Goal: Task Accomplishment & Management: Complete application form

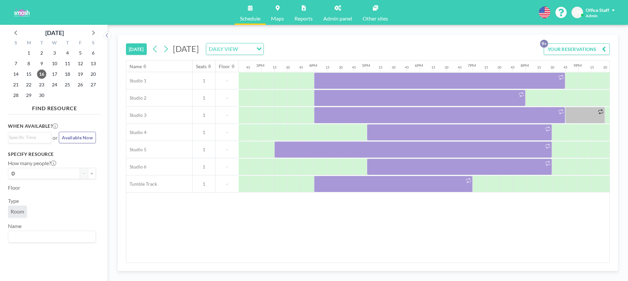
scroll to position [0, 790]
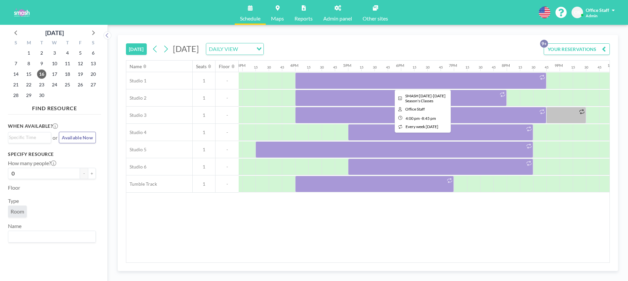
click at [321, 80] on div at bounding box center [420, 80] width 251 height 17
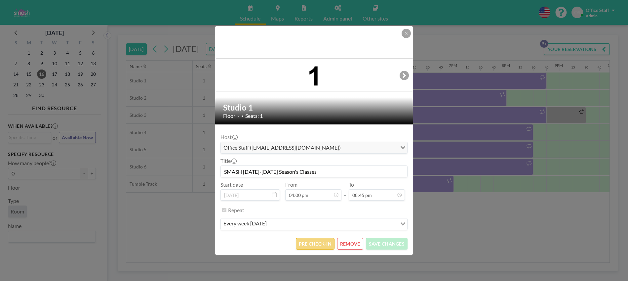
click at [312, 245] on button "PRE CHECK-IN" at bounding box center [315, 244] width 39 height 12
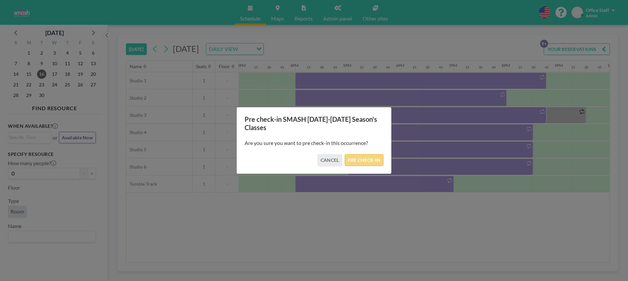
click at [366, 161] on button "PRE CHECK-IN" at bounding box center [364, 160] width 39 height 12
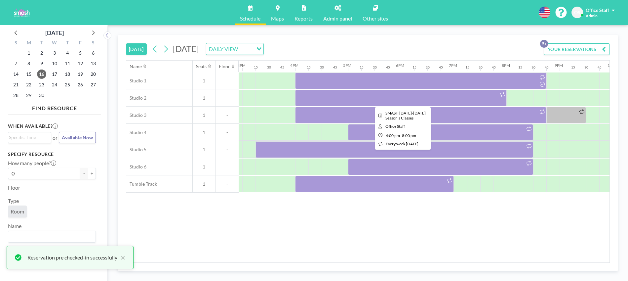
click at [403, 102] on div at bounding box center [401, 98] width 212 height 17
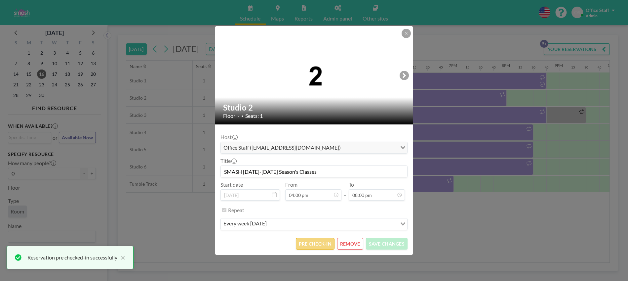
scroll to position [942, 0]
click at [320, 246] on button "PRE CHECK-IN" at bounding box center [315, 244] width 39 height 12
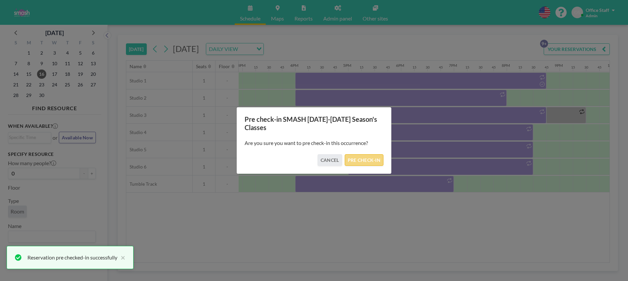
click at [368, 159] on button "PRE CHECK-IN" at bounding box center [364, 160] width 39 height 12
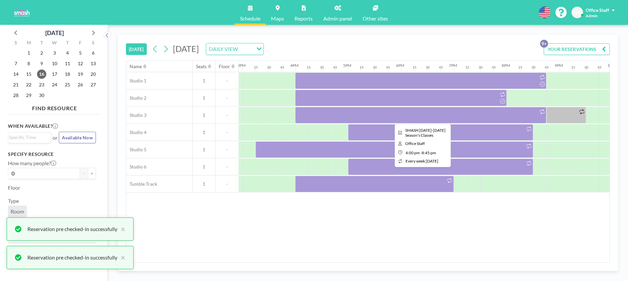
click at [409, 117] on div at bounding box center [420, 115] width 251 height 17
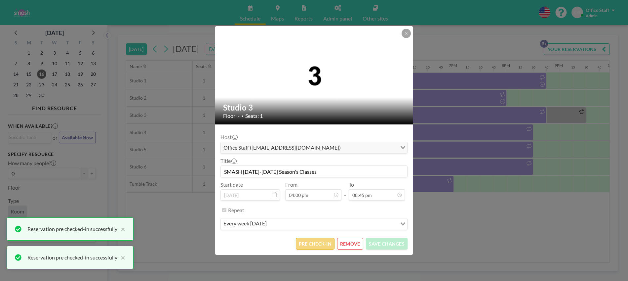
scroll to position [977, 0]
click at [322, 242] on button "PRE CHECK-IN" at bounding box center [315, 244] width 39 height 12
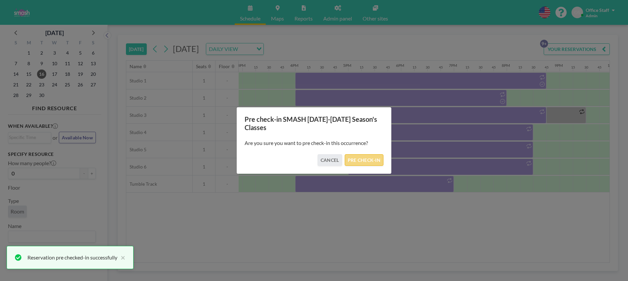
click at [380, 162] on button "PRE CHECK-IN" at bounding box center [364, 160] width 39 height 12
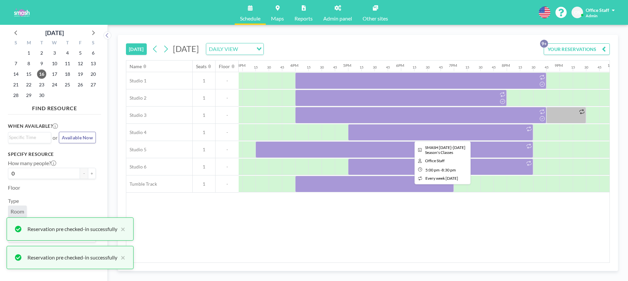
click at [467, 131] on div at bounding box center [440, 132] width 185 height 17
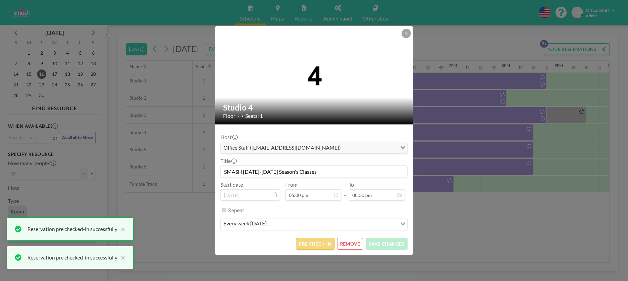
click at [317, 246] on button "PRE CHECK-IN" at bounding box center [315, 244] width 39 height 12
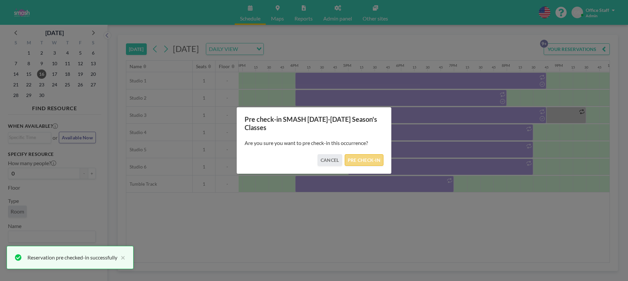
click at [372, 161] on button "PRE CHECK-IN" at bounding box center [364, 160] width 39 height 12
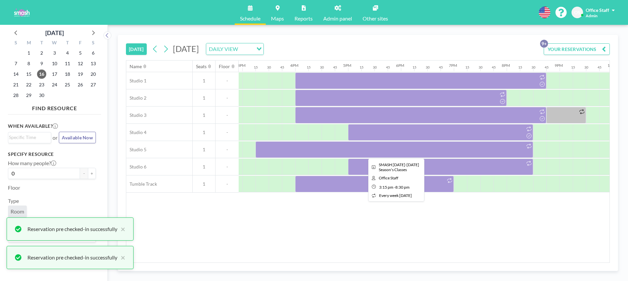
click at [373, 151] on div at bounding box center [395, 149] width 278 height 17
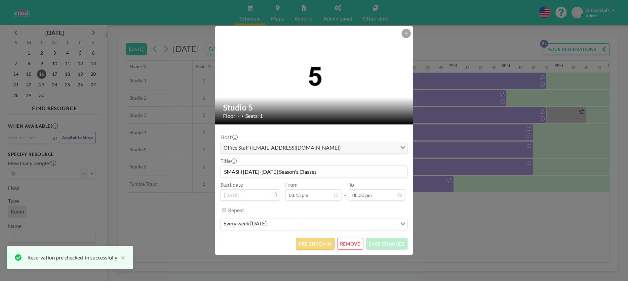
click at [323, 246] on button "PRE CHECK-IN" at bounding box center [315, 244] width 39 height 12
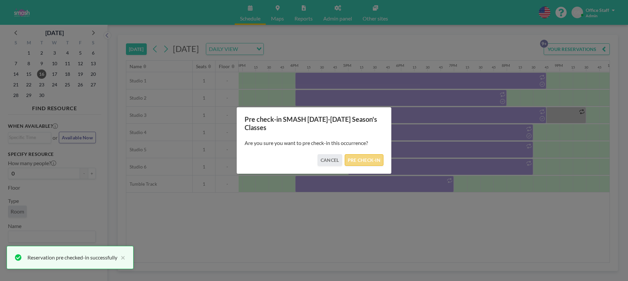
click at [359, 160] on button "PRE CHECK-IN" at bounding box center [364, 160] width 39 height 12
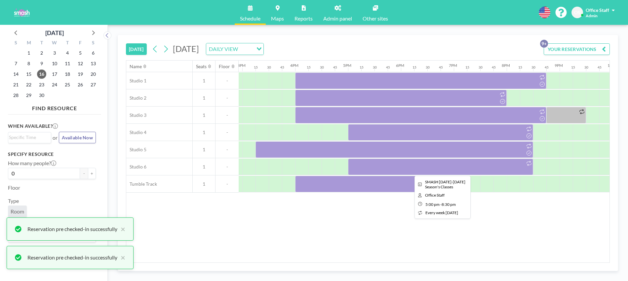
click at [373, 166] on div at bounding box center [440, 166] width 185 height 17
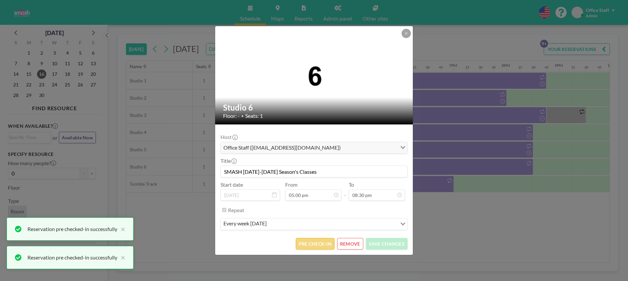
scroll to position [966, 0]
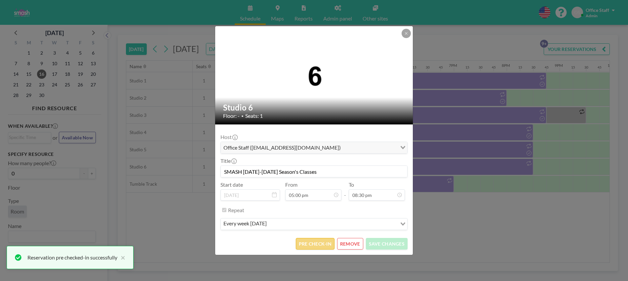
click at [313, 246] on button "PRE CHECK-IN" at bounding box center [315, 244] width 39 height 12
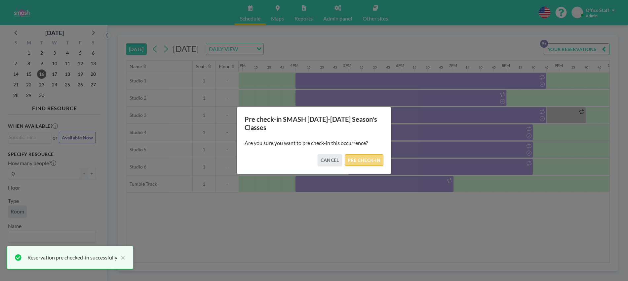
click at [377, 161] on button "PRE CHECK-IN" at bounding box center [364, 160] width 39 height 12
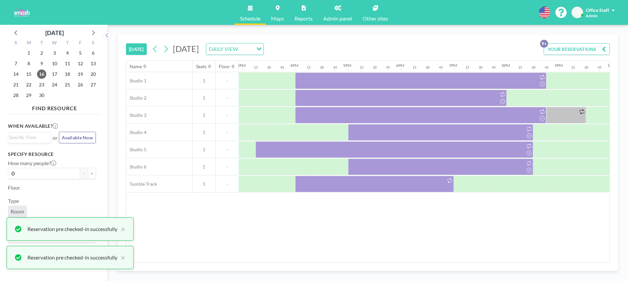
click at [392, 187] on div at bounding box center [374, 184] width 159 height 17
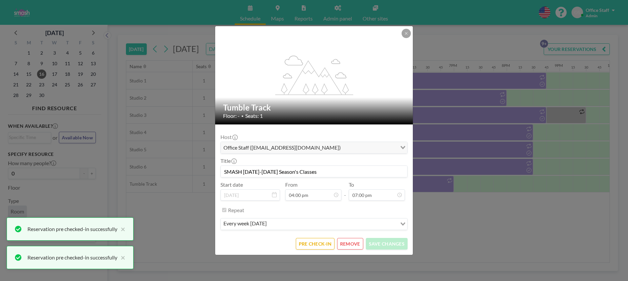
scroll to position [895, 0]
click at [308, 247] on button "PRE CHECK-IN" at bounding box center [315, 244] width 39 height 12
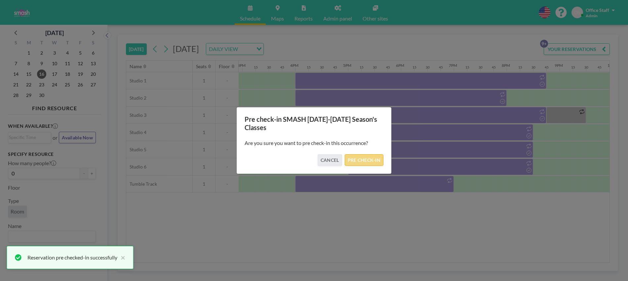
click at [365, 161] on button "PRE CHECK-IN" at bounding box center [364, 160] width 39 height 12
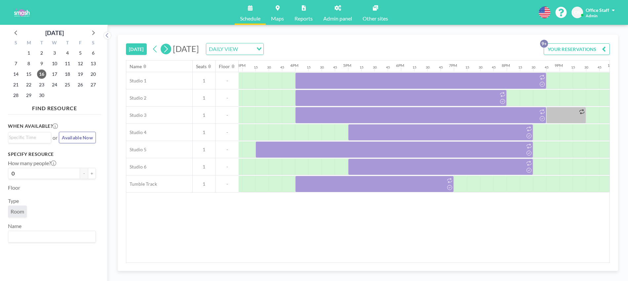
click at [168, 50] on icon at bounding box center [166, 49] width 4 height 7
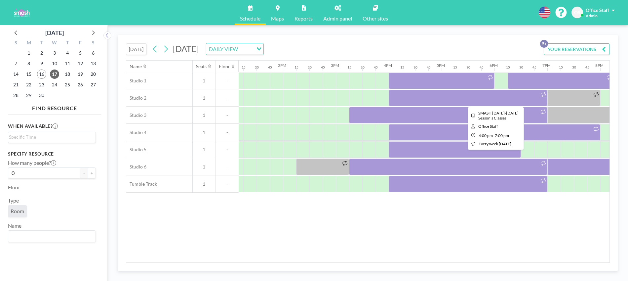
scroll to position [0, 698]
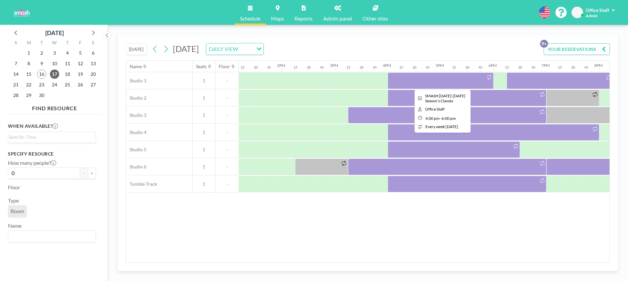
click at [449, 80] on div at bounding box center [441, 80] width 106 height 17
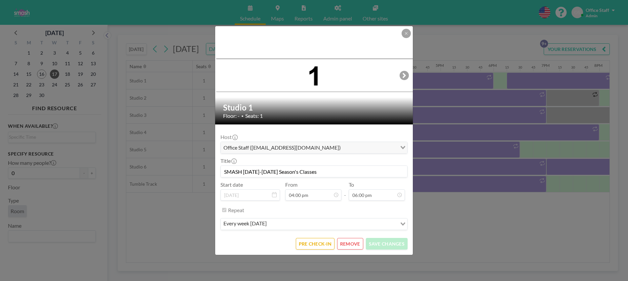
scroll to position [848, 0]
click at [297, 242] on button "PRE CHECK-IN" at bounding box center [315, 244] width 39 height 12
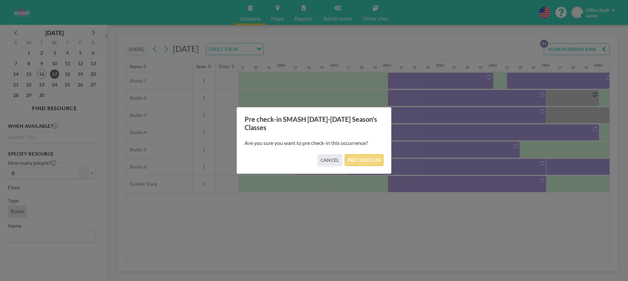
click at [365, 162] on button "PRE CHECK-IN" at bounding box center [364, 160] width 39 height 12
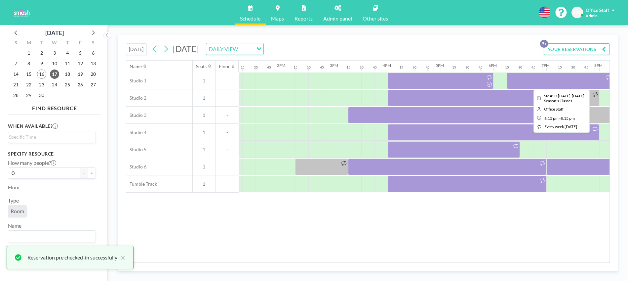
click at [532, 81] on div at bounding box center [560, 80] width 106 height 17
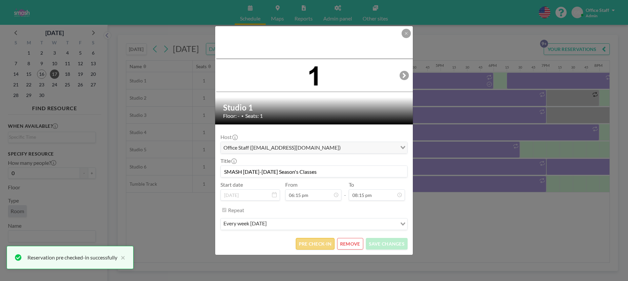
click at [312, 242] on button "PRE CHECK-IN" at bounding box center [315, 244] width 39 height 12
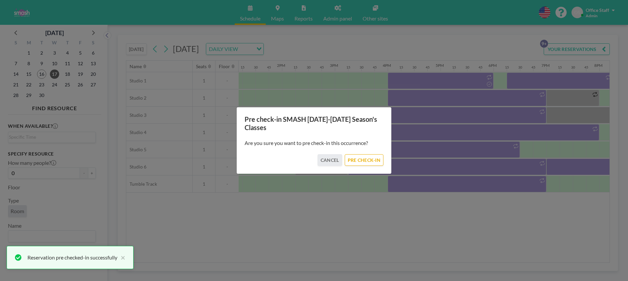
click at [471, 100] on div "Pre check-in SMASH [DATE]-[DATE] Season's Classes Are you sure you want to pre …" at bounding box center [314, 140] width 628 height 281
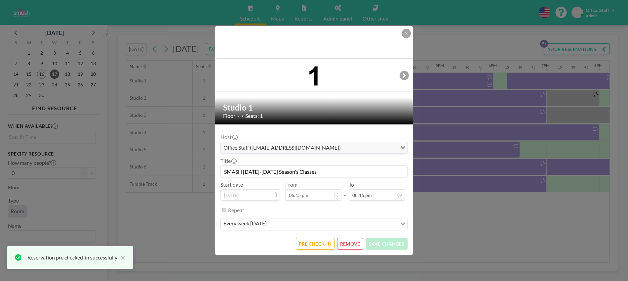
scroll to position [954, 0]
click at [319, 242] on button "PRE CHECK-IN" at bounding box center [315, 244] width 39 height 12
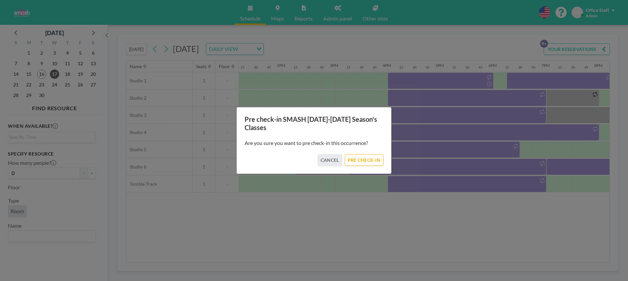
click at [367, 161] on button "PRE CHECK-IN" at bounding box center [364, 160] width 39 height 12
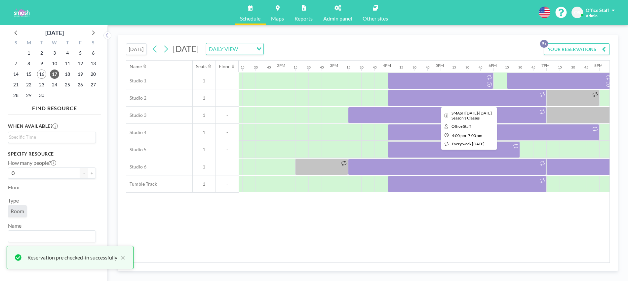
click at [510, 102] on div at bounding box center [467, 98] width 159 height 17
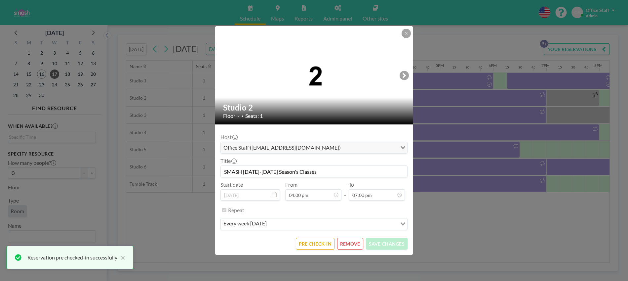
scroll to position [895, 0]
click at [318, 245] on button "PRE CHECK-IN" at bounding box center [315, 244] width 39 height 12
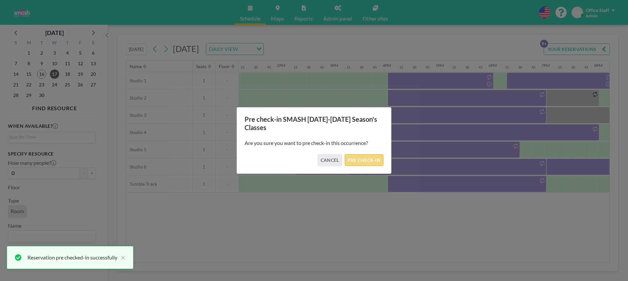
click at [370, 162] on button "PRE CHECK-IN" at bounding box center [364, 160] width 39 height 12
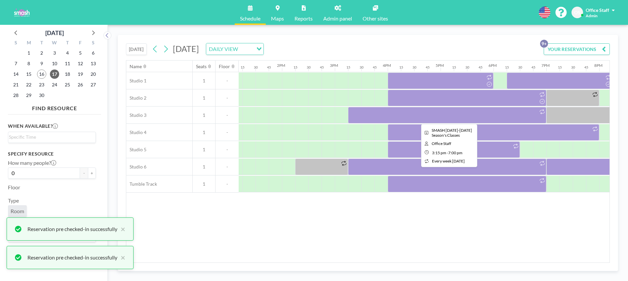
click at [462, 115] on div at bounding box center [447, 115] width 198 height 17
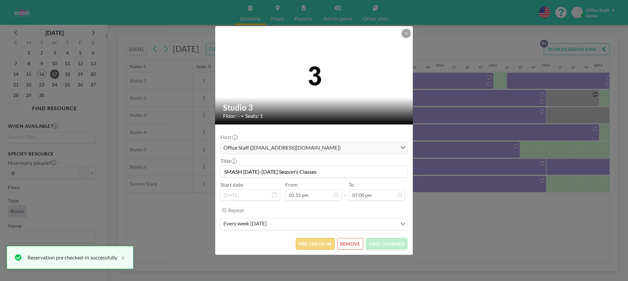
click at [314, 242] on button "PRE CHECK-IN" at bounding box center [315, 244] width 39 height 12
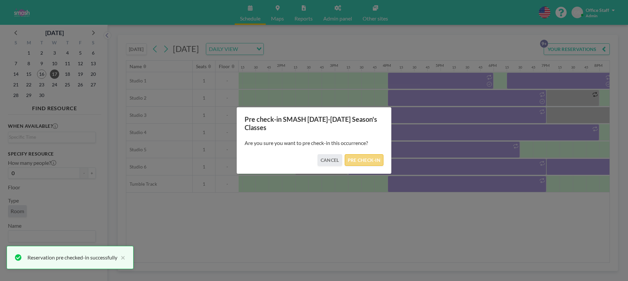
click at [365, 161] on button "PRE CHECK-IN" at bounding box center [364, 160] width 39 height 12
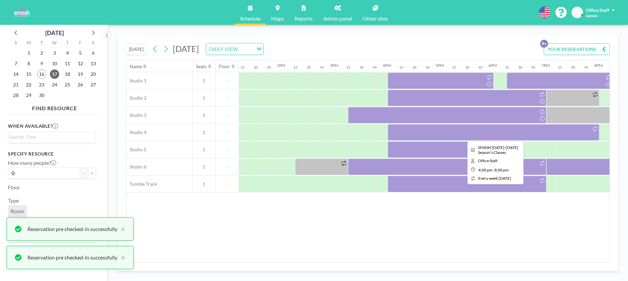
click at [518, 135] on div at bounding box center [494, 132] width 212 height 17
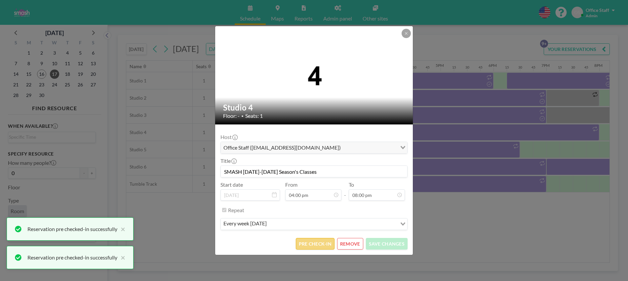
click at [317, 245] on button "PRE CHECK-IN" at bounding box center [315, 244] width 39 height 12
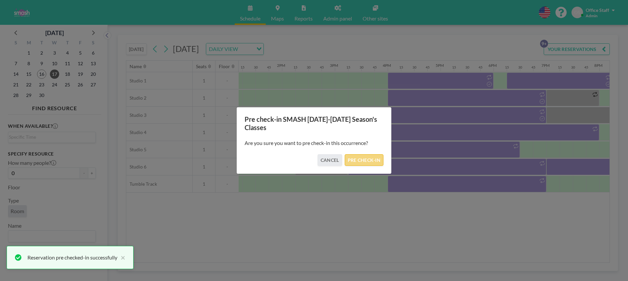
click at [365, 161] on button "PRE CHECK-IN" at bounding box center [364, 160] width 39 height 12
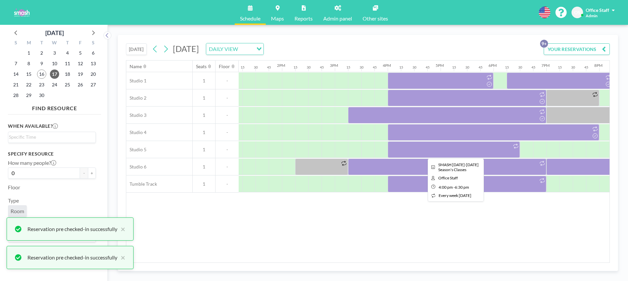
click at [466, 148] on div at bounding box center [454, 149] width 132 height 17
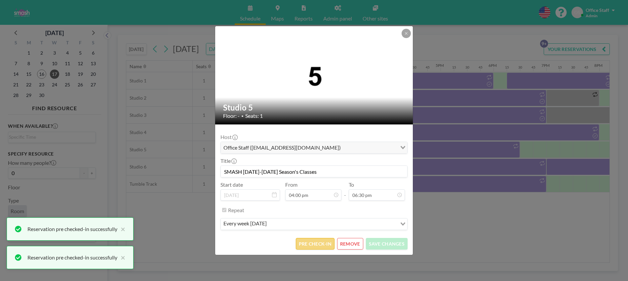
click at [309, 246] on button "PRE CHECK-IN" at bounding box center [315, 244] width 39 height 12
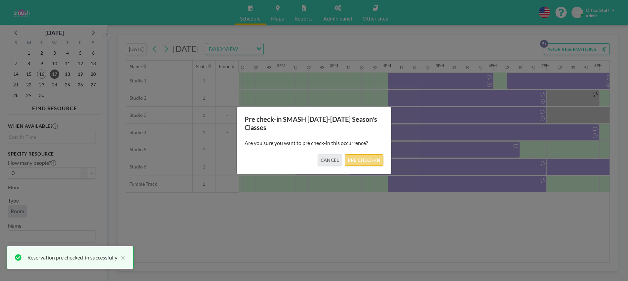
click at [367, 161] on button "PRE CHECK-IN" at bounding box center [364, 160] width 39 height 12
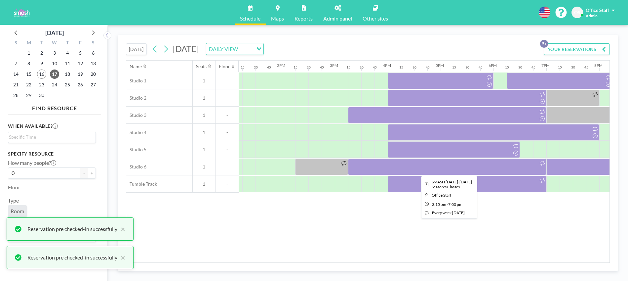
click at [490, 168] on div at bounding box center [447, 166] width 198 height 17
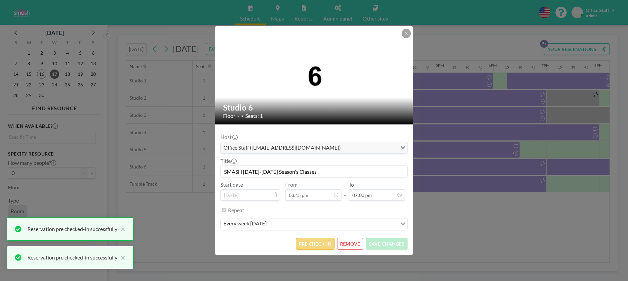
click at [322, 247] on button "PRE CHECK-IN" at bounding box center [315, 244] width 39 height 12
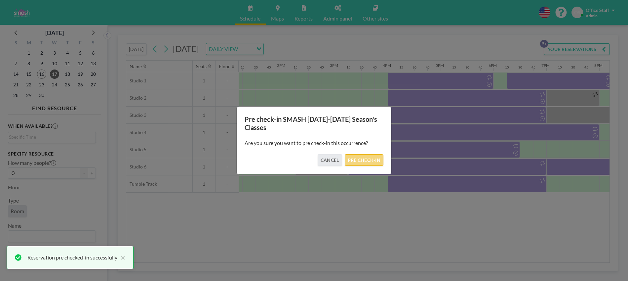
click at [371, 158] on button "PRE CHECK-IN" at bounding box center [364, 160] width 39 height 12
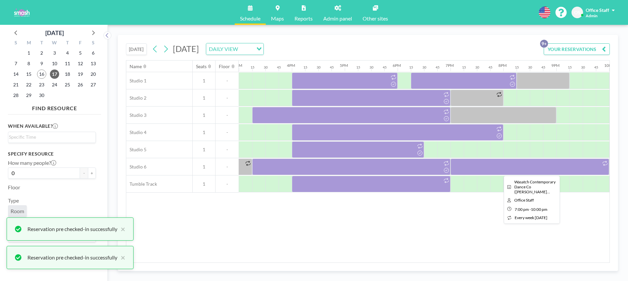
click at [492, 169] on div at bounding box center [530, 166] width 159 height 17
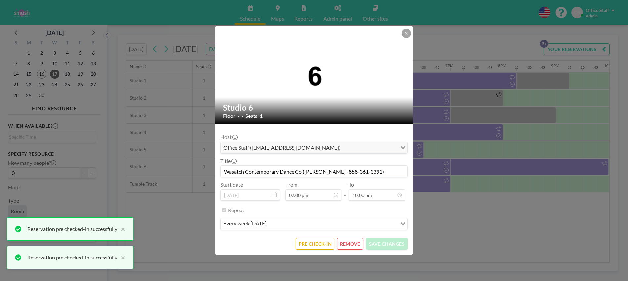
scroll to position [1021, 0]
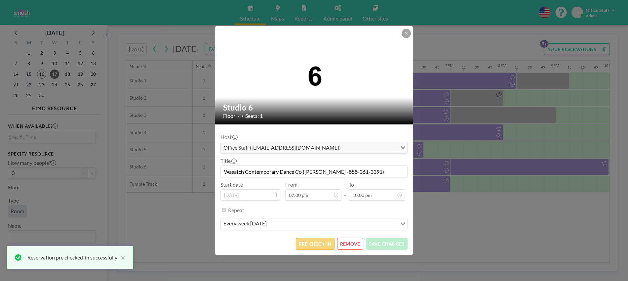
click at [312, 244] on button "PRE CHECK-IN" at bounding box center [315, 244] width 39 height 12
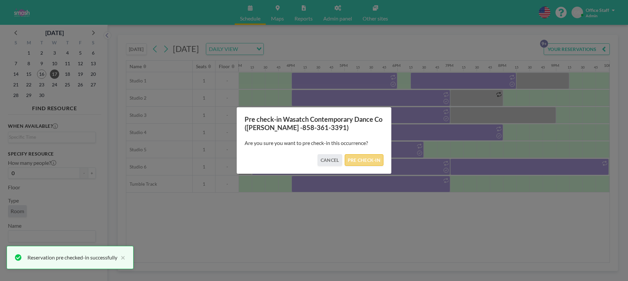
click at [367, 160] on button "PRE CHECK-IN" at bounding box center [364, 160] width 39 height 12
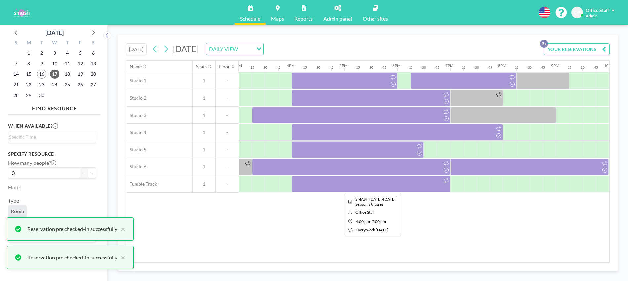
click at [366, 185] on div at bounding box center [371, 184] width 159 height 17
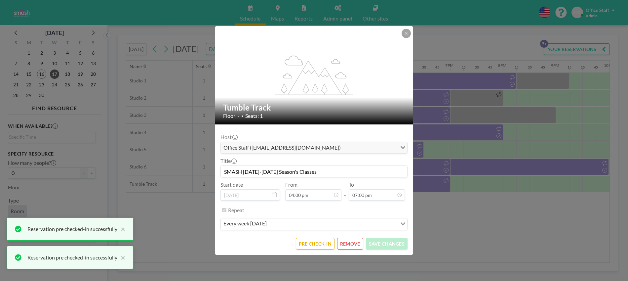
scroll to position [895, 0]
click at [313, 247] on button "PRE CHECK-IN" at bounding box center [315, 244] width 39 height 12
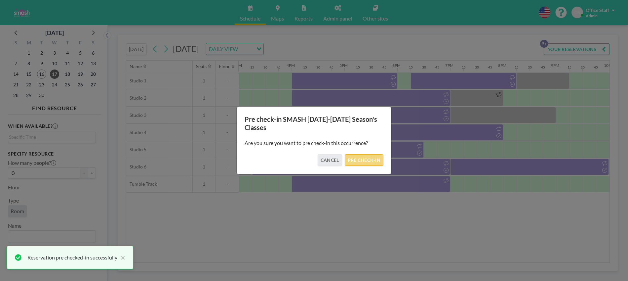
click at [371, 162] on button "PRE CHECK-IN" at bounding box center [364, 160] width 39 height 12
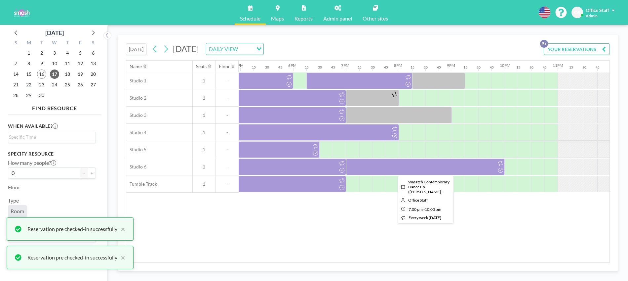
scroll to position [0, 897]
click at [436, 169] on div at bounding box center [426, 166] width 159 height 17
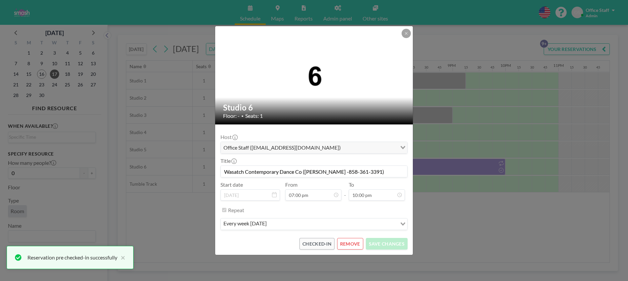
scroll to position [1021, 0]
click at [475, 240] on div "Studio 6 Floor: - • Seats: 1 Host Office Staff ([EMAIL_ADDRESS][DOMAIN_NAME]) L…" at bounding box center [314, 140] width 628 height 281
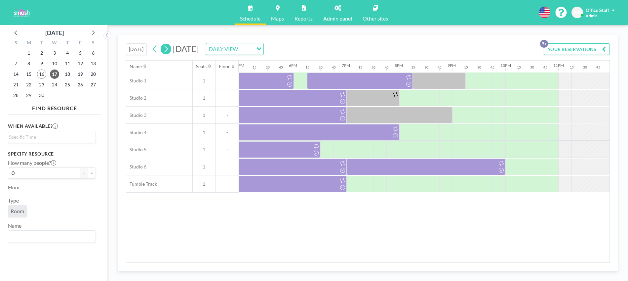
click at [166, 49] on icon at bounding box center [166, 49] width 6 height 10
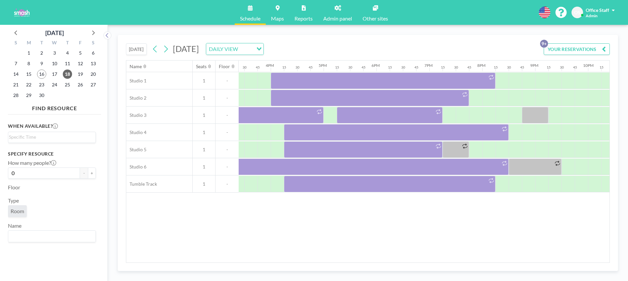
scroll to position [0, 851]
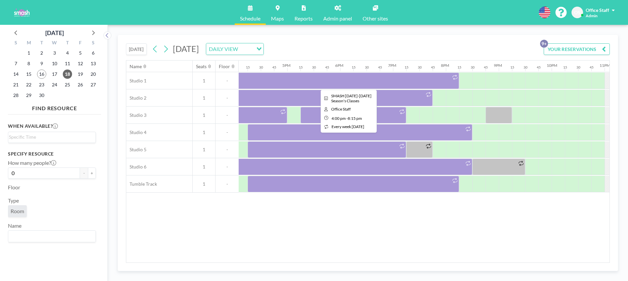
click at [340, 83] on div at bounding box center [347, 80] width 225 height 17
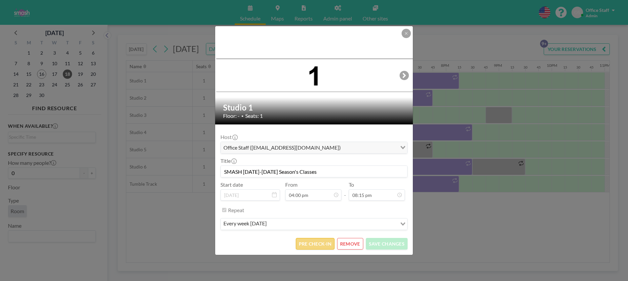
scroll to position [754, 0]
click at [320, 242] on button "PRE CHECK-IN" at bounding box center [315, 244] width 39 height 12
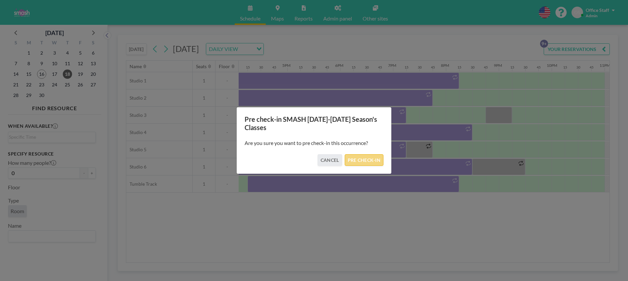
click at [367, 160] on button "PRE CHECK-IN" at bounding box center [364, 160] width 39 height 12
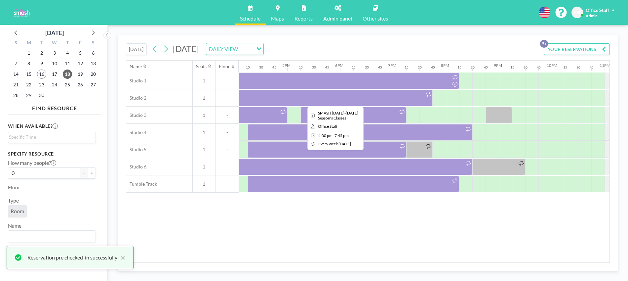
click at [363, 101] on div at bounding box center [334, 98] width 198 height 17
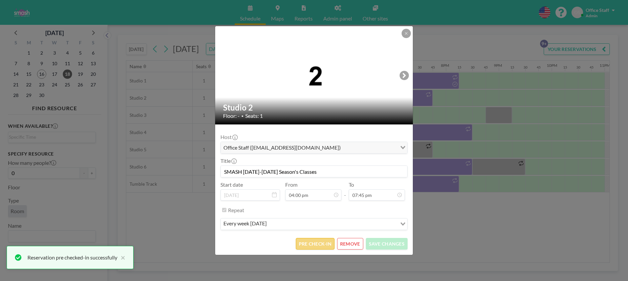
scroll to position [930, 0]
click at [324, 245] on button "PRE CHECK-IN" at bounding box center [315, 244] width 39 height 12
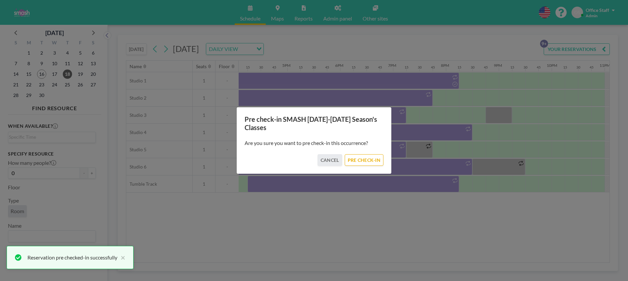
drag, startPoint x: 370, startPoint y: 161, endPoint x: 393, endPoint y: 122, distance: 44.9
click at [370, 161] on button "PRE CHECK-IN" at bounding box center [364, 160] width 39 height 12
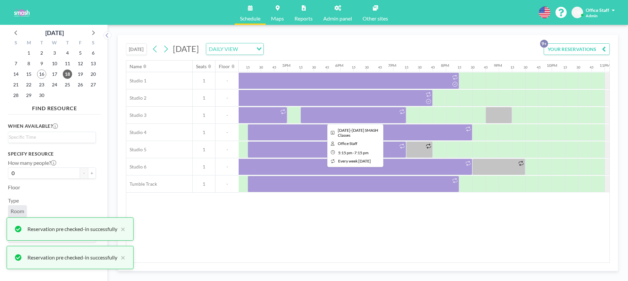
click at [390, 117] on div at bounding box center [354, 115] width 106 height 17
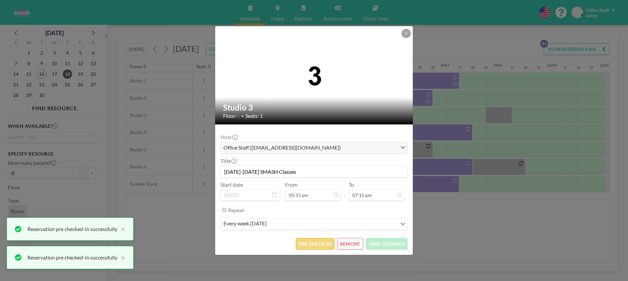
click at [316, 243] on button "PRE CHECK-IN" at bounding box center [315, 244] width 39 height 12
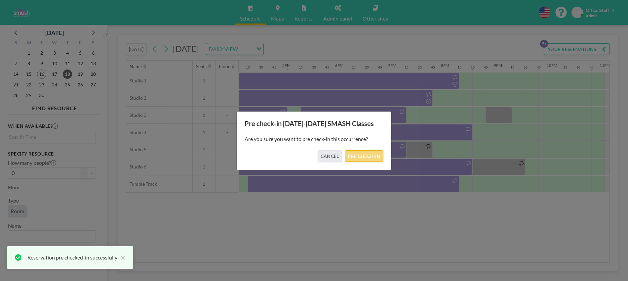
click at [366, 159] on button "PRE CHECK-IN" at bounding box center [364, 156] width 39 height 12
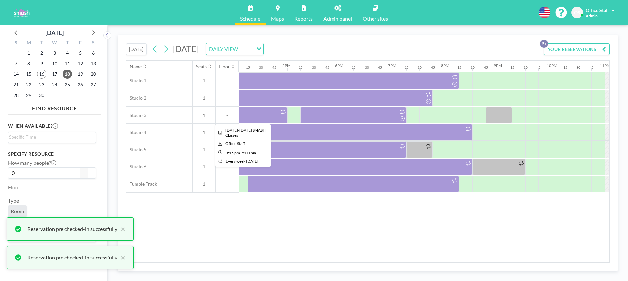
click at [264, 114] on div at bounding box center [241, 115] width 93 height 17
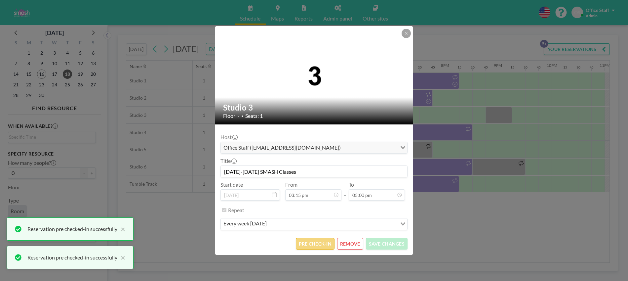
scroll to position [0, 0]
click at [316, 245] on button "PRE CHECK-IN" at bounding box center [315, 244] width 39 height 12
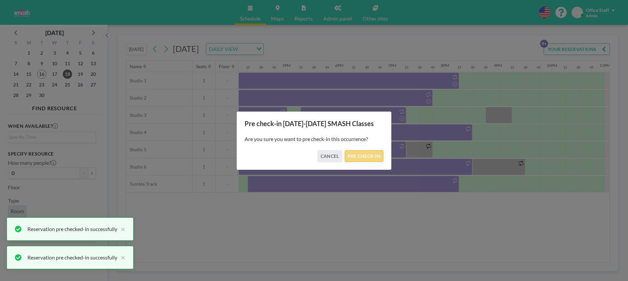
click at [365, 152] on button "PRE CHECK-IN" at bounding box center [364, 156] width 39 height 12
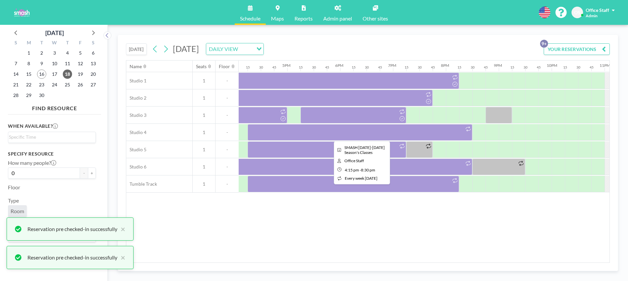
click at [410, 130] on div at bounding box center [360, 132] width 225 height 17
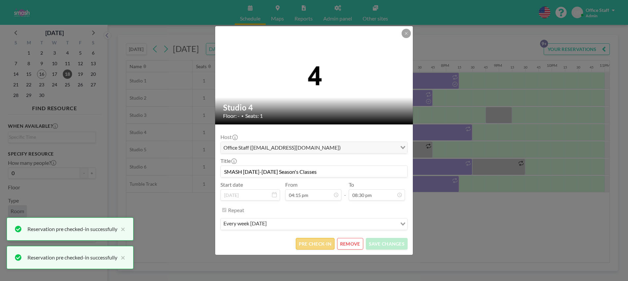
click at [309, 243] on button "PRE CHECK-IN" at bounding box center [315, 244] width 39 height 12
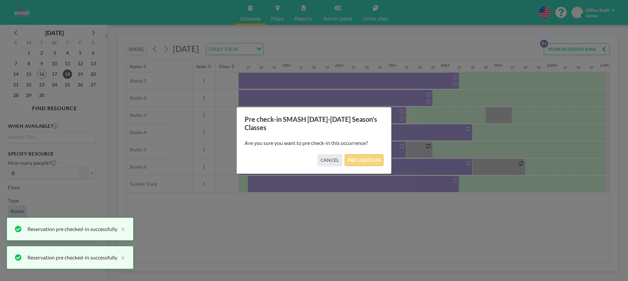
click at [368, 161] on button "PRE CHECK-IN" at bounding box center [364, 160] width 39 height 12
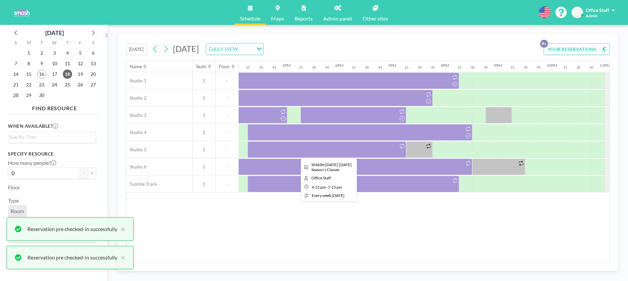
click at [360, 152] on div at bounding box center [327, 149] width 159 height 17
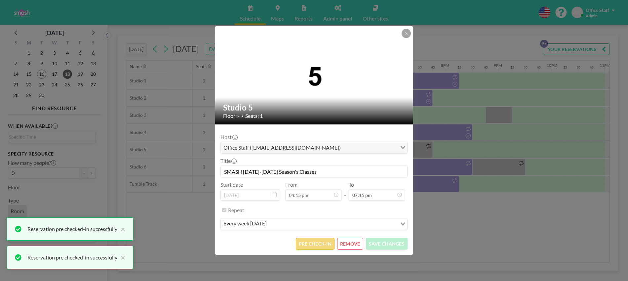
scroll to position [907, 0]
click at [314, 249] on button "PRE CHECK-IN" at bounding box center [315, 244] width 39 height 12
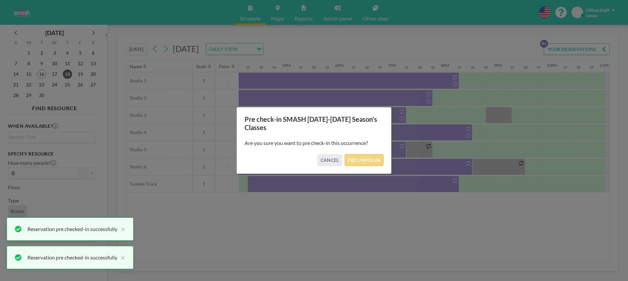
click at [370, 159] on button "PRE CHECK-IN" at bounding box center [364, 160] width 39 height 12
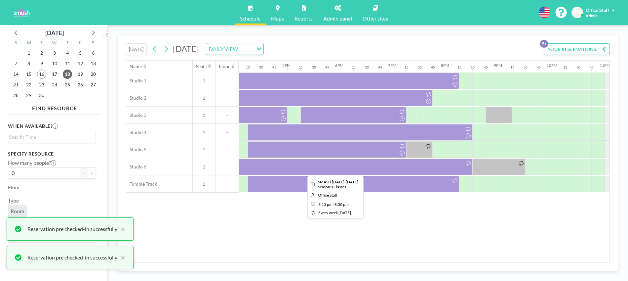
click at [408, 168] on div at bounding box center [334, 166] width 278 height 17
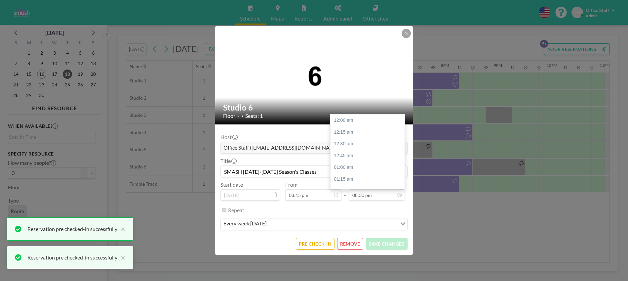
scroll to position [966, 0]
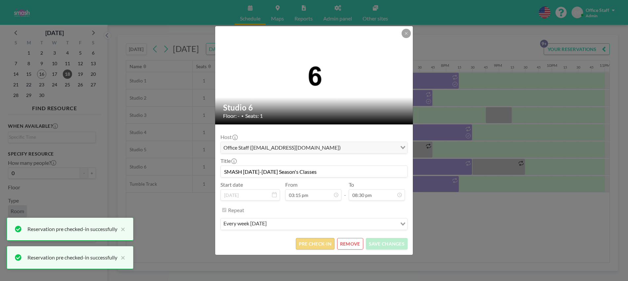
click at [324, 243] on button "PRE CHECK-IN" at bounding box center [315, 244] width 39 height 12
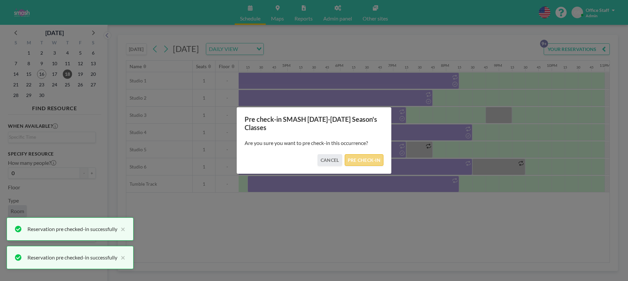
click at [371, 156] on button "PRE CHECK-IN" at bounding box center [364, 160] width 39 height 12
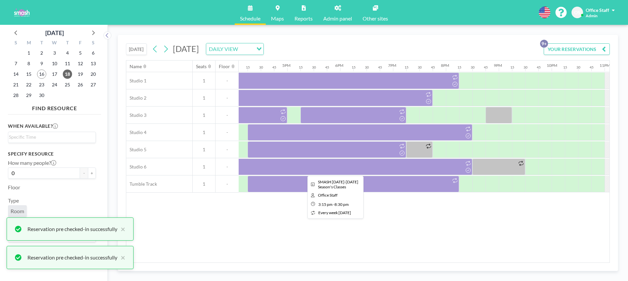
click at [413, 168] on div at bounding box center [334, 166] width 278 height 17
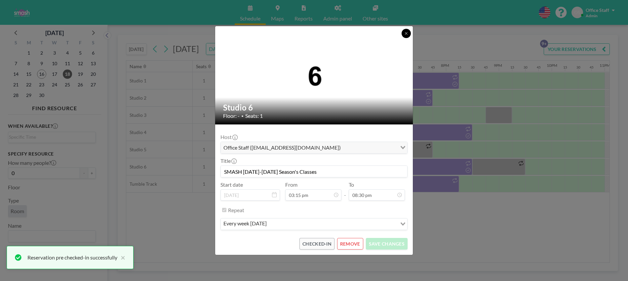
click at [408, 32] on icon at bounding box center [407, 33] width 4 height 4
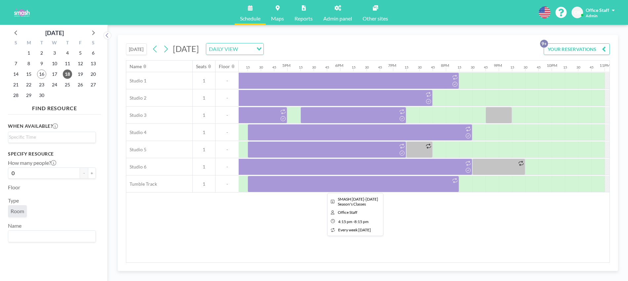
click at [415, 186] on div at bounding box center [354, 184] width 212 height 17
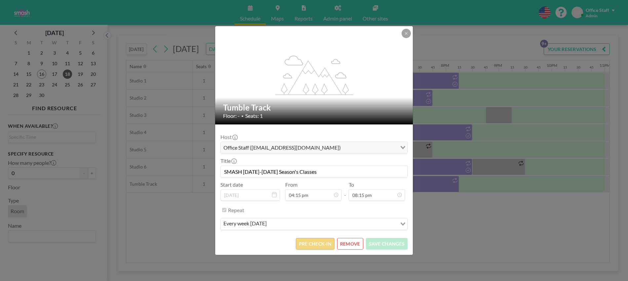
scroll to position [954, 0]
click at [317, 246] on button "PRE CHECK-IN" at bounding box center [315, 244] width 39 height 12
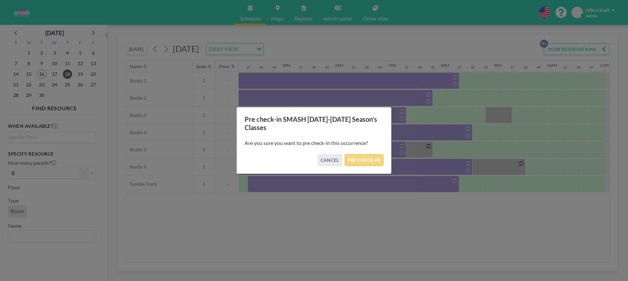
click at [367, 161] on button "PRE CHECK-IN" at bounding box center [364, 160] width 39 height 12
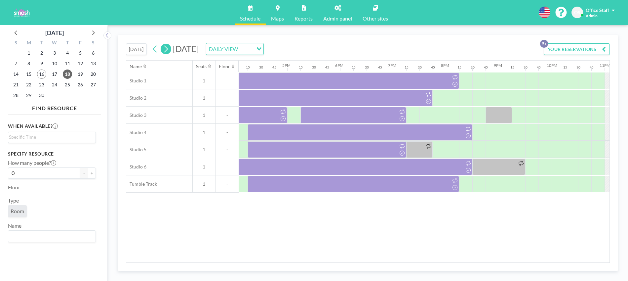
click at [168, 51] on icon at bounding box center [166, 49] width 6 height 10
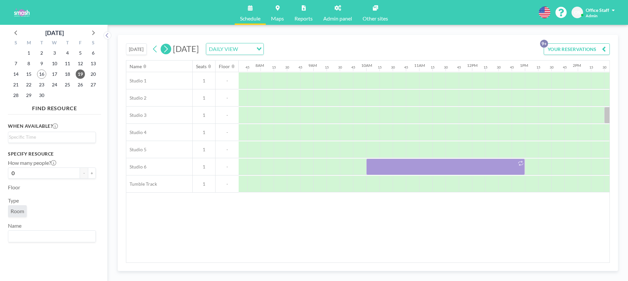
scroll to position [0, 410]
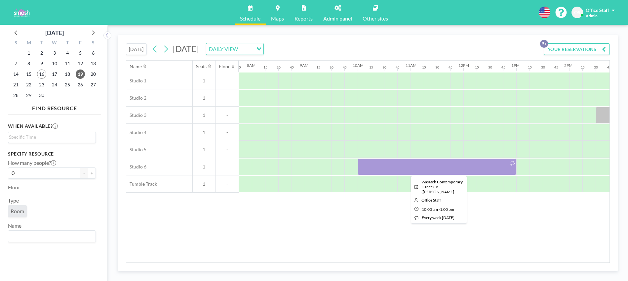
click at [440, 170] on div at bounding box center [437, 166] width 159 height 17
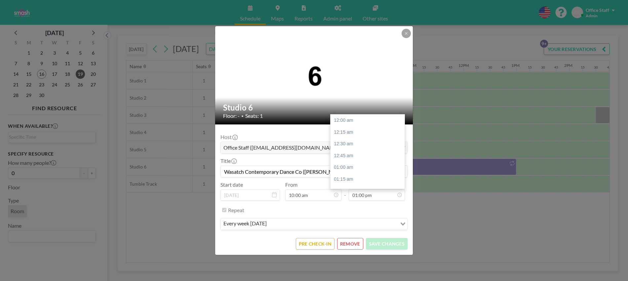
scroll to position [612, 0]
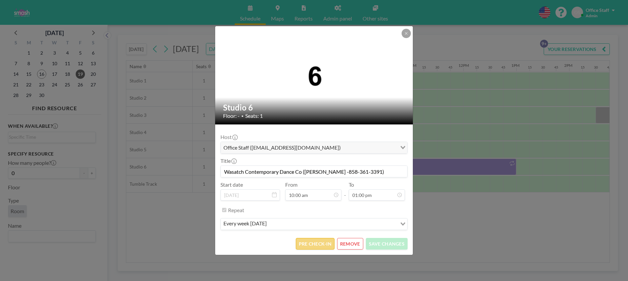
click at [319, 242] on button "PRE CHECK-IN" at bounding box center [315, 244] width 39 height 12
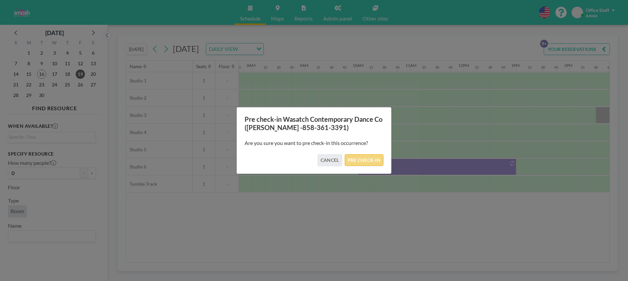
click at [364, 163] on button "PRE CHECK-IN" at bounding box center [364, 160] width 39 height 12
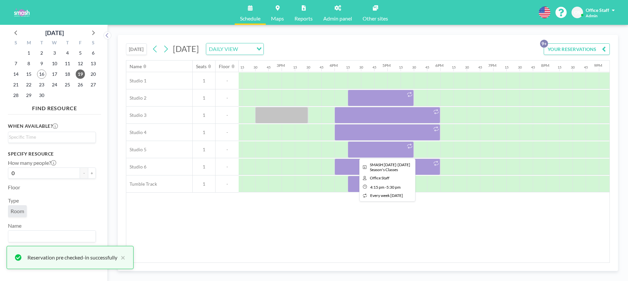
scroll to position [0, 755]
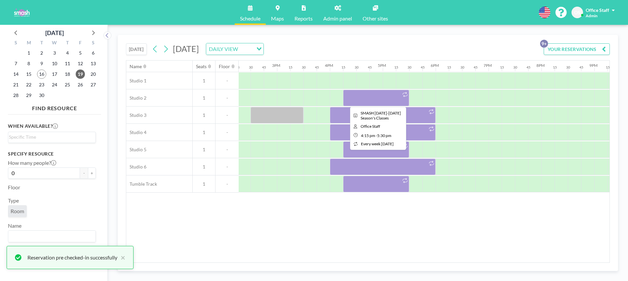
click at [382, 99] on div at bounding box center [376, 98] width 66 height 17
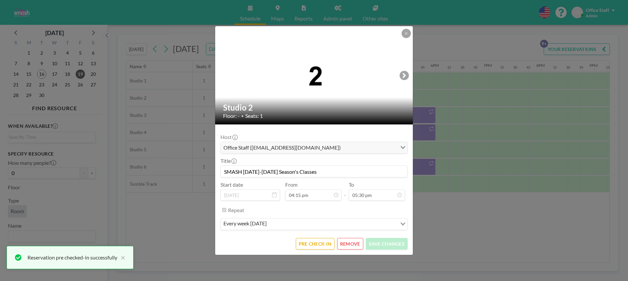
scroll to position [824, 0]
click at [317, 244] on button "PRE CHECK-IN" at bounding box center [315, 244] width 39 height 12
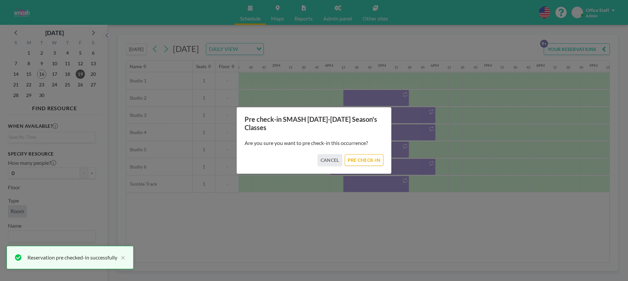
drag, startPoint x: 367, startPoint y: 159, endPoint x: 380, endPoint y: 141, distance: 22.7
click at [367, 159] on button "PRE CHECK-IN" at bounding box center [364, 160] width 39 height 12
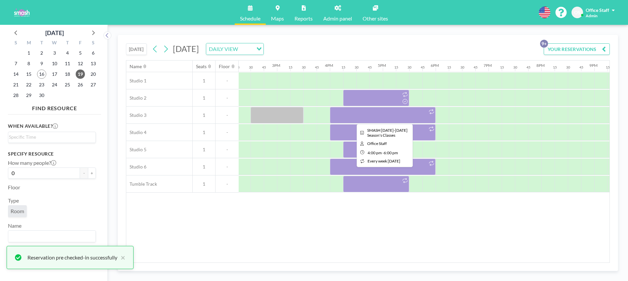
click at [406, 118] on div at bounding box center [383, 115] width 106 height 17
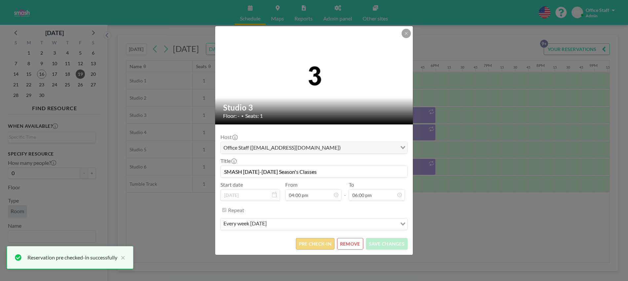
click at [321, 248] on button "PRE CHECK-IN" at bounding box center [315, 244] width 39 height 12
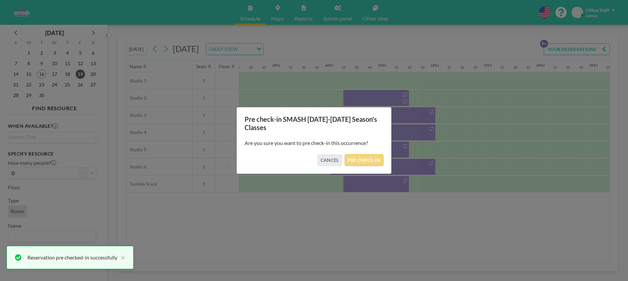
click at [374, 162] on button "PRE CHECK-IN" at bounding box center [364, 160] width 39 height 12
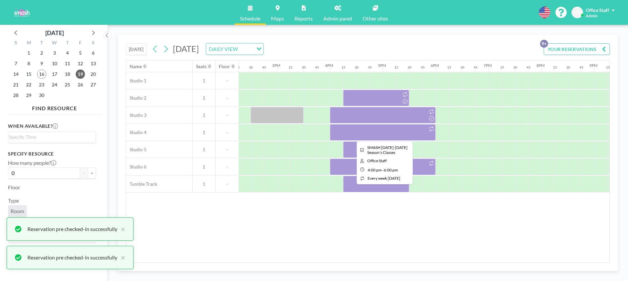
click at [407, 137] on div at bounding box center [383, 132] width 106 height 17
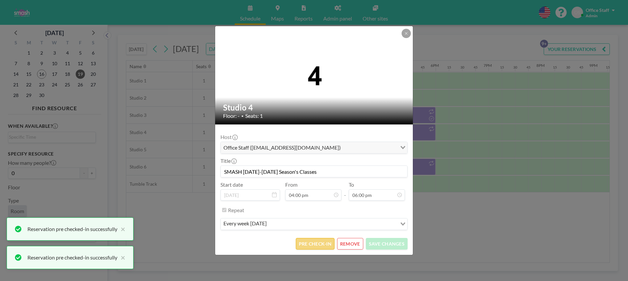
scroll to position [754, 0]
click at [310, 245] on button "PRE CHECK-IN" at bounding box center [315, 244] width 39 height 12
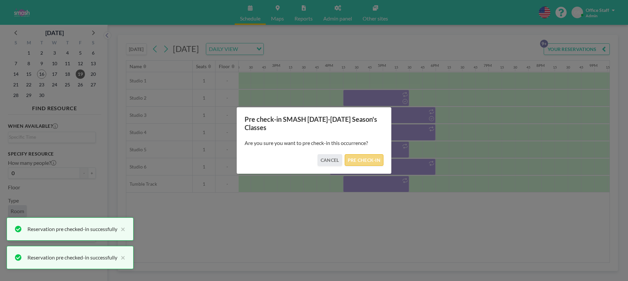
click at [365, 161] on button "PRE CHECK-IN" at bounding box center [364, 160] width 39 height 12
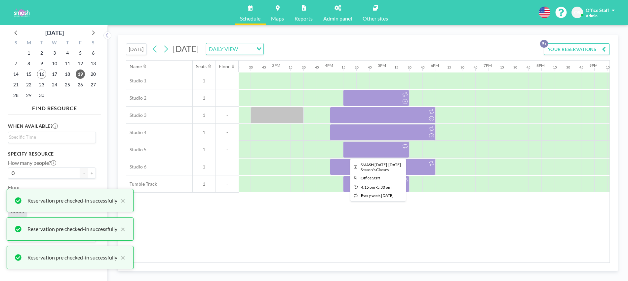
click at [381, 151] on div at bounding box center [376, 149] width 66 height 17
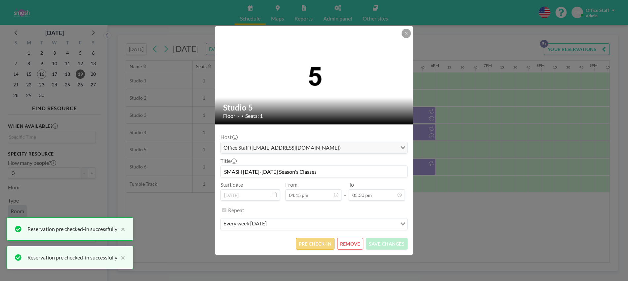
click at [323, 246] on button "PRE CHECK-IN" at bounding box center [315, 244] width 39 height 12
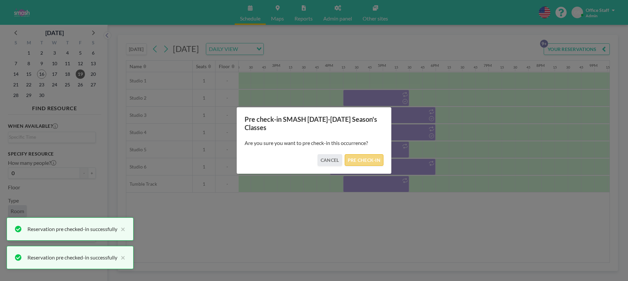
drag, startPoint x: 371, startPoint y: 160, endPoint x: 387, endPoint y: 166, distance: 17.4
click at [371, 160] on button "PRE CHECK-IN" at bounding box center [364, 160] width 39 height 12
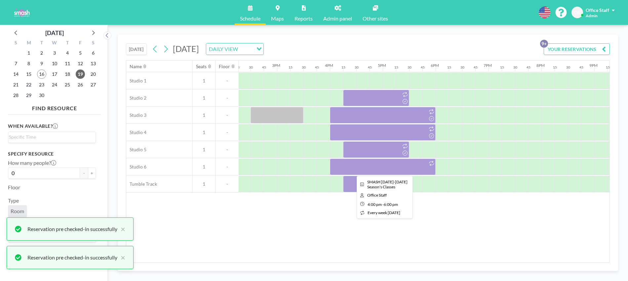
click at [408, 171] on div at bounding box center [383, 166] width 106 height 17
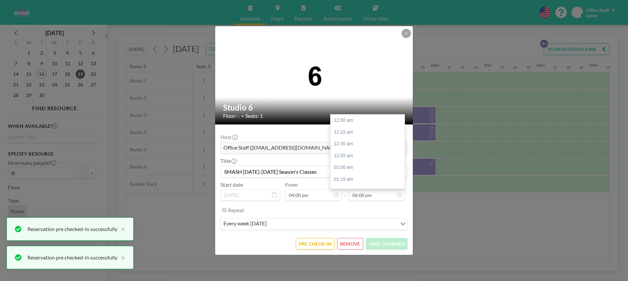
scroll to position [848, 0]
click at [319, 249] on form "Host Office Staff ([EMAIL_ADDRESS][DOMAIN_NAME]) Loading... Title SMASH [DATE]-…" at bounding box center [314, 189] width 198 height 130
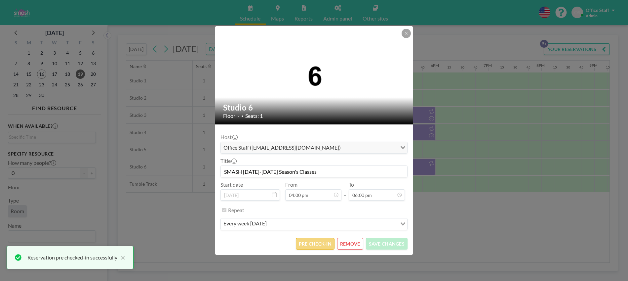
click at [317, 247] on button "PRE CHECK-IN" at bounding box center [315, 244] width 39 height 12
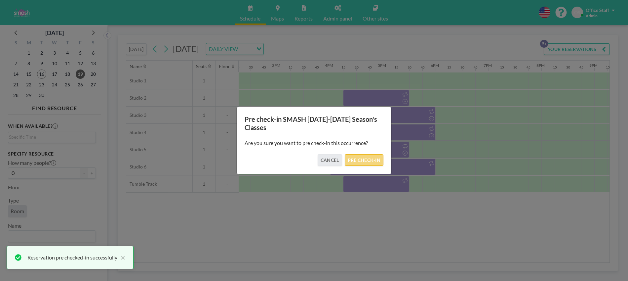
click at [376, 163] on button "PRE CHECK-IN" at bounding box center [364, 160] width 39 height 12
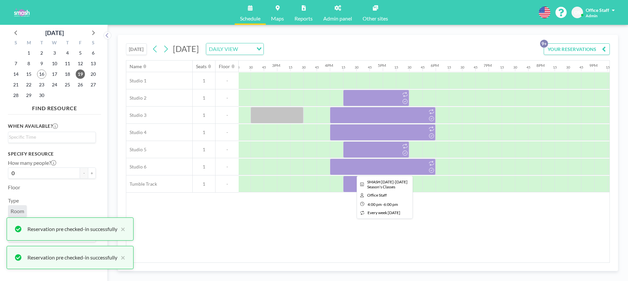
scroll to position [0, 755]
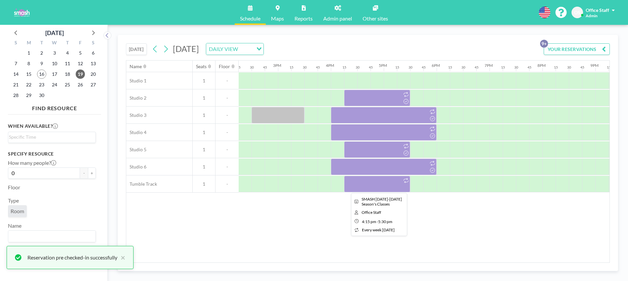
click at [388, 183] on div at bounding box center [377, 184] width 66 height 17
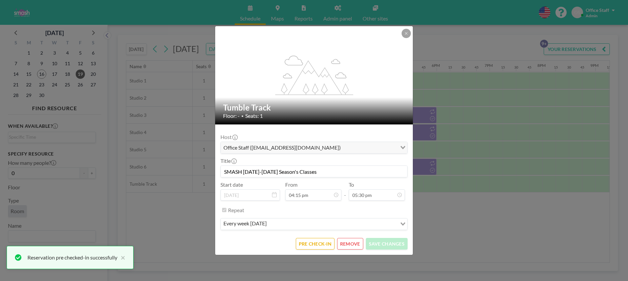
scroll to position [824, 0]
click at [324, 240] on button "PRE CHECK-IN" at bounding box center [315, 244] width 39 height 12
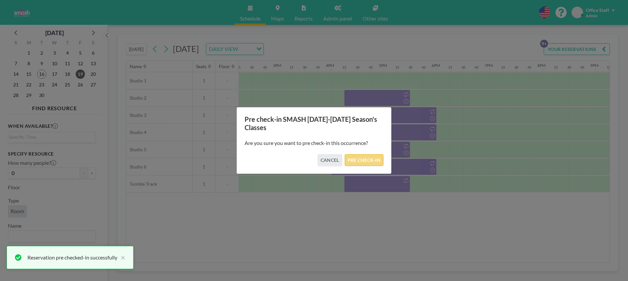
click at [368, 161] on button "PRE CHECK-IN" at bounding box center [364, 160] width 39 height 12
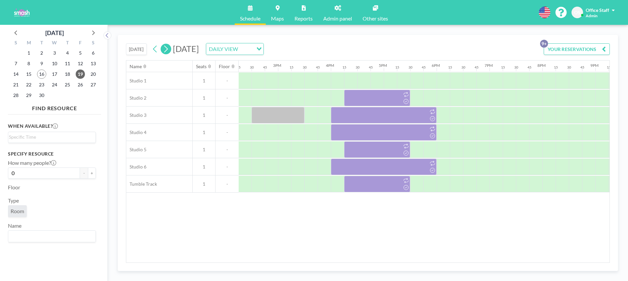
click at [167, 50] on icon at bounding box center [166, 49] width 6 height 10
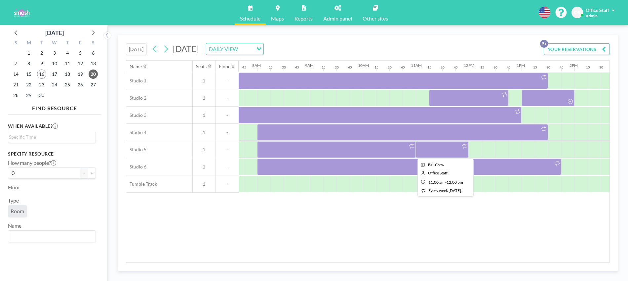
scroll to position [0, 410]
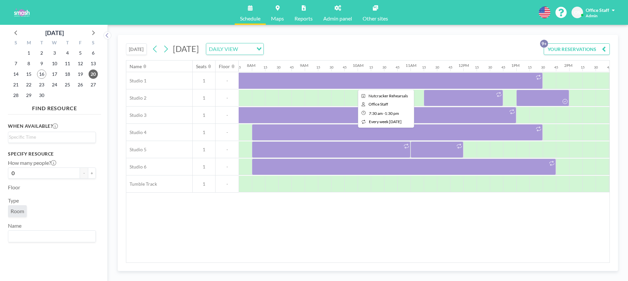
click at [459, 80] on div at bounding box center [385, 80] width 318 height 17
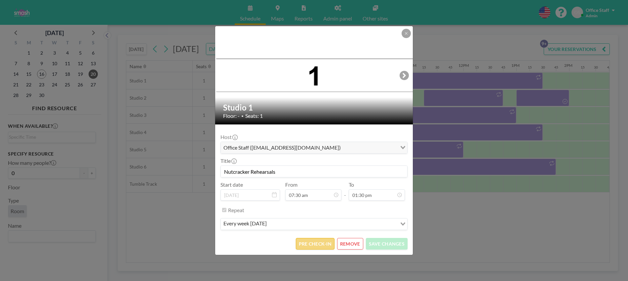
click at [311, 244] on button "PRE CHECK-IN" at bounding box center [315, 244] width 39 height 12
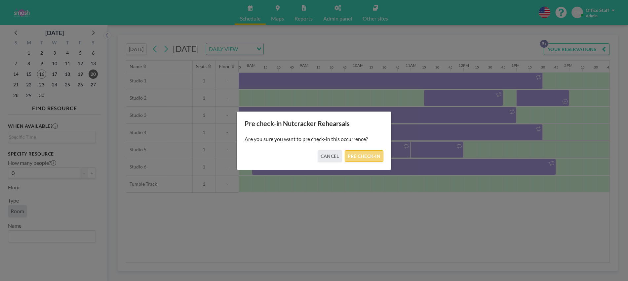
click at [373, 156] on button "PRE CHECK-IN" at bounding box center [364, 156] width 39 height 12
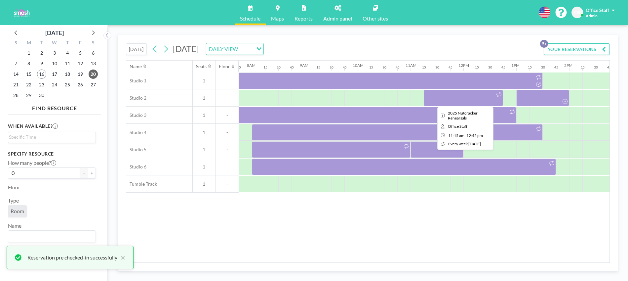
click at [481, 101] on div at bounding box center [463, 98] width 79 height 17
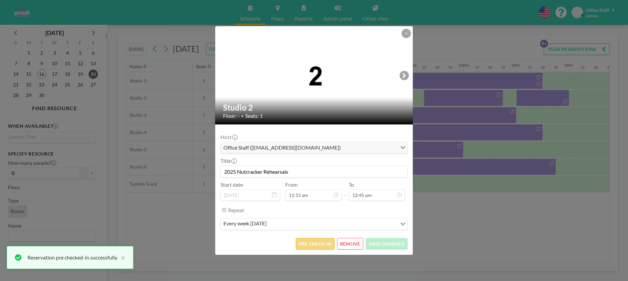
click at [303, 245] on button "PRE CHECK-IN" at bounding box center [315, 244] width 39 height 12
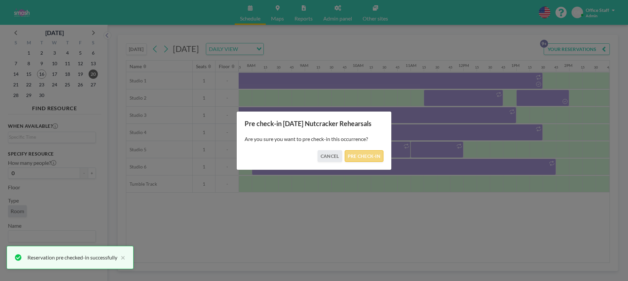
drag, startPoint x: 367, startPoint y: 158, endPoint x: 401, endPoint y: 149, distance: 35.3
click at [367, 158] on button "PRE CHECK-IN" at bounding box center [364, 156] width 39 height 12
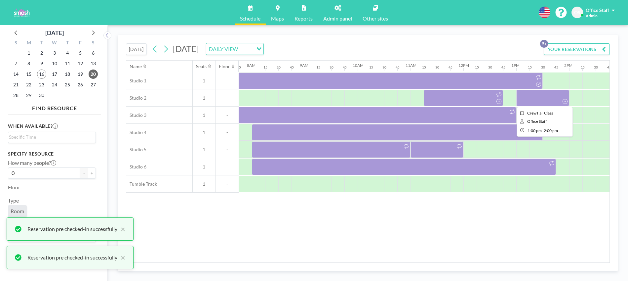
click at [540, 99] on div at bounding box center [543, 98] width 53 height 17
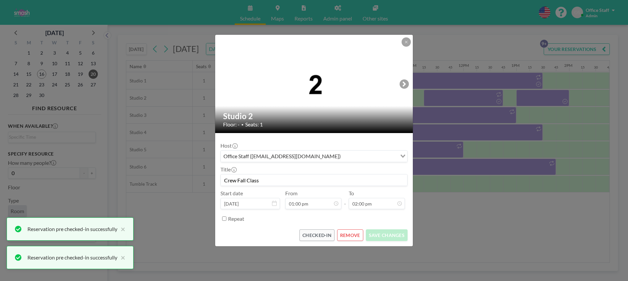
click at [522, 223] on div "Studio 2 Floor: - • Seats: 1 Host Office Staff ([EMAIL_ADDRESS][DOMAIN_NAME]) L…" at bounding box center [314, 140] width 628 height 281
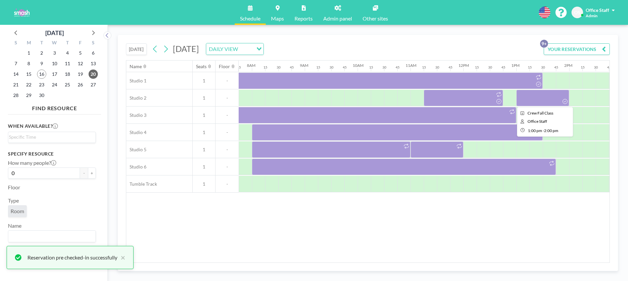
scroll to position [0, 410]
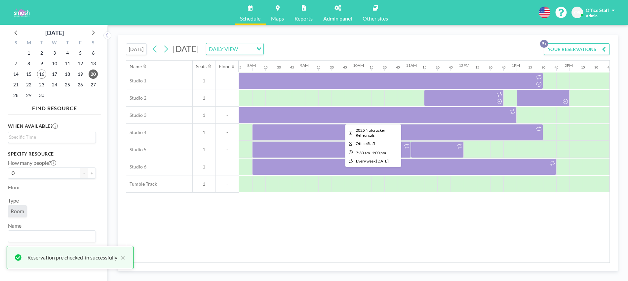
click at [432, 115] on div at bounding box center [371, 115] width 291 height 17
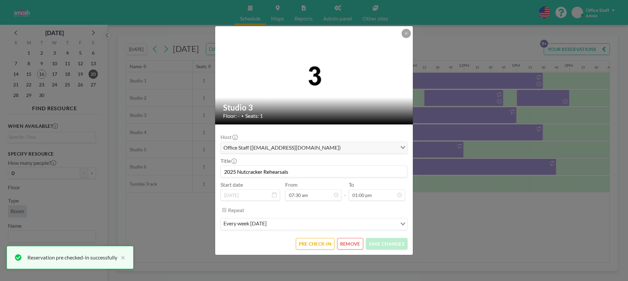
scroll to position [612, 0]
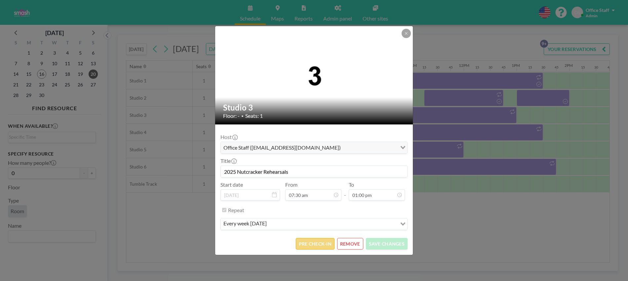
click at [311, 244] on button "PRE CHECK-IN" at bounding box center [315, 244] width 39 height 12
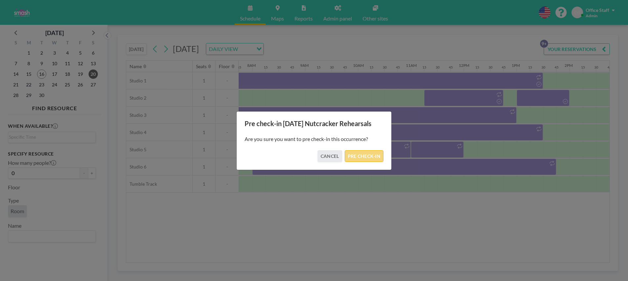
click at [366, 155] on button "PRE CHECK-IN" at bounding box center [364, 156] width 39 height 12
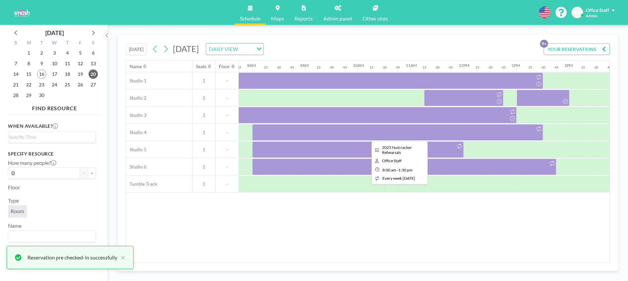
click at [496, 136] on div at bounding box center [397, 132] width 291 height 17
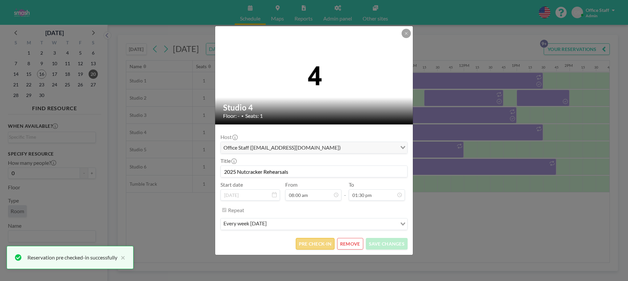
scroll to position [0, 0]
click at [306, 246] on button "PRE CHECK-IN" at bounding box center [315, 244] width 39 height 12
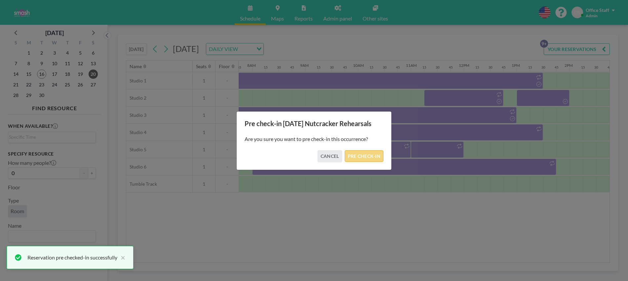
click at [363, 151] on button "PRE CHECK-IN" at bounding box center [364, 156] width 39 height 12
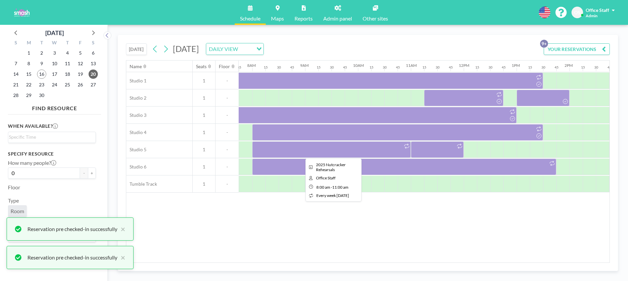
click at [372, 152] on div at bounding box center [331, 149] width 159 height 17
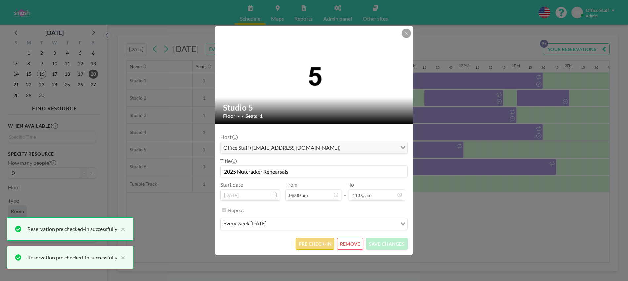
scroll to position [518, 0]
click at [326, 242] on button "PRE CHECK-IN" at bounding box center [315, 244] width 39 height 12
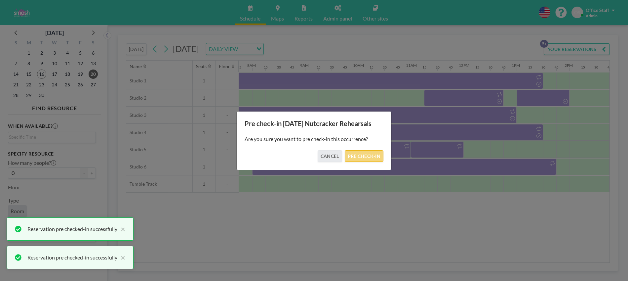
click at [370, 156] on button "PRE CHECK-IN" at bounding box center [364, 156] width 39 height 12
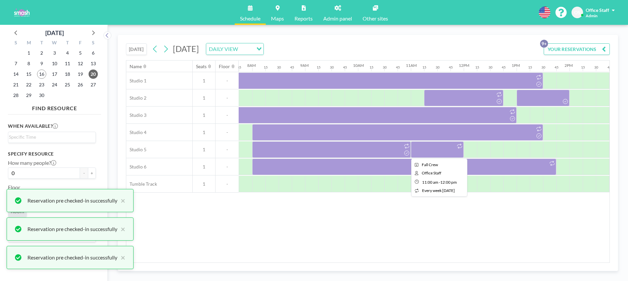
click at [441, 151] on div at bounding box center [437, 149] width 53 height 17
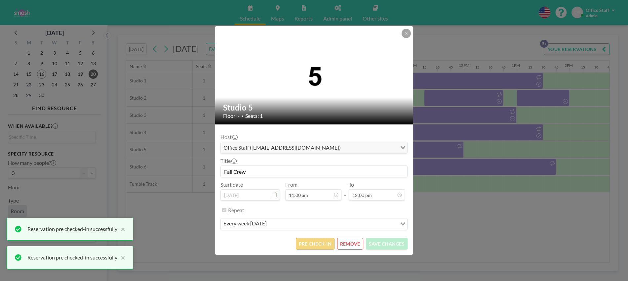
click at [308, 242] on button "PRE CHECK-IN" at bounding box center [315, 244] width 39 height 12
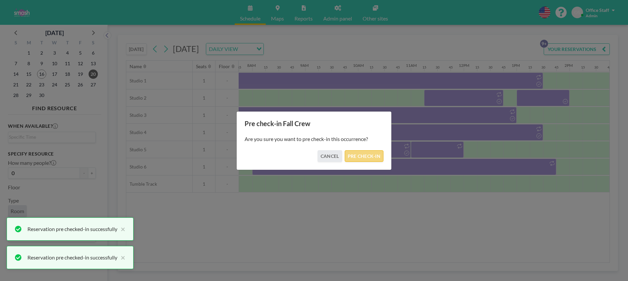
click at [377, 153] on button "PRE CHECK-IN" at bounding box center [364, 156] width 39 height 12
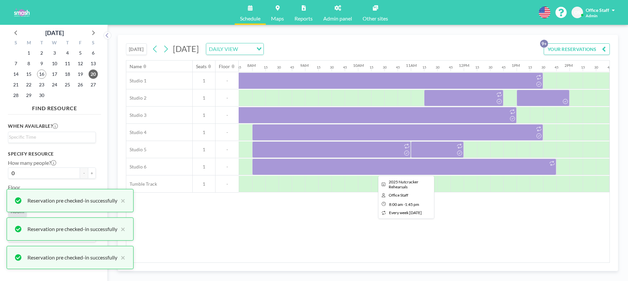
click at [442, 172] on div at bounding box center [404, 166] width 304 height 17
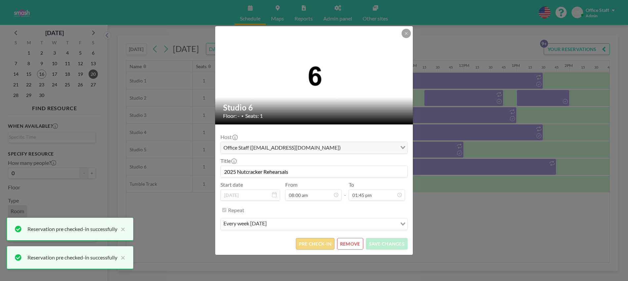
click at [317, 247] on button "PRE CHECK-IN" at bounding box center [315, 244] width 39 height 12
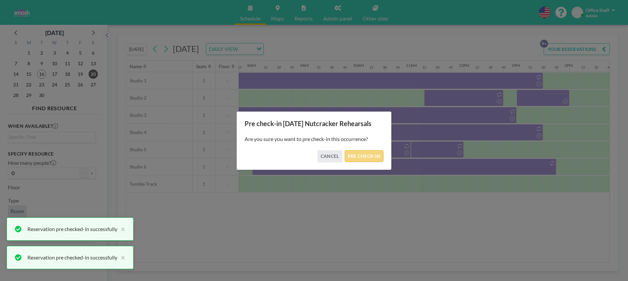
click at [371, 153] on button "PRE CHECK-IN" at bounding box center [364, 156] width 39 height 12
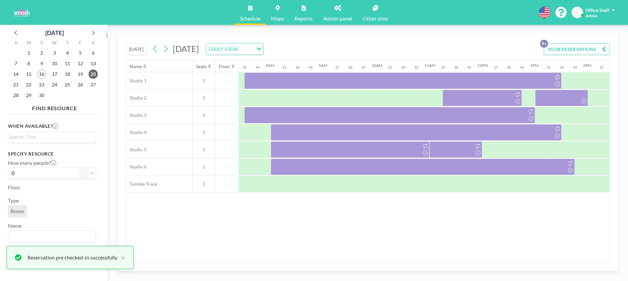
scroll to position [0, 374]
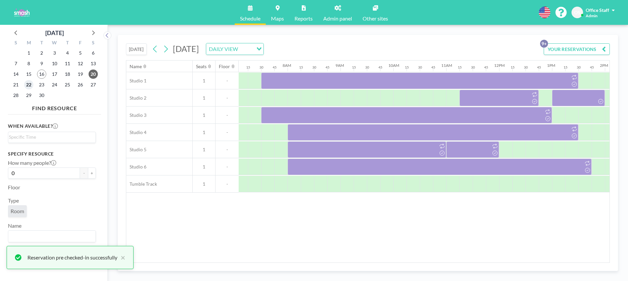
click at [29, 87] on span "22" at bounding box center [28, 84] width 9 height 9
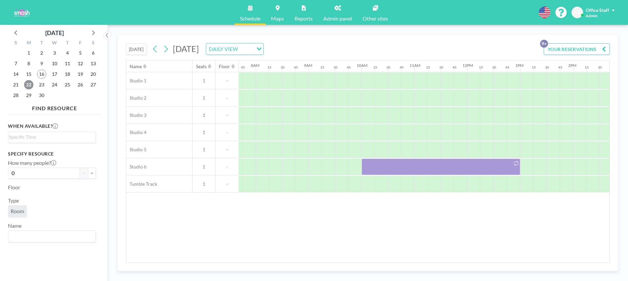
scroll to position [0, 410]
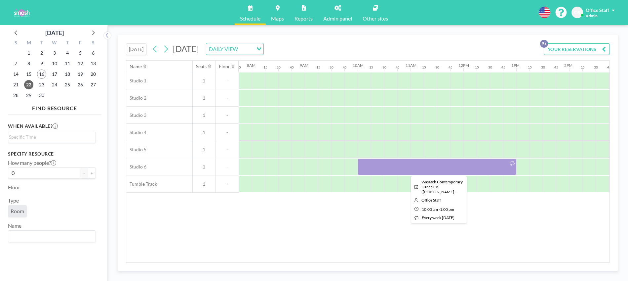
click at [444, 165] on div at bounding box center [437, 166] width 159 height 17
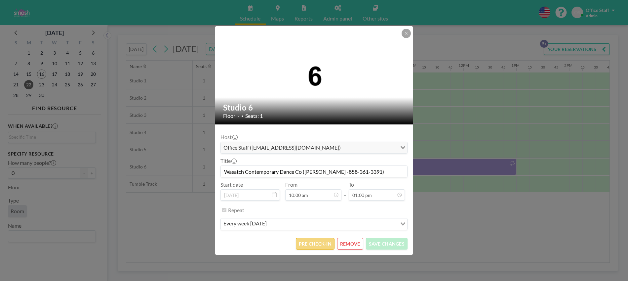
click at [312, 241] on button "PRE CHECK-IN" at bounding box center [315, 244] width 39 height 12
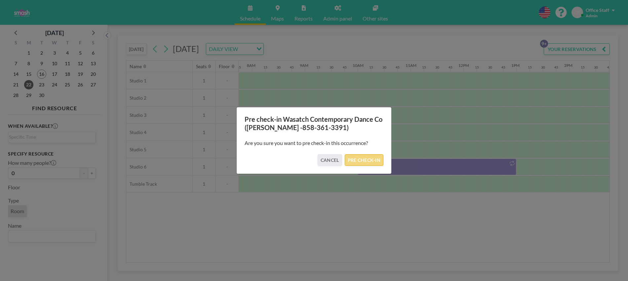
click at [360, 158] on button "PRE CHECK-IN" at bounding box center [364, 160] width 39 height 12
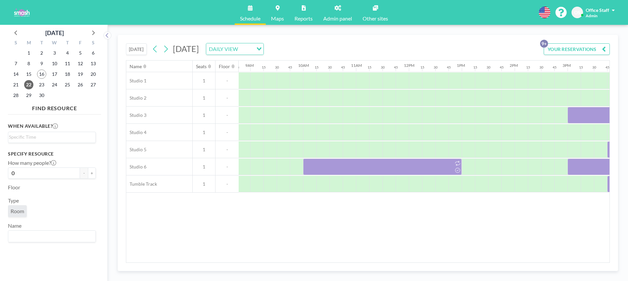
scroll to position [0, 463]
click at [283, 98] on div at bounding box center [284, 98] width 13 height 17
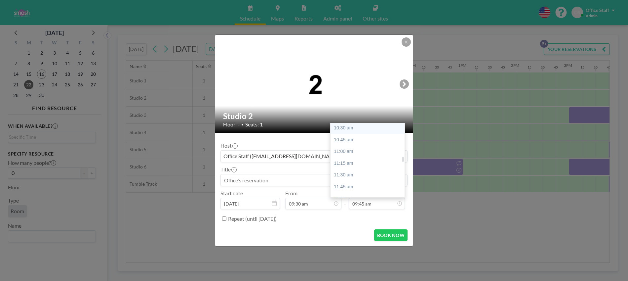
scroll to position [502, 0]
click at [349, 177] on div "11:45 am" at bounding box center [368, 180] width 74 height 12
type input "11:45 am"
click at [247, 179] on input at bounding box center [314, 179] width 187 height 11
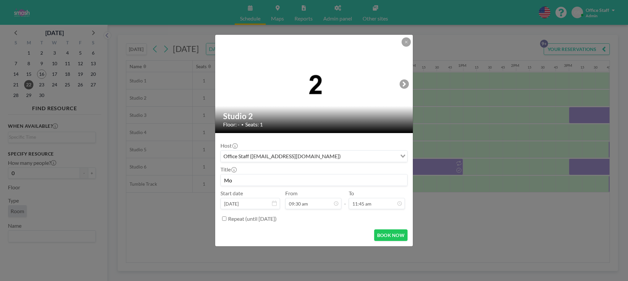
type input "M"
type input "SMASH Morning Classes"
click at [223, 220] on input "Repeat (until [DATE])" at bounding box center [224, 218] width 4 height 4
checkbox input "true"
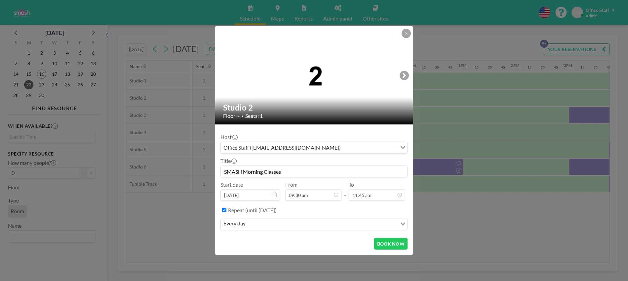
scroll to position [448, 0]
drag, startPoint x: 258, startPoint y: 172, endPoint x: 209, endPoint y: 172, distance: 48.6
click at [209, 172] on div "Studio 2 Floor: - • Seats: 1 Host Office Staff ([EMAIL_ADDRESS][DOMAIN_NAME]) L…" at bounding box center [314, 140] width 628 height 281
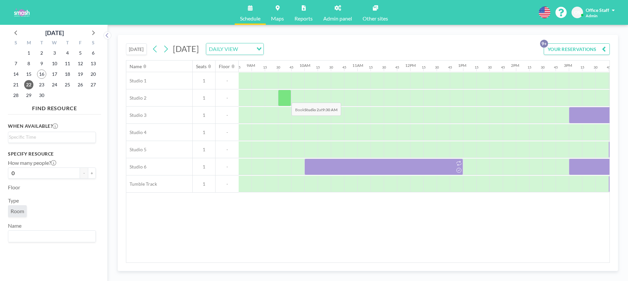
click at [286, 97] on div at bounding box center [284, 98] width 13 height 17
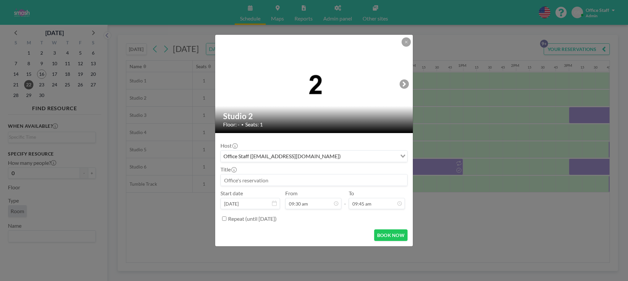
click at [263, 182] on input at bounding box center [314, 179] width 187 height 11
paste input "This is a friendly reminder that [PERSON_NAME] has a mentor meeting scheduled […"
type input "This is a friendly reminder that [PERSON_NAME] has a mentor meeting scheduled […"
click at [263, 181] on input "This is a friendly reminder that [PERSON_NAME] has a mentor meeting scheduled […" at bounding box center [314, 179] width 187 height 11
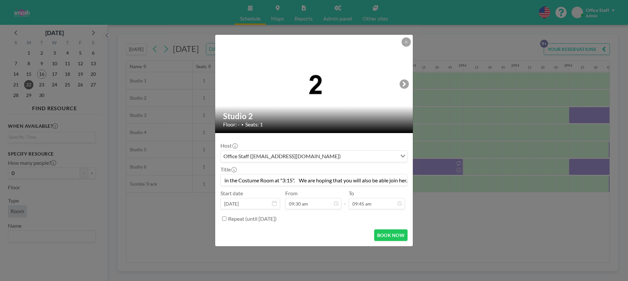
click at [263, 181] on input "This is a friendly reminder that [PERSON_NAME] has a mentor meeting scheduled […" at bounding box center [314, 179] width 187 height 11
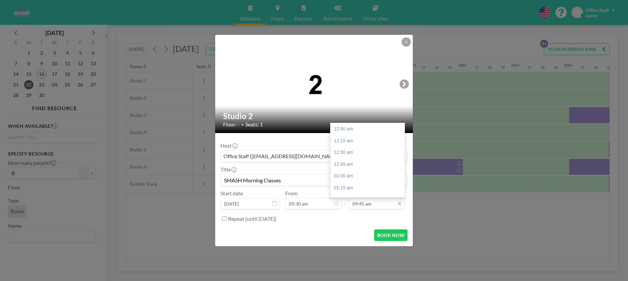
scroll to position [459, 0]
type input "SMASH Morning Classes"
click at [379, 205] on input "09:45 am" at bounding box center [377, 203] width 56 height 11
drag, startPoint x: 358, startPoint y: 191, endPoint x: 353, endPoint y: 192, distance: 5.0
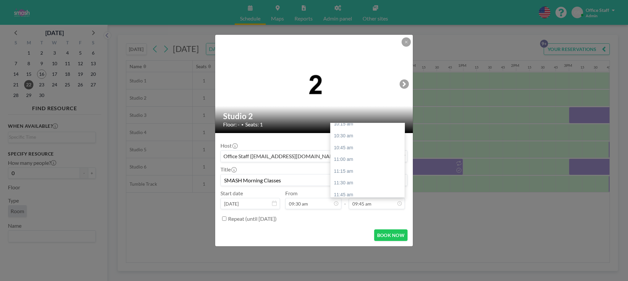
click at [358, 191] on div "11:45 am" at bounding box center [368, 195] width 74 height 12
type input "11:45 am"
drag, startPoint x: 277, startPoint y: 181, endPoint x: 227, endPoint y: 179, distance: 50.3
click at [227, 179] on input "SMASH Morning Classes" at bounding box center [314, 179] width 187 height 11
drag, startPoint x: 225, startPoint y: 180, endPoint x: 300, endPoint y: 181, distance: 74.8
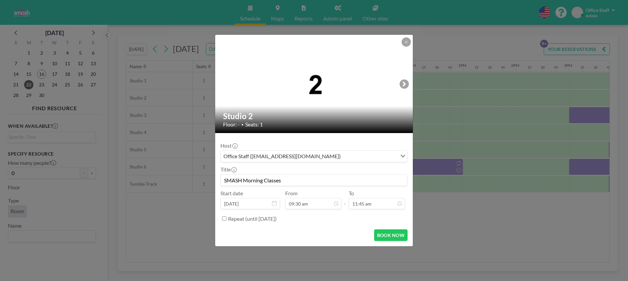
click at [300, 181] on input "SMASH Morning Classes" at bounding box center [314, 179] width 187 height 11
click at [225, 219] on input "Repeat (until [DATE])" at bounding box center [224, 218] width 4 height 4
checkbox input "true"
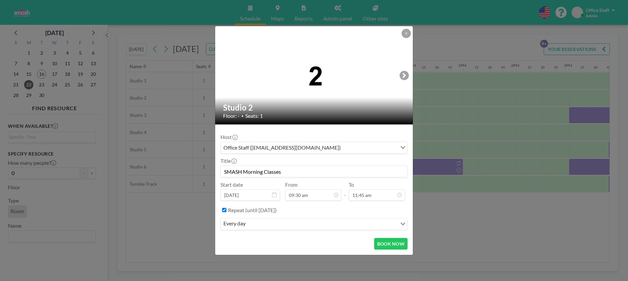
click at [268, 224] on input "Search for option" at bounding box center [322, 224] width 149 height 9
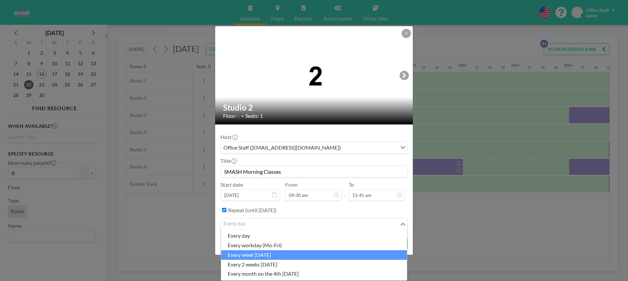
click at [263, 255] on li "every week [DATE]" at bounding box center [314, 255] width 186 height 10
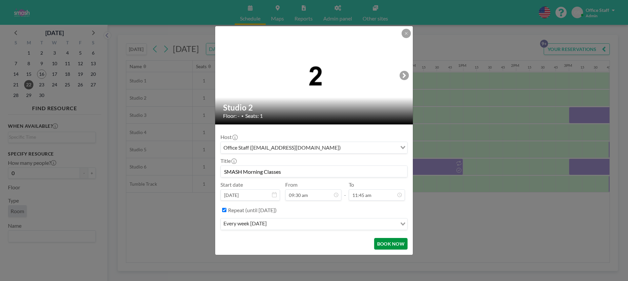
click at [394, 244] on button "BOOK NOW" at bounding box center [390, 244] width 33 height 12
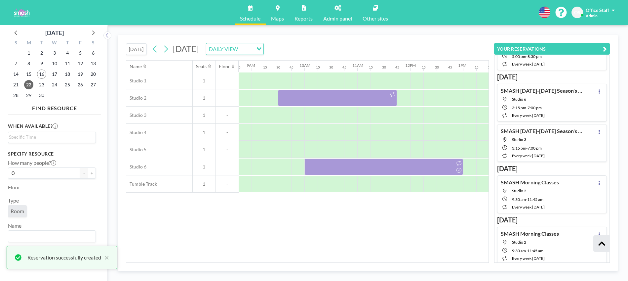
scroll to position [331, 0]
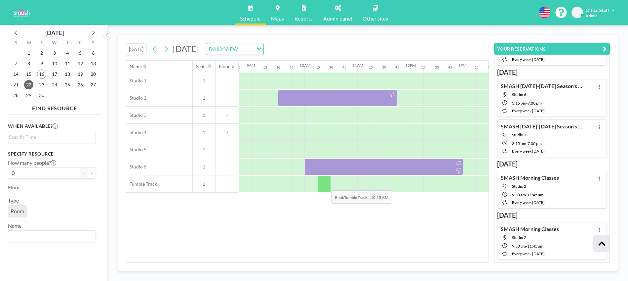
click at [326, 185] on div at bounding box center [324, 184] width 13 height 17
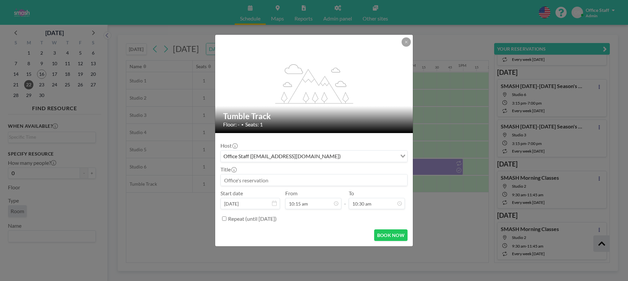
click at [268, 182] on input at bounding box center [314, 179] width 187 height 11
paste input "SMASH Morning Classes"
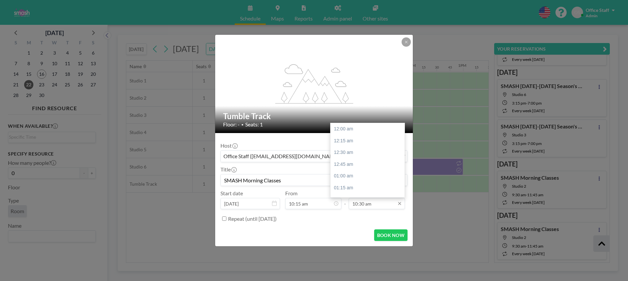
scroll to position [495, 0]
type input "SMASH Morning Classes"
click at [351, 154] on div "11:00 am" at bounding box center [368, 153] width 74 height 12
type input "11:00 am"
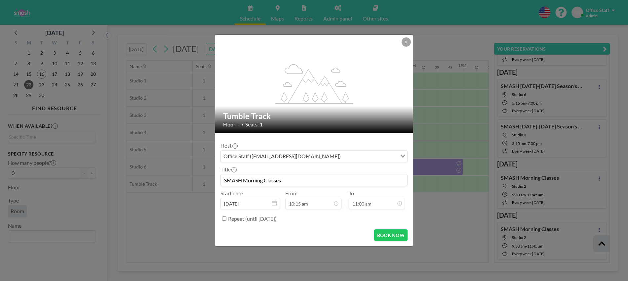
scroll to position [518, 0]
click at [224, 217] on input "Repeat (until [DATE])" at bounding box center [224, 218] width 4 height 4
checkbox input "true"
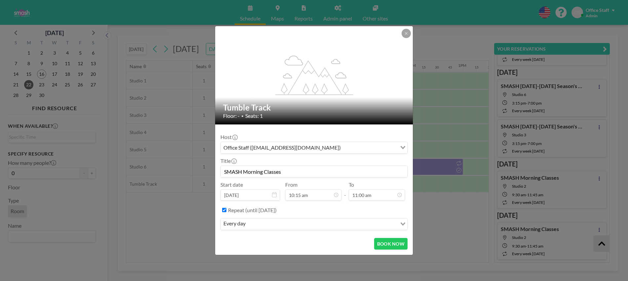
click at [237, 223] on div "every day" at bounding box center [309, 223] width 176 height 10
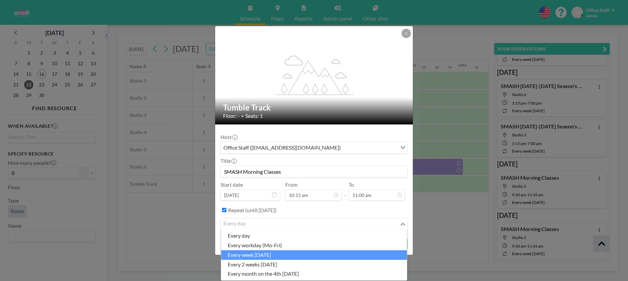
click at [270, 254] on li "every week [DATE]" at bounding box center [314, 255] width 186 height 10
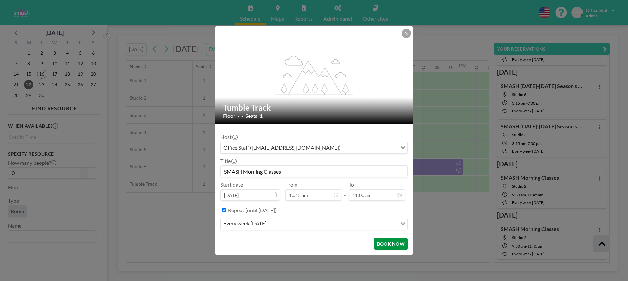
click at [385, 243] on button "BOOK NOW" at bounding box center [390, 244] width 33 height 12
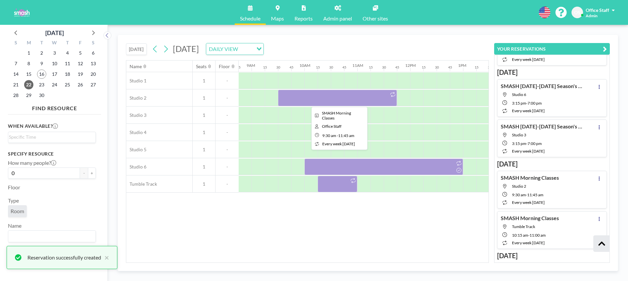
click at [334, 100] on div at bounding box center [337, 98] width 119 height 17
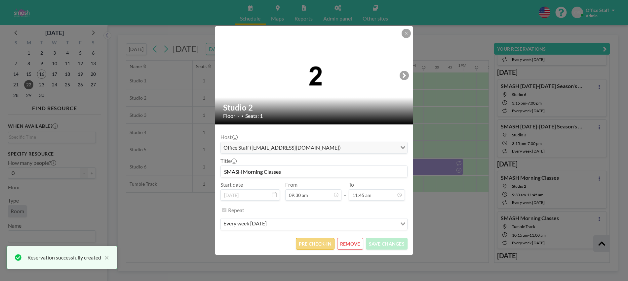
click at [316, 244] on button "PRE CHECK-IN" at bounding box center [315, 244] width 39 height 12
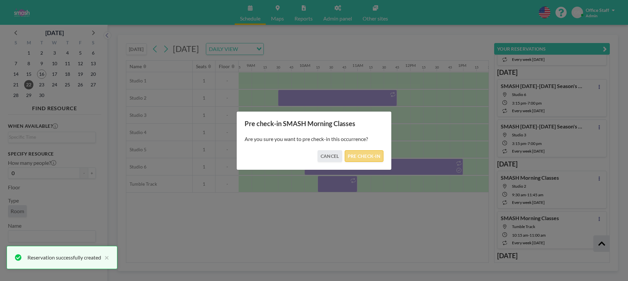
click at [366, 159] on button "PRE CHECK-IN" at bounding box center [364, 156] width 39 height 12
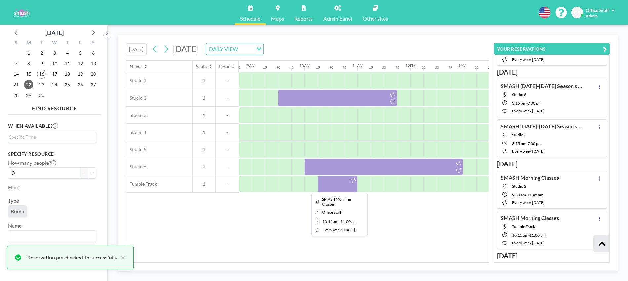
click at [332, 188] on div at bounding box center [338, 184] width 40 height 17
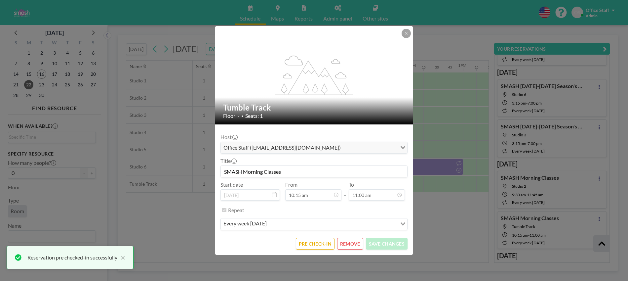
scroll to position [483, 0]
click at [315, 244] on button "PRE CHECK-IN" at bounding box center [315, 244] width 39 height 12
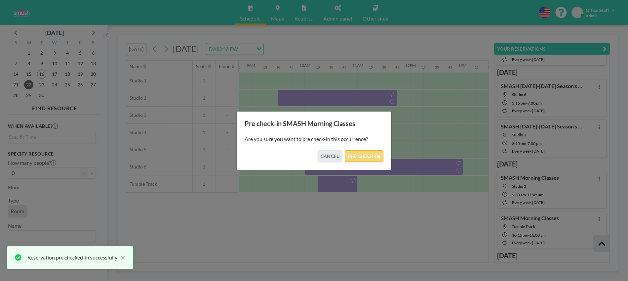
click at [373, 155] on button "PRE CHECK-IN" at bounding box center [364, 156] width 39 height 12
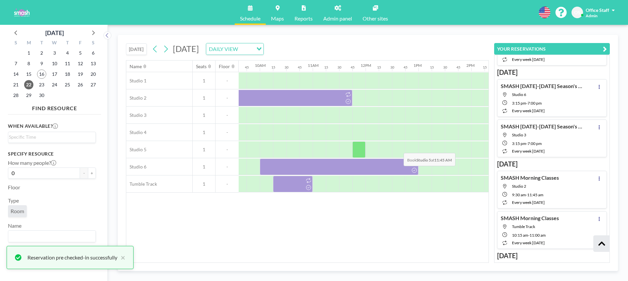
scroll to position [0, 529]
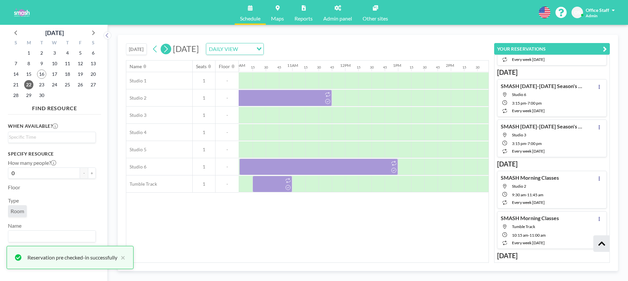
click at [168, 49] on icon at bounding box center [166, 49] width 6 height 10
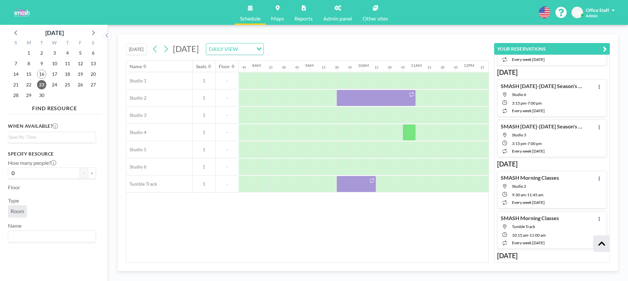
scroll to position [0, 410]
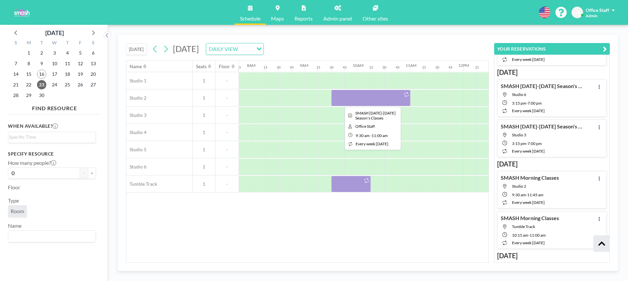
click at [357, 99] on div at bounding box center [370, 98] width 79 height 17
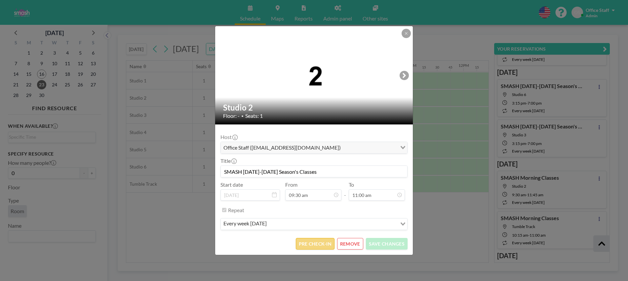
click at [312, 245] on button "PRE CHECK-IN" at bounding box center [315, 244] width 39 height 12
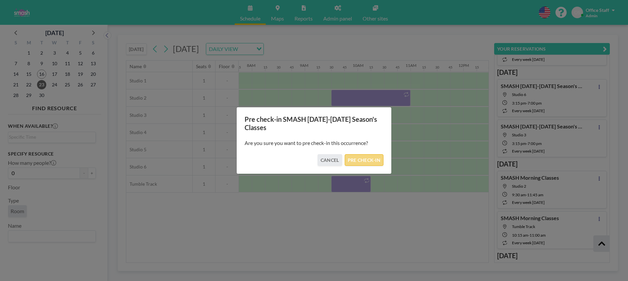
click at [369, 161] on button "PRE CHECK-IN" at bounding box center [364, 160] width 39 height 12
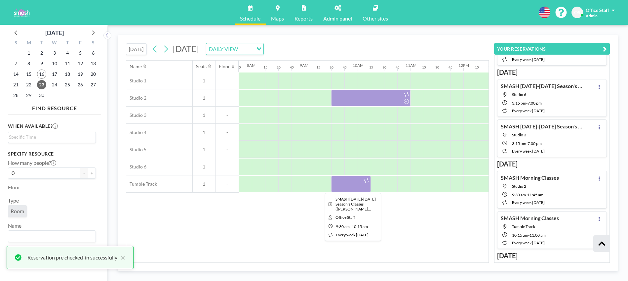
click at [354, 184] on div at bounding box center [351, 184] width 40 height 17
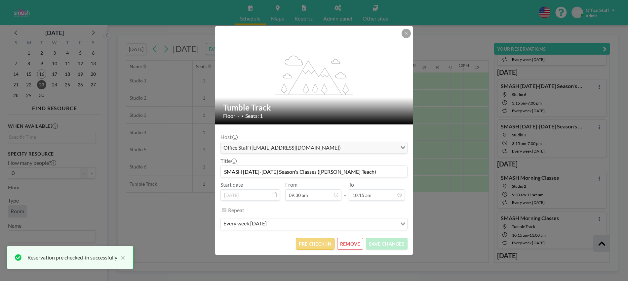
scroll to position [483, 0]
click at [307, 246] on button "PRE CHECK-IN" at bounding box center [315, 244] width 39 height 12
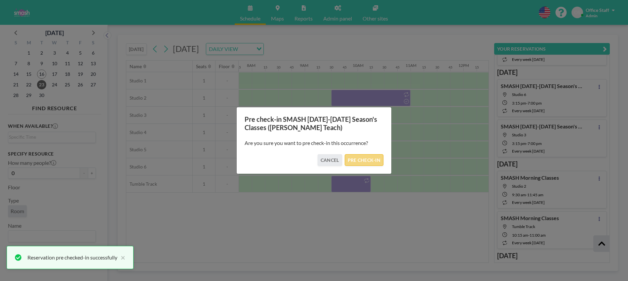
click at [365, 162] on button "PRE CHECK-IN" at bounding box center [364, 160] width 39 height 12
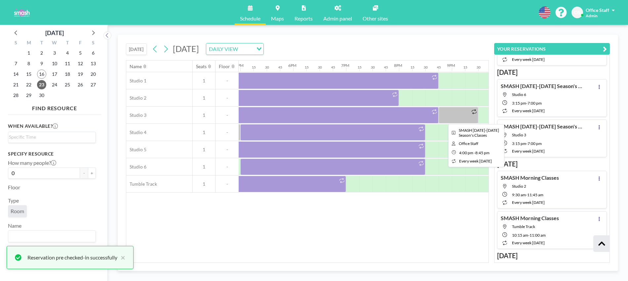
scroll to position [0, 901]
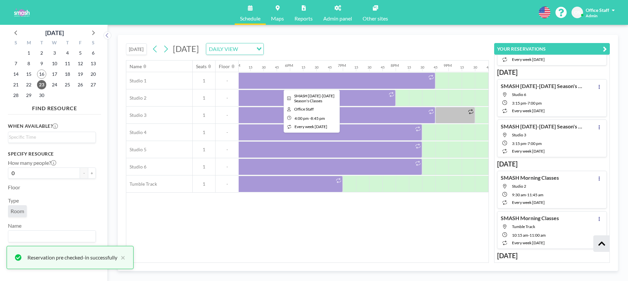
click at [297, 83] on div at bounding box center [309, 80] width 251 height 17
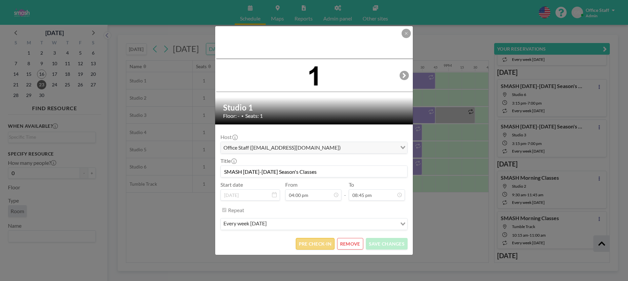
click at [322, 245] on button "PRE CHECK-IN" at bounding box center [315, 244] width 39 height 12
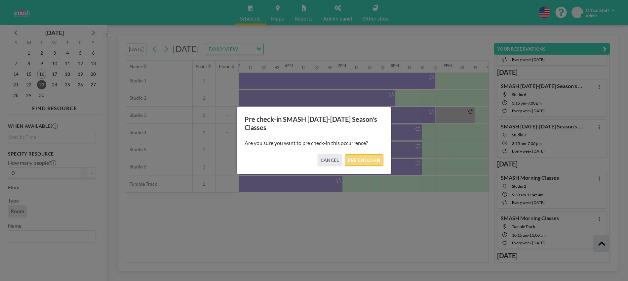
click at [367, 159] on button "PRE CHECK-IN" at bounding box center [364, 160] width 39 height 12
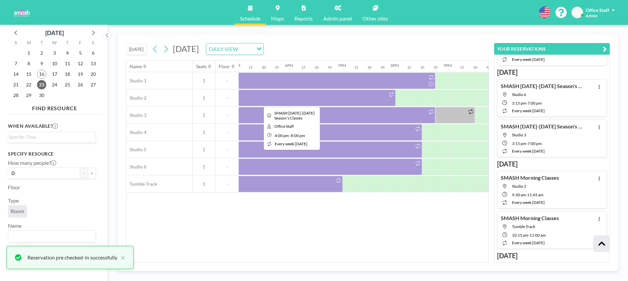
click at [358, 95] on div at bounding box center [290, 98] width 212 height 17
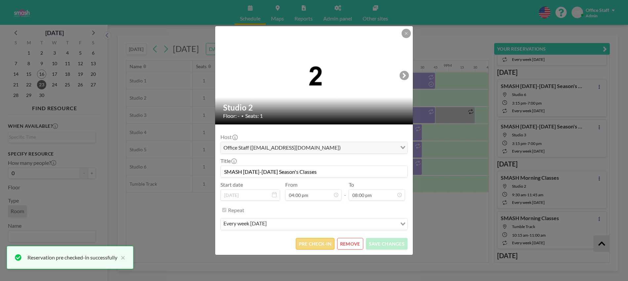
click at [316, 242] on button "PRE CHECK-IN" at bounding box center [315, 244] width 39 height 12
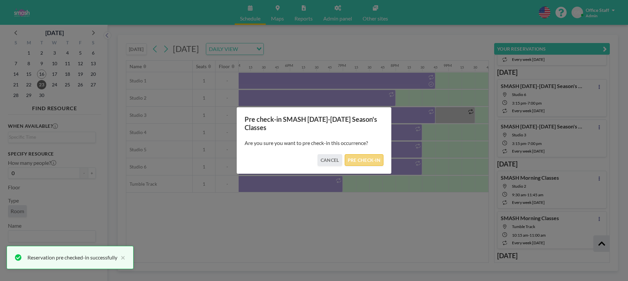
click at [362, 162] on button "PRE CHECK-IN" at bounding box center [364, 160] width 39 height 12
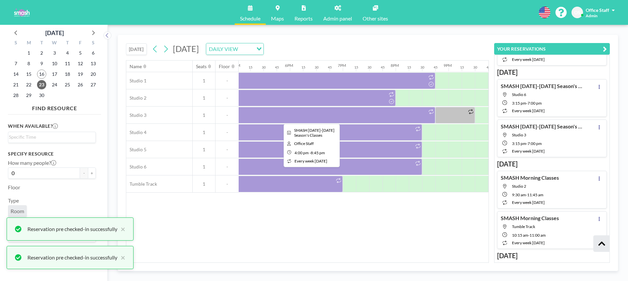
click at [392, 118] on div at bounding box center [309, 115] width 251 height 17
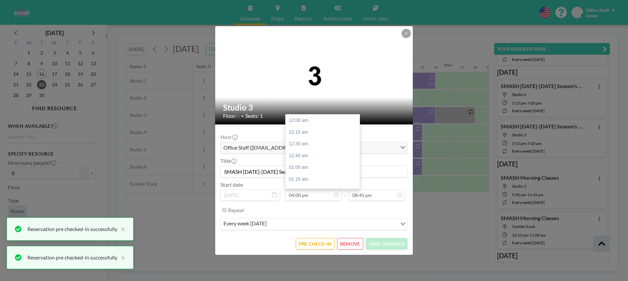
scroll to position [754, 0]
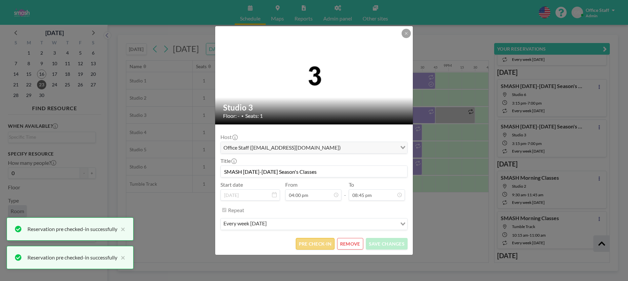
click at [308, 241] on button "PRE CHECK-IN" at bounding box center [315, 244] width 39 height 12
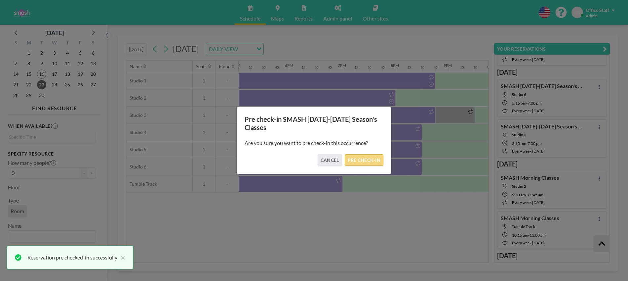
click at [361, 161] on button "PRE CHECK-IN" at bounding box center [364, 160] width 39 height 12
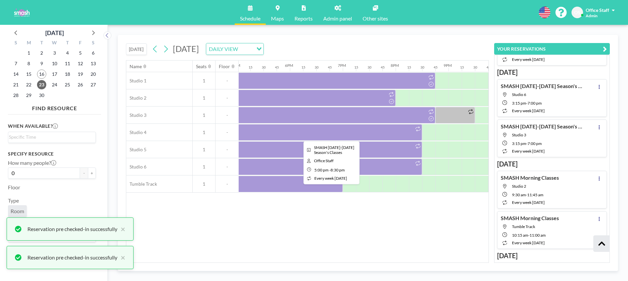
click at [368, 136] on div at bounding box center [329, 132] width 185 height 17
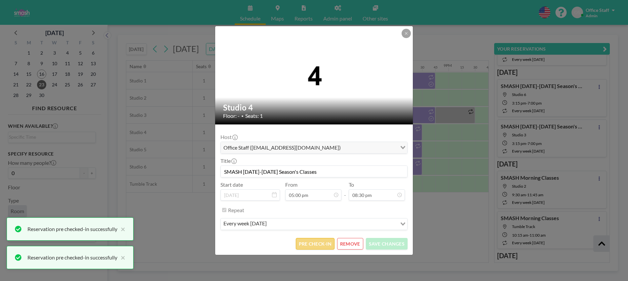
scroll to position [966, 0]
click at [314, 241] on button "PRE CHECK-IN" at bounding box center [315, 244] width 39 height 12
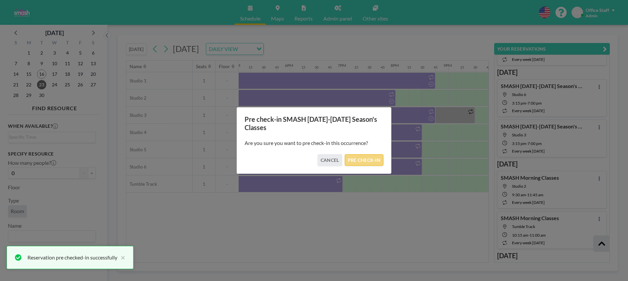
click at [369, 163] on button "PRE CHECK-IN" at bounding box center [364, 160] width 39 height 12
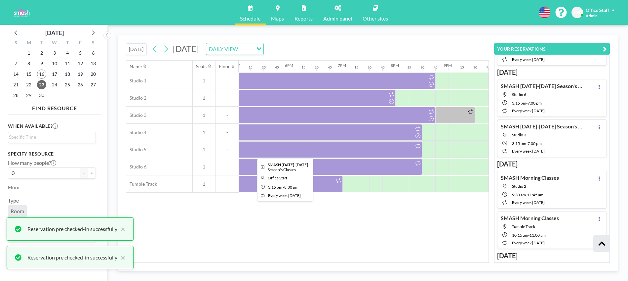
click at [359, 155] on div at bounding box center [284, 149] width 278 height 17
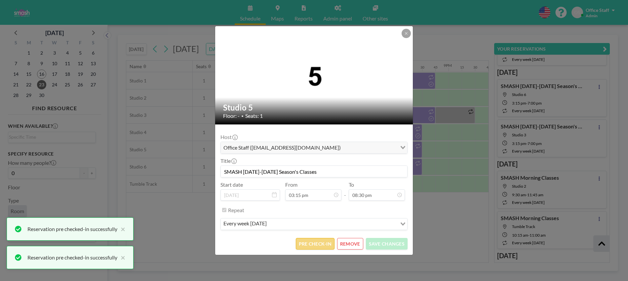
scroll to position [718, 0]
click at [310, 245] on button "PRE CHECK-IN" at bounding box center [315, 244] width 39 height 12
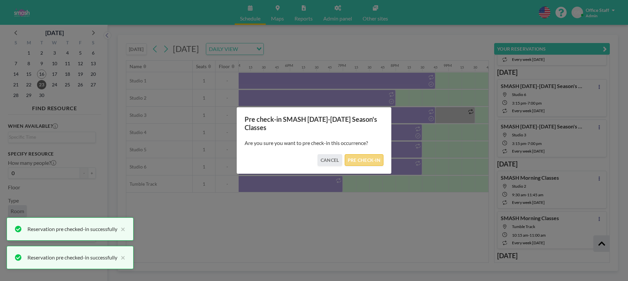
click at [360, 157] on button "PRE CHECK-IN" at bounding box center [364, 160] width 39 height 12
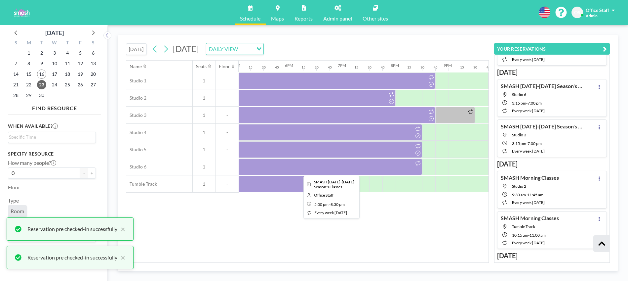
click at [325, 169] on div at bounding box center [329, 166] width 185 height 17
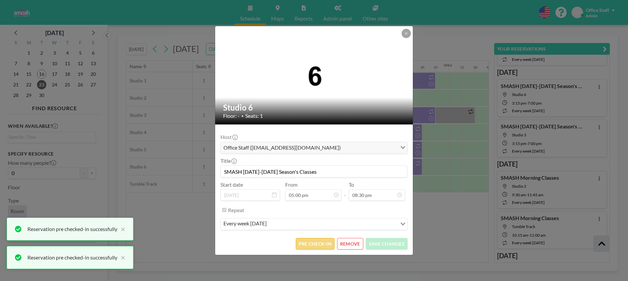
click at [317, 246] on button "PRE CHECK-IN" at bounding box center [315, 244] width 39 height 12
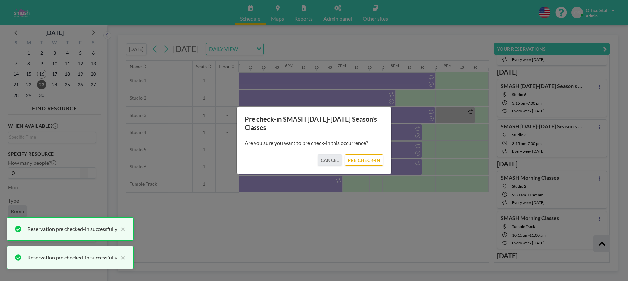
drag, startPoint x: 371, startPoint y: 159, endPoint x: 353, endPoint y: 168, distance: 20.7
click at [371, 159] on button "PRE CHECK-IN" at bounding box center [364, 160] width 39 height 12
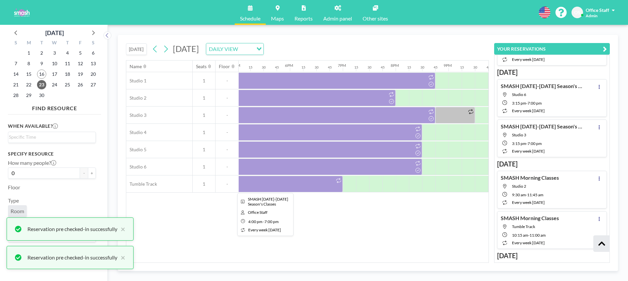
click at [295, 187] on div at bounding box center [263, 184] width 159 height 17
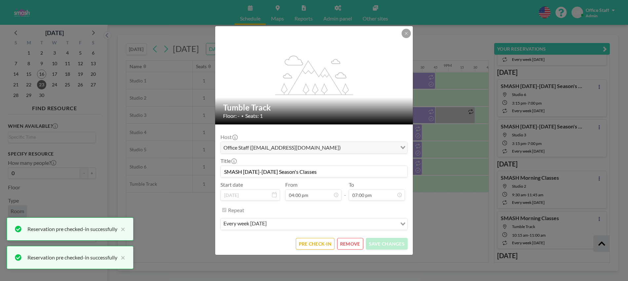
scroll to position [754, 0]
click at [317, 244] on button "PRE CHECK-IN" at bounding box center [315, 244] width 39 height 12
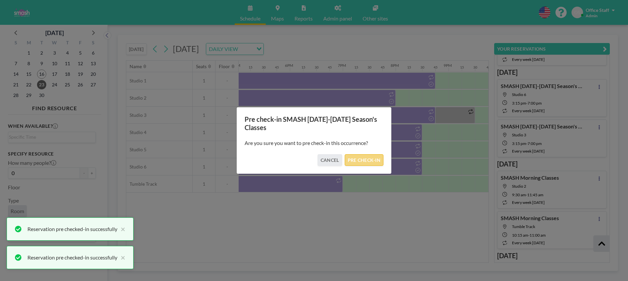
click at [372, 158] on button "PRE CHECK-IN" at bounding box center [364, 160] width 39 height 12
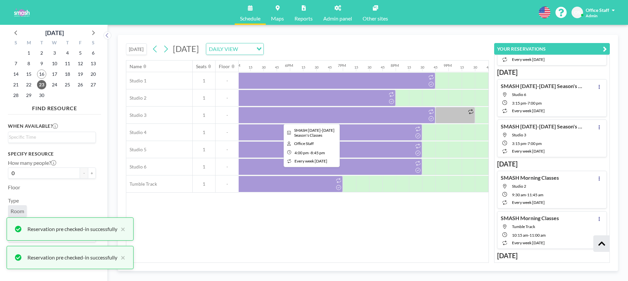
scroll to position [0, 901]
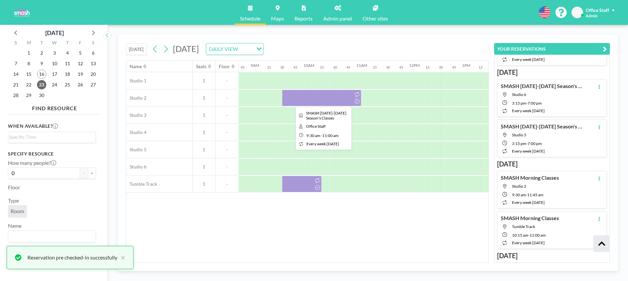
scroll to position [0, 458]
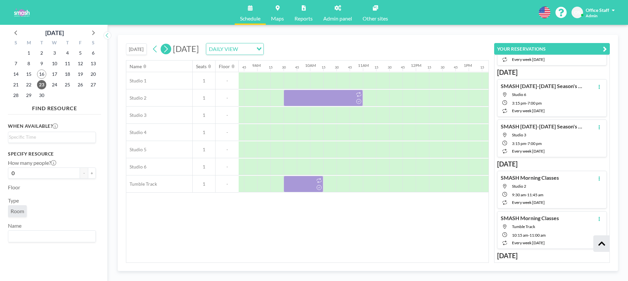
click at [168, 49] on icon at bounding box center [166, 49] width 4 height 7
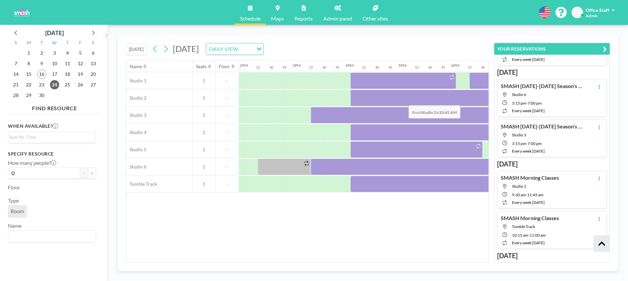
scroll to position [0, 821]
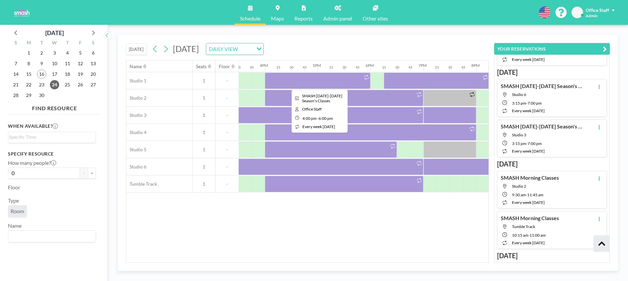
click at [341, 83] on div at bounding box center [318, 80] width 106 height 17
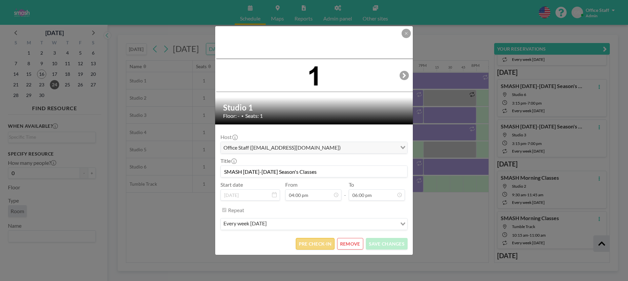
scroll to position [754, 0]
click at [317, 245] on button "PRE CHECK-IN" at bounding box center [315, 244] width 39 height 12
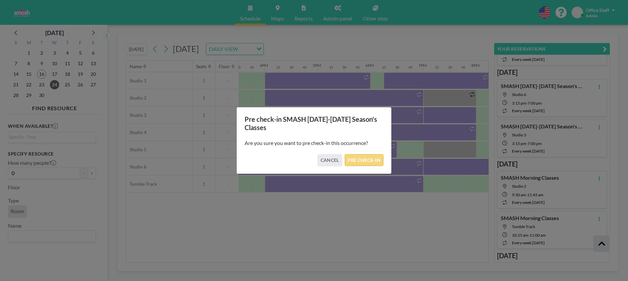
click at [374, 162] on button "PRE CHECK-IN" at bounding box center [364, 160] width 39 height 12
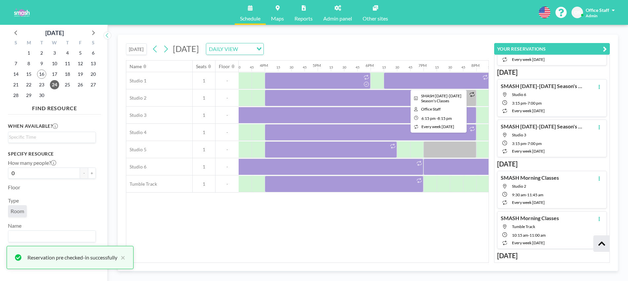
click at [442, 83] on div at bounding box center [437, 80] width 106 height 17
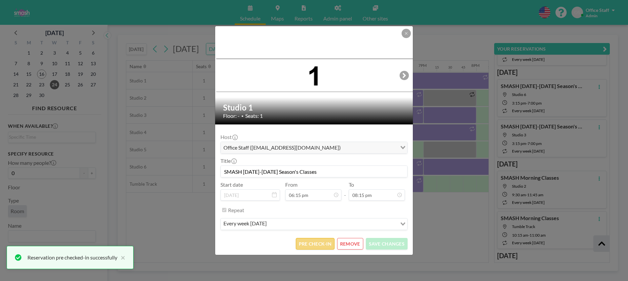
click at [324, 244] on button "PRE CHECK-IN" at bounding box center [315, 244] width 39 height 12
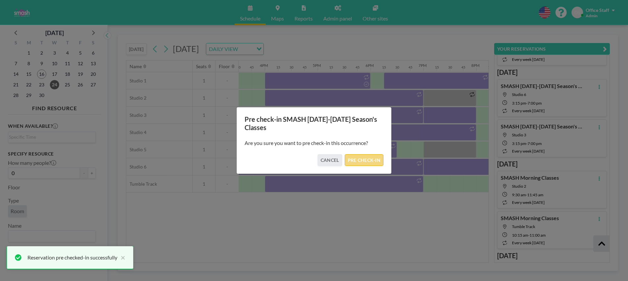
click at [366, 161] on button "PRE CHECK-IN" at bounding box center [364, 160] width 39 height 12
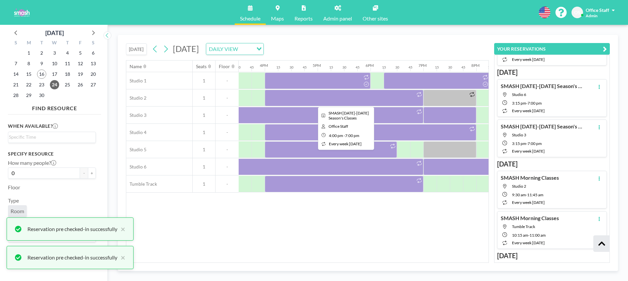
click at [385, 94] on div at bounding box center [344, 98] width 159 height 17
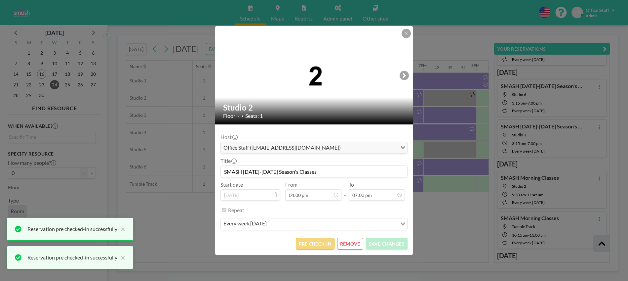
scroll to position [0, 0]
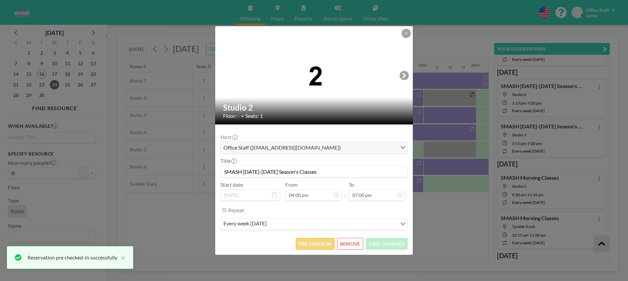
click at [314, 244] on button "PRE CHECK-IN" at bounding box center [315, 244] width 39 height 12
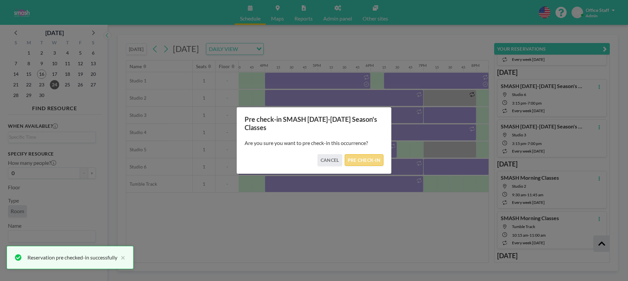
drag, startPoint x: 377, startPoint y: 160, endPoint x: 377, endPoint y: 155, distance: 5.0
click at [377, 160] on button "PRE CHECK-IN" at bounding box center [364, 160] width 39 height 12
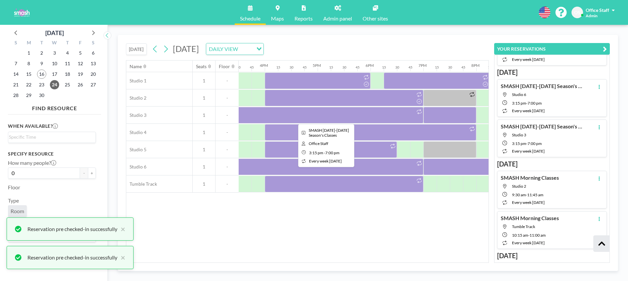
click at [389, 120] on div at bounding box center [324, 115] width 198 height 17
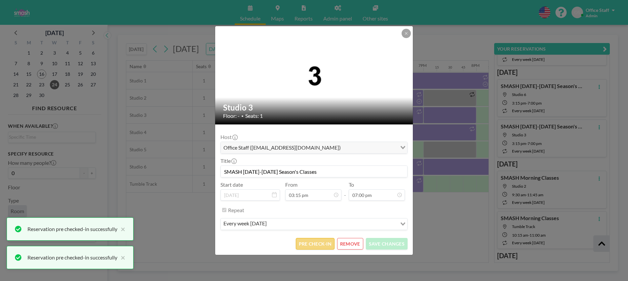
scroll to position [895, 0]
click at [318, 243] on button "PRE CHECK-IN" at bounding box center [315, 244] width 39 height 12
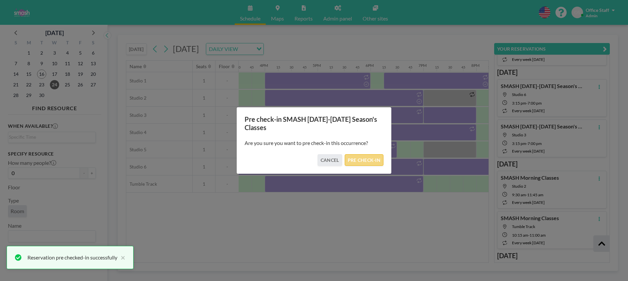
click at [362, 160] on button "PRE CHECK-IN" at bounding box center [364, 160] width 39 height 12
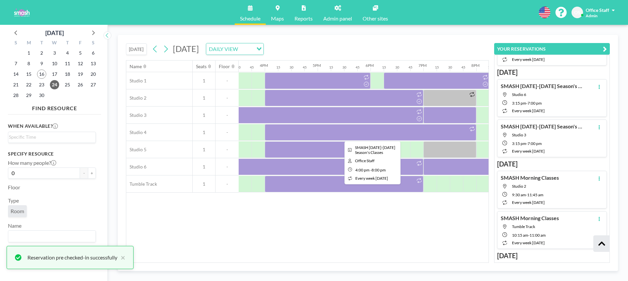
click at [384, 134] on div at bounding box center [371, 132] width 212 height 17
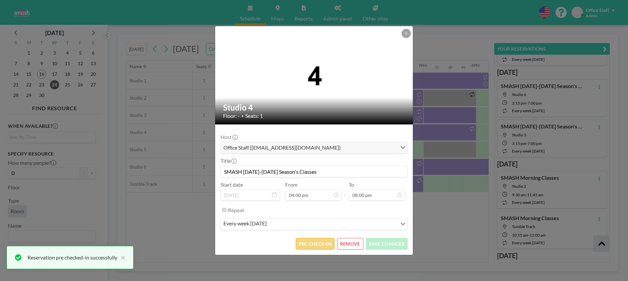
scroll to position [0, 0]
click at [315, 243] on button "PRE CHECK-IN" at bounding box center [315, 244] width 39 height 12
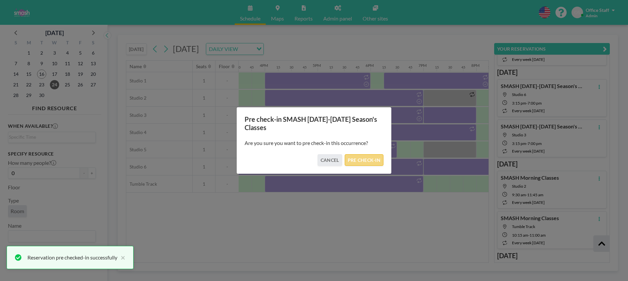
click at [360, 154] on button "PRE CHECK-IN" at bounding box center [364, 160] width 39 height 12
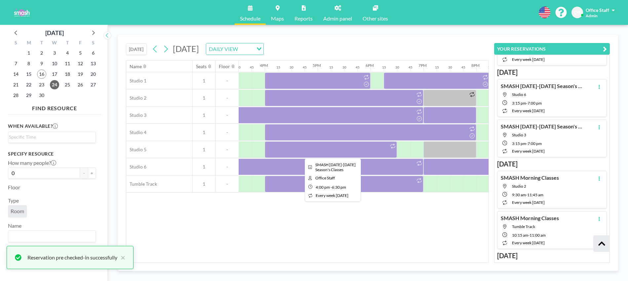
click at [371, 151] on div at bounding box center [331, 149] width 132 height 17
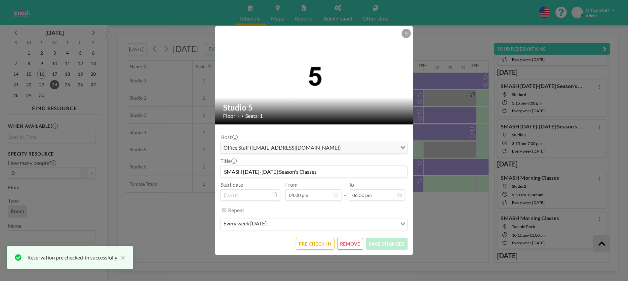
scroll to position [871, 0]
click at [304, 240] on button "PRE CHECK-IN" at bounding box center [315, 244] width 39 height 12
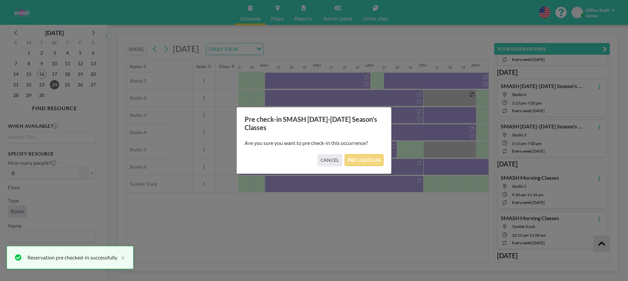
click at [366, 160] on button "PRE CHECK-IN" at bounding box center [364, 160] width 39 height 12
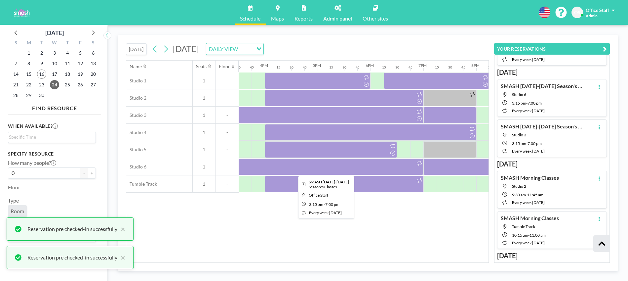
click at [405, 168] on div at bounding box center [324, 166] width 198 height 17
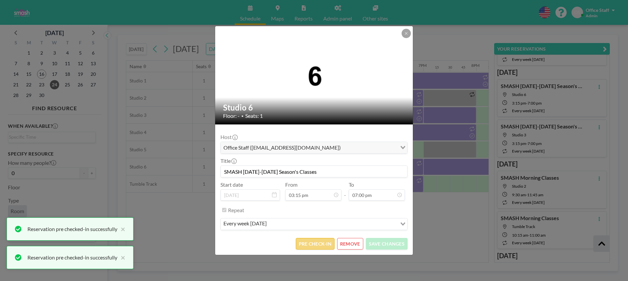
scroll to position [895, 0]
click at [307, 245] on button "PRE CHECK-IN" at bounding box center [315, 244] width 39 height 12
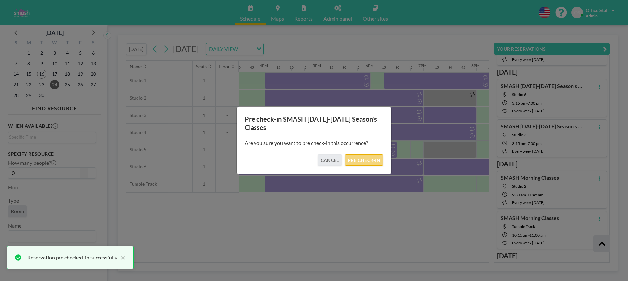
click at [377, 157] on button "PRE CHECK-IN" at bounding box center [364, 160] width 39 height 12
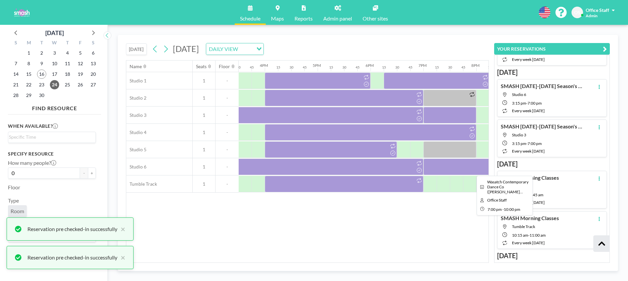
click at [451, 168] on div at bounding box center [503, 166] width 159 height 17
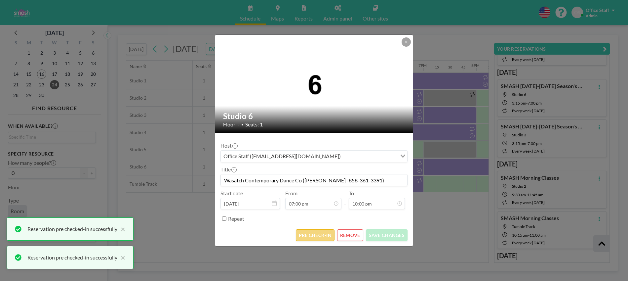
click at [318, 236] on button "PRE CHECK-IN" at bounding box center [315, 235] width 39 height 12
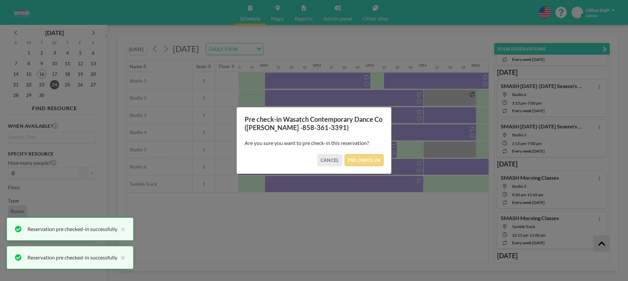
click at [364, 160] on button "PRE CHECK-IN" at bounding box center [364, 160] width 39 height 12
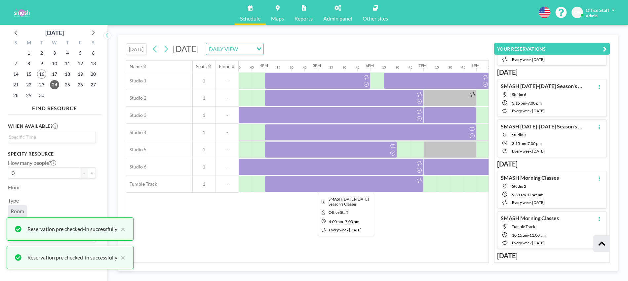
click at [369, 184] on div at bounding box center [344, 184] width 159 height 17
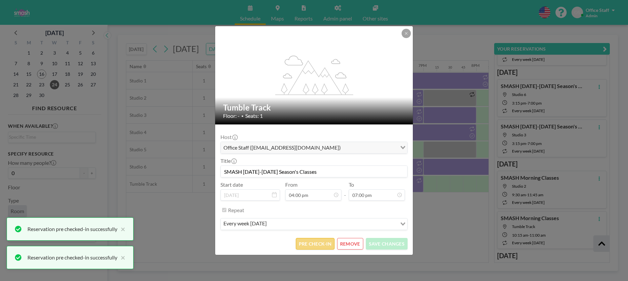
click at [315, 246] on button "PRE CHECK-IN" at bounding box center [315, 244] width 39 height 12
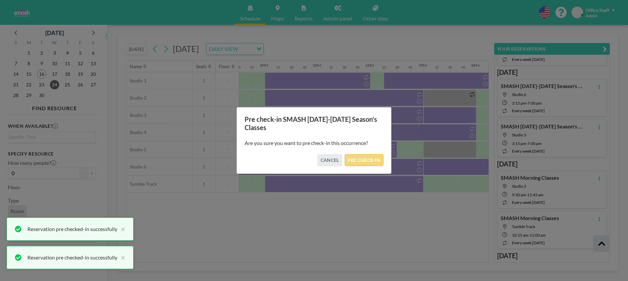
click at [364, 162] on button "PRE CHECK-IN" at bounding box center [364, 160] width 39 height 12
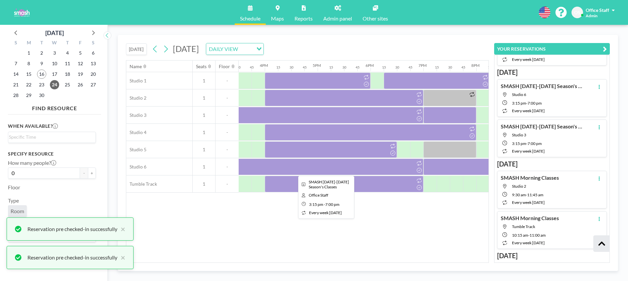
scroll to position [0, 821]
click at [169, 48] on icon at bounding box center [166, 49] width 6 height 10
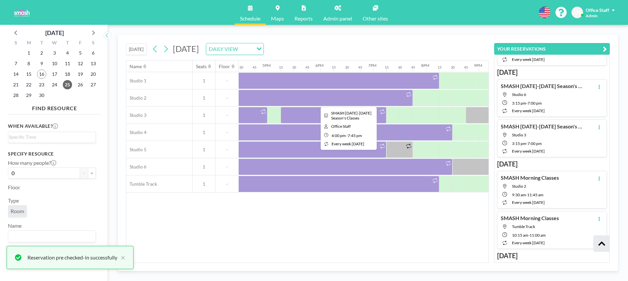
scroll to position [0, 884]
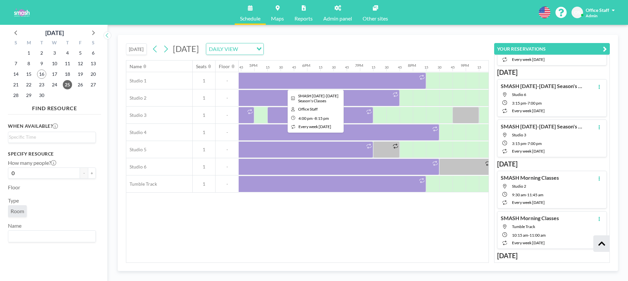
click at [337, 82] on div at bounding box center [313, 80] width 225 height 17
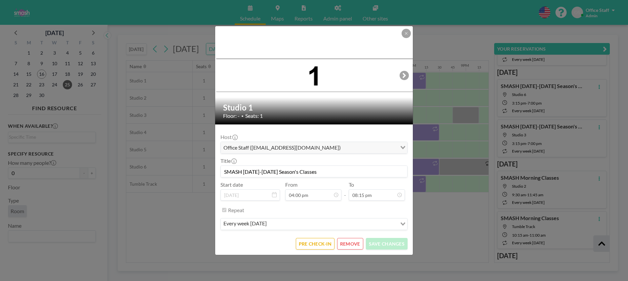
scroll to position [754, 0]
click at [314, 245] on button "PRE CHECK-IN" at bounding box center [315, 244] width 39 height 12
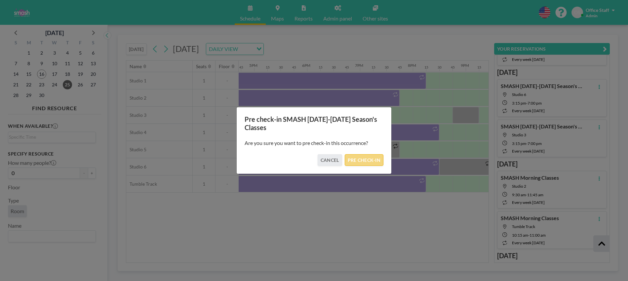
click at [379, 156] on button "PRE CHECK-IN" at bounding box center [364, 160] width 39 height 12
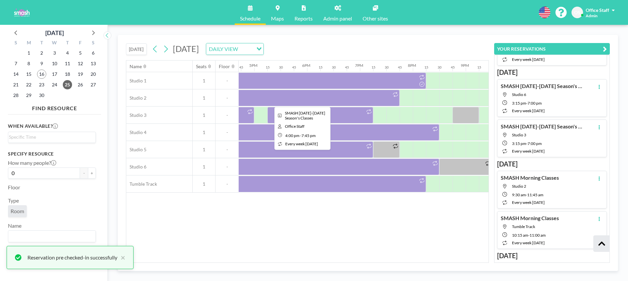
click at [313, 99] on div at bounding box center [300, 98] width 198 height 17
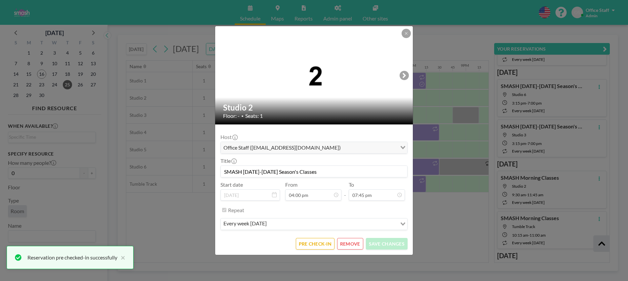
scroll to position [930, 0]
click at [319, 250] on form "Host Office Staff ([EMAIL_ADDRESS][DOMAIN_NAME]) Loading... Title SMASH [DATE]-…" at bounding box center [314, 189] width 198 height 130
click at [319, 244] on button "PRE CHECK-IN" at bounding box center [315, 244] width 39 height 12
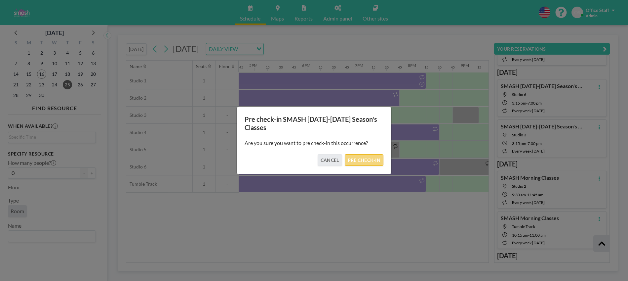
click at [369, 159] on button "PRE CHECK-IN" at bounding box center [364, 160] width 39 height 12
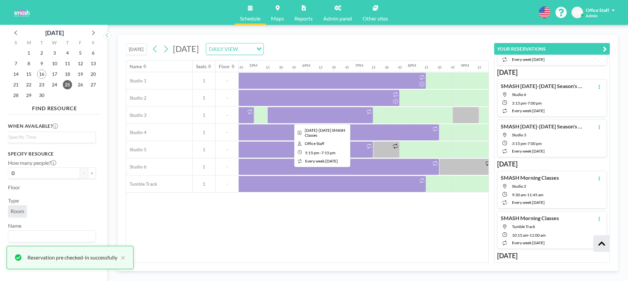
click at [309, 115] on div at bounding box center [321, 115] width 106 height 17
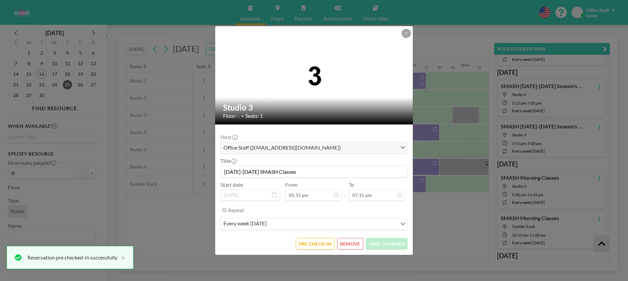
scroll to position [812, 0]
click at [316, 241] on button "PRE CHECK-IN" at bounding box center [315, 244] width 39 height 12
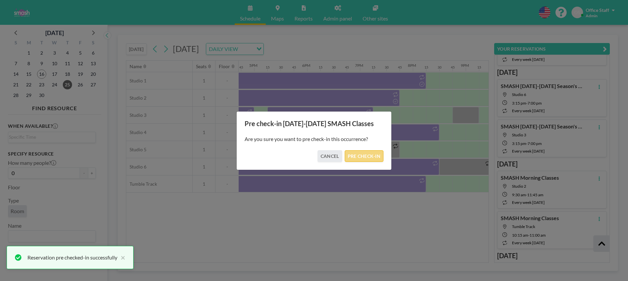
click at [358, 158] on button "PRE CHECK-IN" at bounding box center [364, 156] width 39 height 12
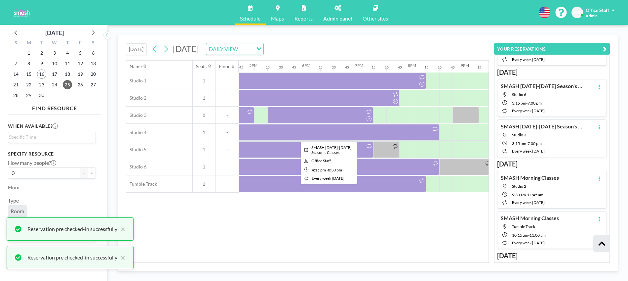
click at [338, 129] on div at bounding box center [327, 132] width 225 height 17
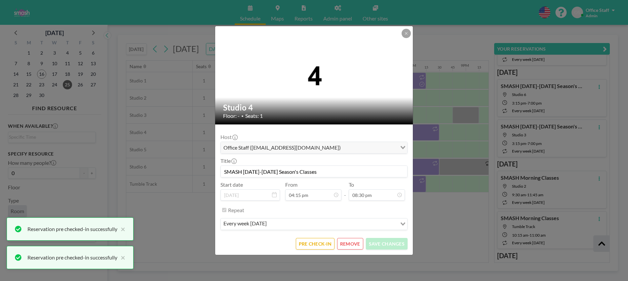
scroll to position [765, 0]
click at [311, 246] on button "PRE CHECK-IN" at bounding box center [315, 244] width 39 height 12
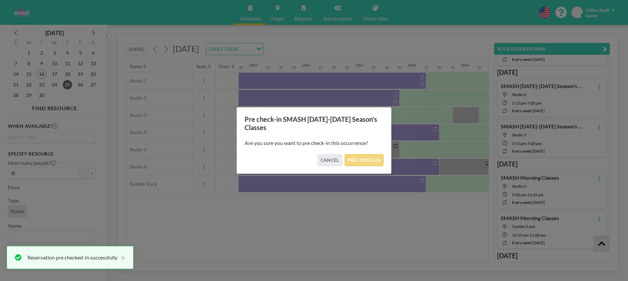
click at [373, 161] on button "PRE CHECK-IN" at bounding box center [364, 160] width 39 height 12
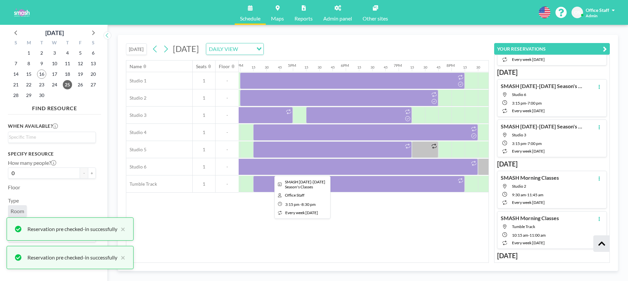
scroll to position [0, 831]
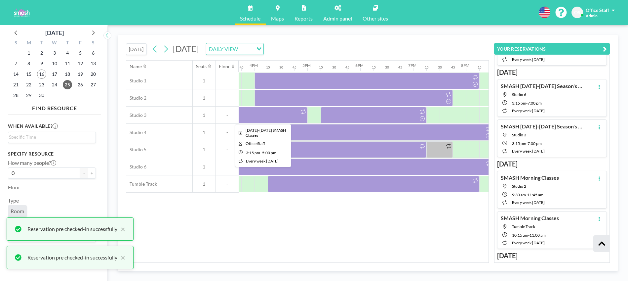
click at [280, 116] on div at bounding box center [261, 115] width 93 height 17
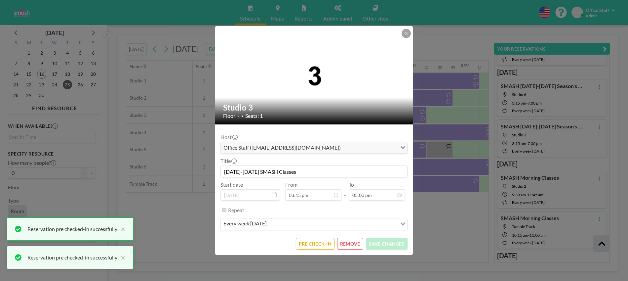
scroll to position [718, 0]
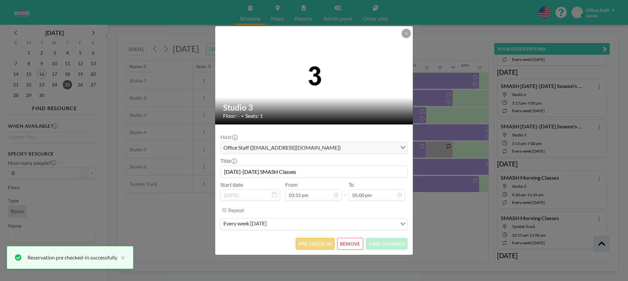
click at [326, 244] on button "PRE CHECK-IN" at bounding box center [315, 244] width 39 height 12
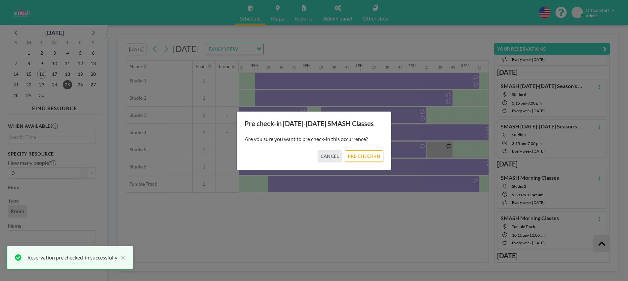
drag, startPoint x: 365, startPoint y: 155, endPoint x: 381, endPoint y: 135, distance: 25.6
click at [365, 154] on button "PRE CHECK-IN" at bounding box center [364, 156] width 39 height 12
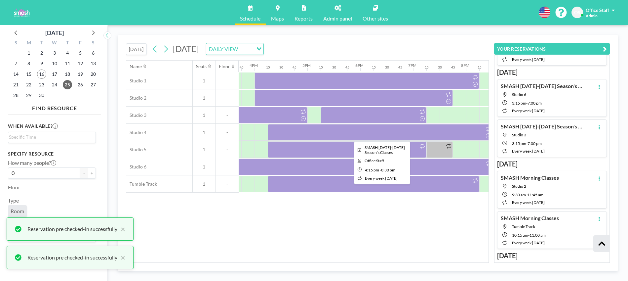
click at [400, 134] on div at bounding box center [380, 132] width 225 height 17
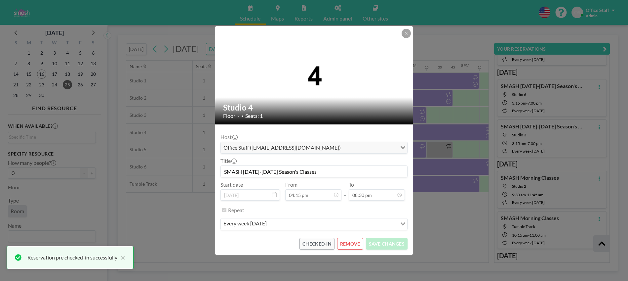
scroll to position [966, 0]
click at [451, 169] on div "Studio 4 Floor: - • Seats: 1 Host Office Staff ([EMAIL_ADDRESS][DOMAIN_NAME]) L…" at bounding box center [314, 140] width 628 height 281
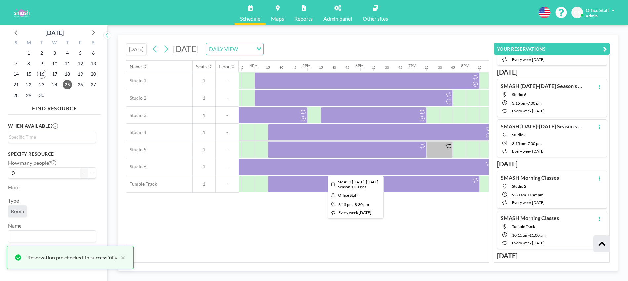
click at [399, 154] on div at bounding box center [347, 149] width 159 height 17
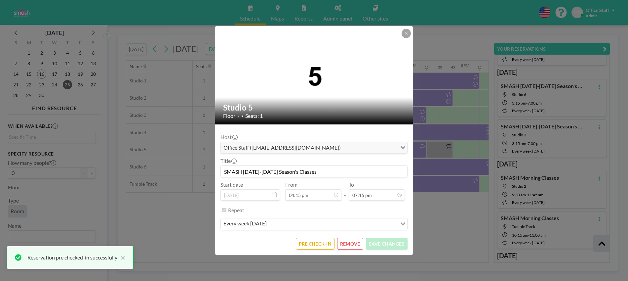
scroll to position [907, 0]
click at [317, 244] on button "PRE CHECK-IN" at bounding box center [315, 244] width 39 height 12
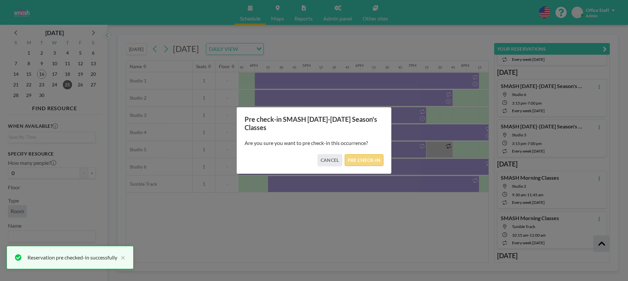
drag, startPoint x: 363, startPoint y: 159, endPoint x: 366, endPoint y: 161, distance: 3.8
click at [363, 159] on button "PRE CHECK-IN" at bounding box center [364, 160] width 39 height 12
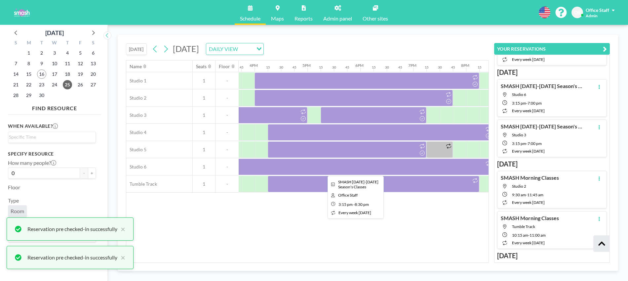
click at [438, 169] on div at bounding box center [354, 166] width 278 height 17
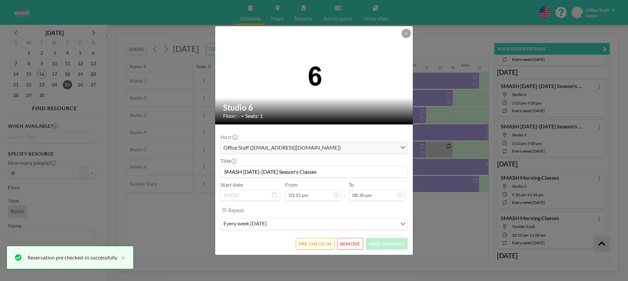
scroll to position [966, 0]
click at [309, 244] on button "PRE CHECK-IN" at bounding box center [315, 244] width 39 height 12
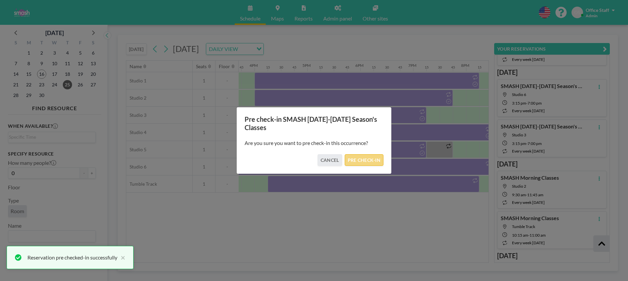
click at [363, 160] on button "PRE CHECK-IN" at bounding box center [364, 160] width 39 height 12
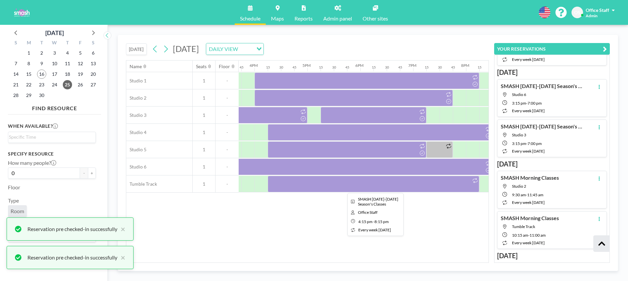
click at [363, 186] on div at bounding box center [374, 184] width 212 height 17
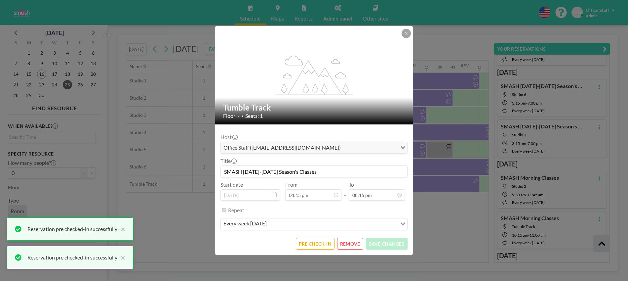
scroll to position [954, 0]
click at [317, 243] on button "PRE CHECK-IN" at bounding box center [315, 244] width 39 height 12
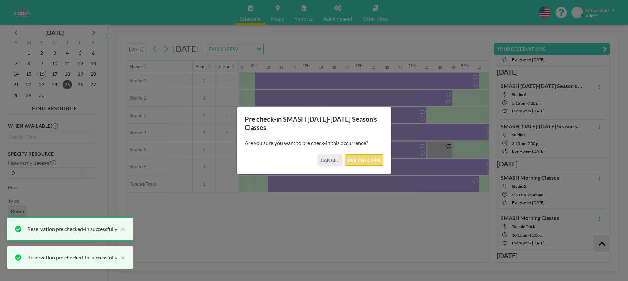
click at [369, 163] on button "PRE CHECK-IN" at bounding box center [364, 160] width 39 height 12
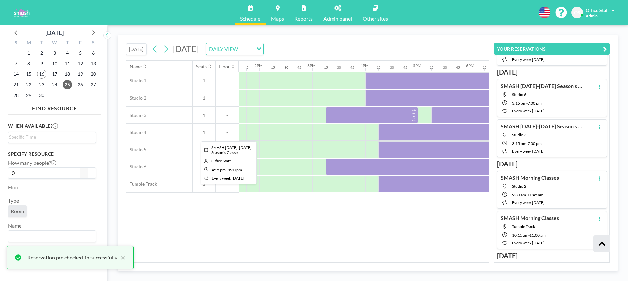
scroll to position [0, 639]
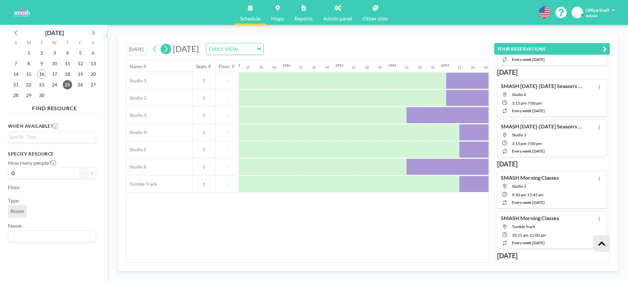
click at [166, 49] on icon at bounding box center [166, 49] width 6 height 10
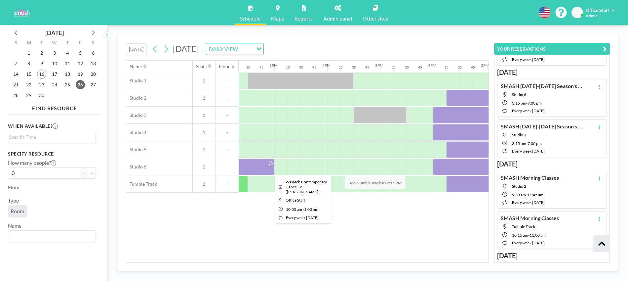
scroll to position [0, 651]
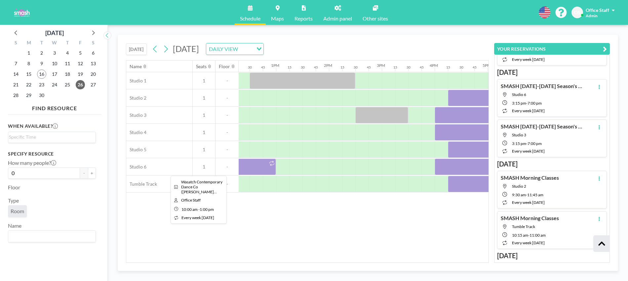
click at [250, 172] on div at bounding box center [196, 166] width 159 height 17
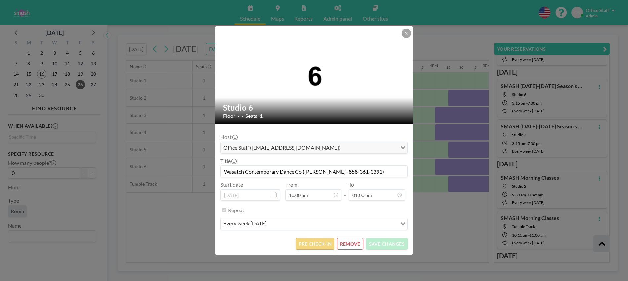
scroll to position [471, 0]
click at [314, 247] on button "PRE CHECK-IN" at bounding box center [315, 244] width 39 height 12
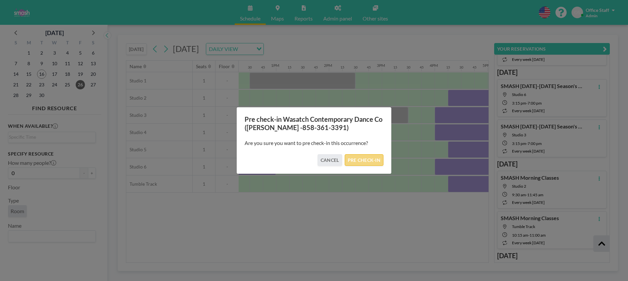
click at [365, 160] on button "PRE CHECK-IN" at bounding box center [364, 160] width 39 height 12
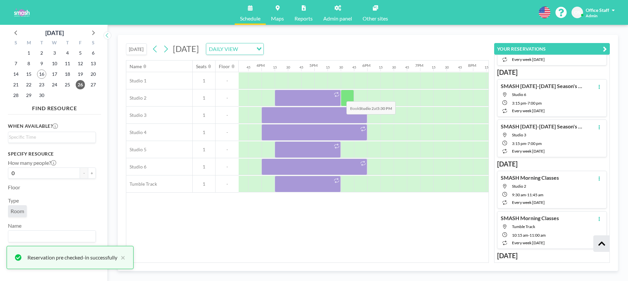
scroll to position [0, 824]
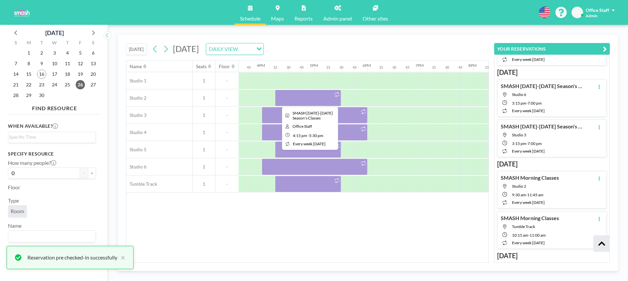
click at [317, 97] on div at bounding box center [308, 98] width 66 height 17
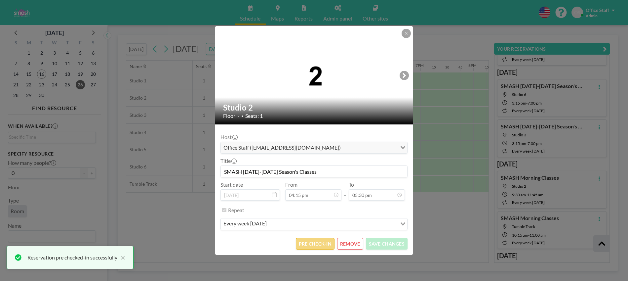
scroll to position [765, 0]
click at [320, 245] on button "PRE CHECK-IN" at bounding box center [315, 244] width 39 height 12
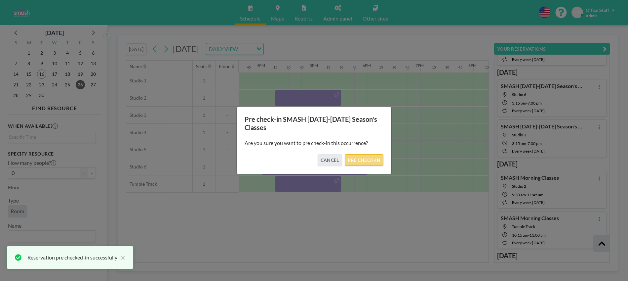
click at [364, 160] on button "PRE CHECK-IN" at bounding box center [364, 160] width 39 height 12
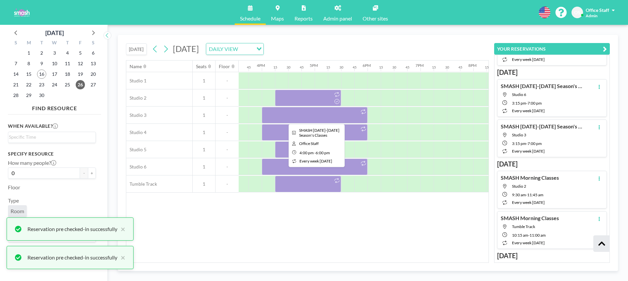
click at [315, 115] on div at bounding box center [315, 115] width 106 height 17
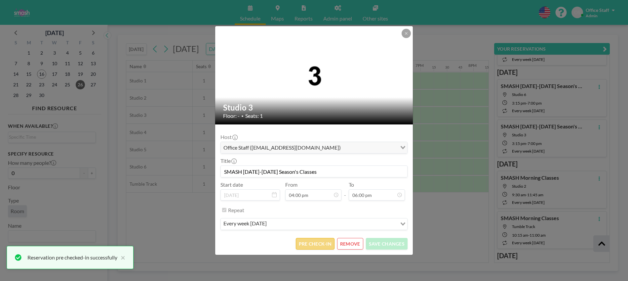
scroll to position [754, 0]
click at [309, 241] on button "PRE CHECK-IN" at bounding box center [315, 244] width 39 height 12
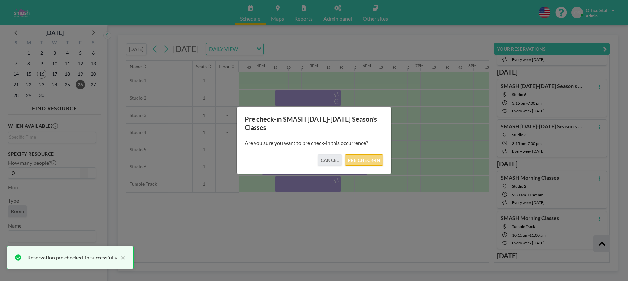
click at [361, 157] on button "PRE CHECK-IN" at bounding box center [364, 160] width 39 height 12
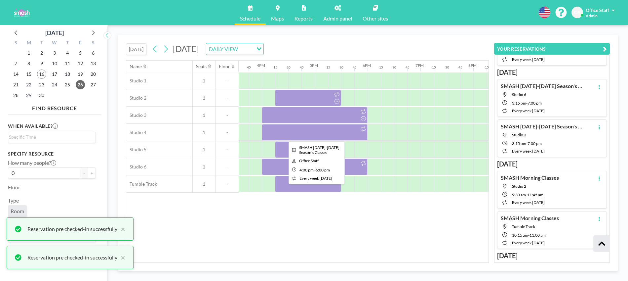
click at [330, 136] on div at bounding box center [315, 132] width 106 height 17
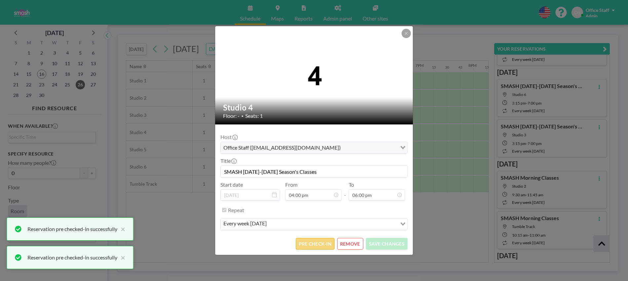
click at [312, 246] on button "PRE CHECK-IN" at bounding box center [315, 244] width 39 height 12
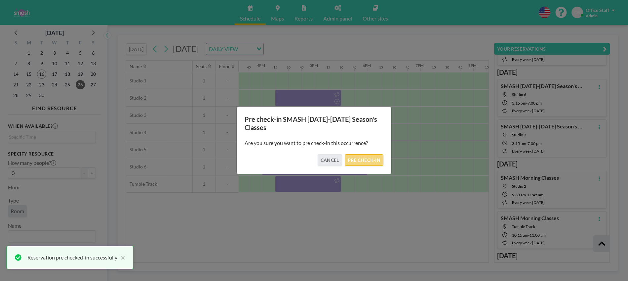
click at [373, 160] on button "PRE CHECK-IN" at bounding box center [364, 160] width 39 height 12
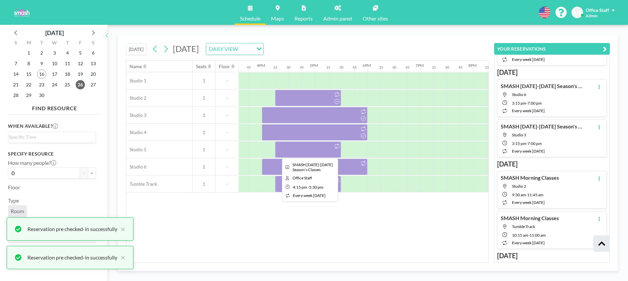
click at [322, 151] on div at bounding box center [308, 149] width 66 height 17
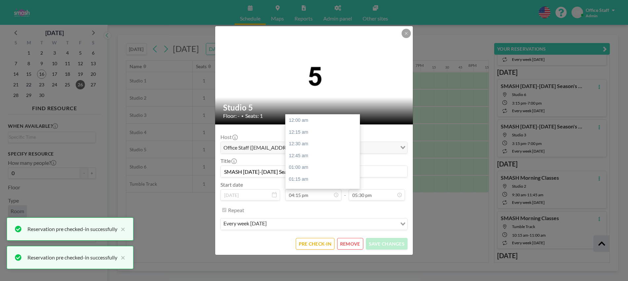
scroll to position [765, 0]
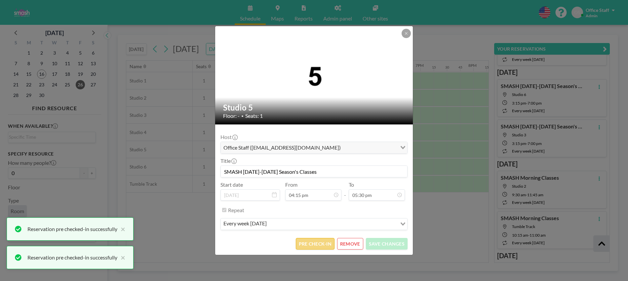
click at [329, 241] on button "PRE CHECK-IN" at bounding box center [315, 244] width 39 height 12
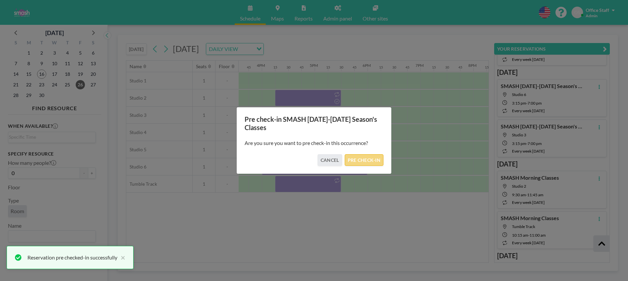
click at [354, 162] on button "PRE CHECK-IN" at bounding box center [364, 160] width 39 height 12
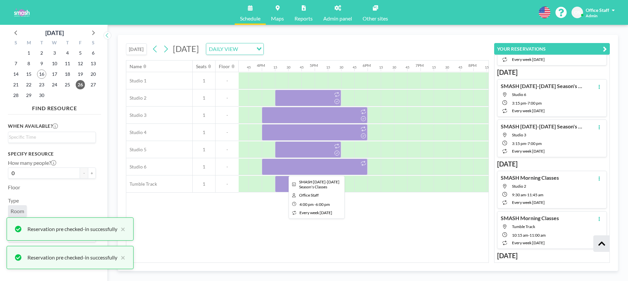
click at [322, 173] on div at bounding box center [315, 166] width 106 height 17
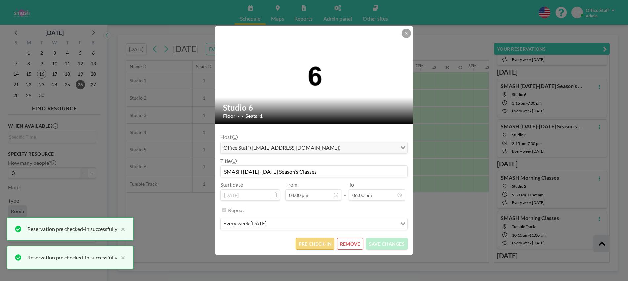
scroll to position [848, 0]
click at [316, 243] on button "PRE CHECK-IN" at bounding box center [315, 244] width 39 height 12
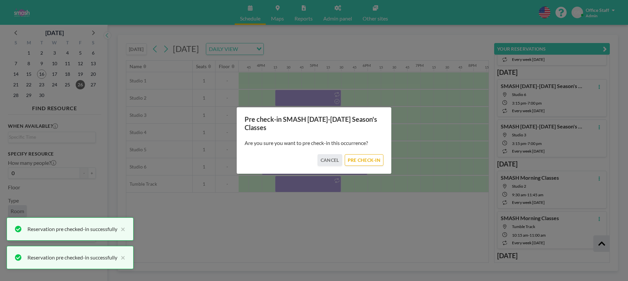
drag, startPoint x: 370, startPoint y: 160, endPoint x: 356, endPoint y: 168, distance: 15.7
click at [370, 160] on button "PRE CHECK-IN" at bounding box center [364, 160] width 39 height 12
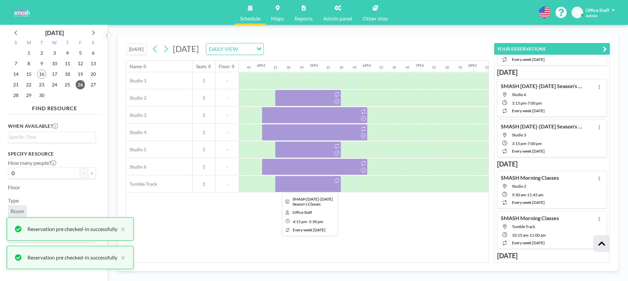
click at [301, 190] on div at bounding box center [308, 184] width 66 height 17
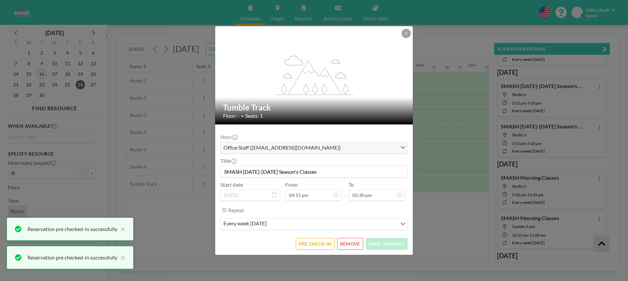
scroll to position [765, 0]
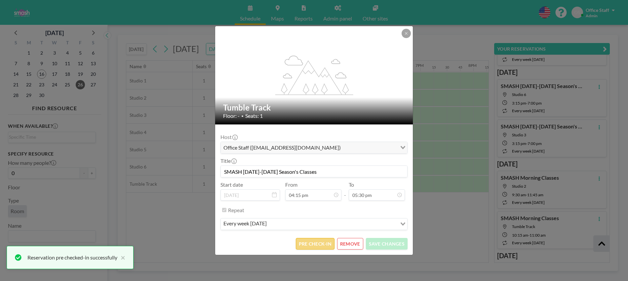
click at [311, 243] on button "PRE CHECK-IN" at bounding box center [315, 244] width 39 height 12
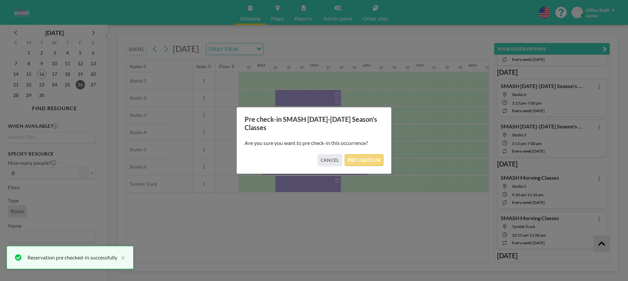
click at [371, 161] on button "PRE CHECK-IN" at bounding box center [364, 160] width 39 height 12
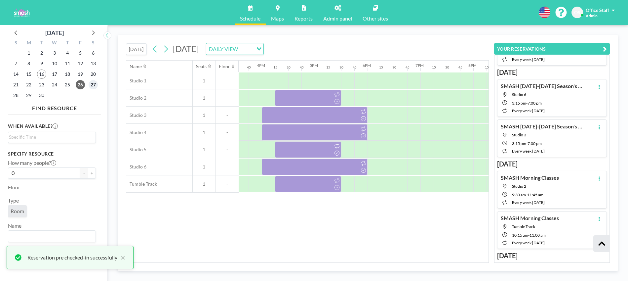
click at [94, 83] on span "27" at bounding box center [93, 84] width 9 height 9
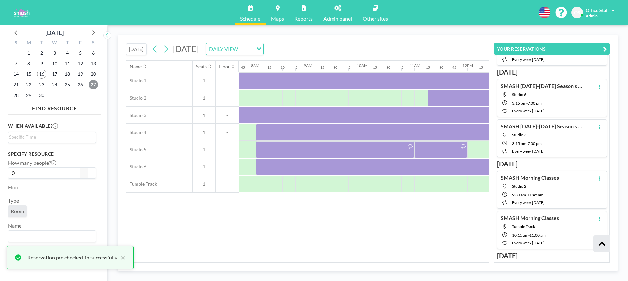
scroll to position [0, 410]
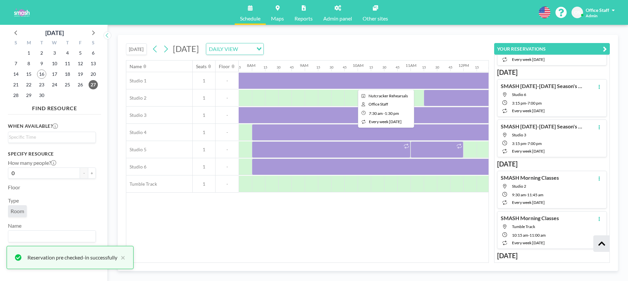
click at [339, 79] on div at bounding box center [385, 80] width 318 height 17
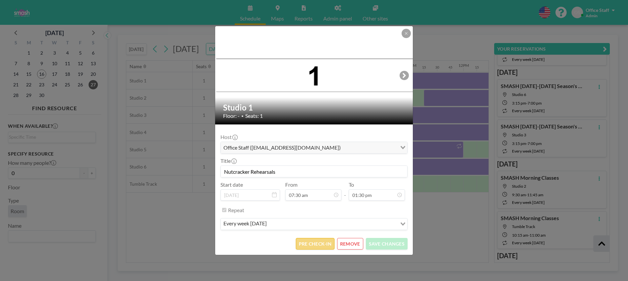
click at [316, 246] on button "PRE CHECK-IN" at bounding box center [315, 244] width 39 height 12
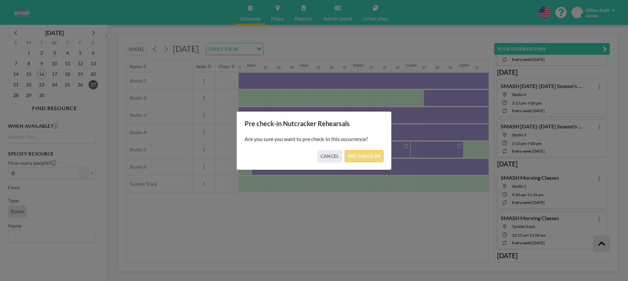
click at [373, 157] on button "PRE CHECK-IN" at bounding box center [364, 156] width 39 height 12
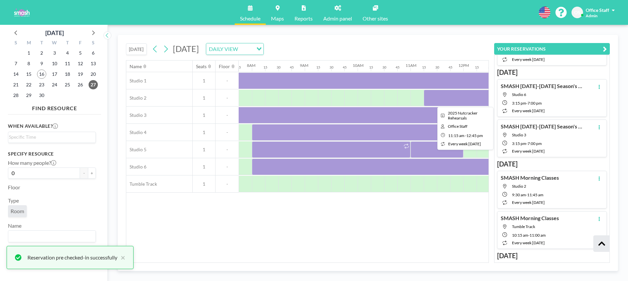
click at [452, 95] on div at bounding box center [463, 98] width 79 height 17
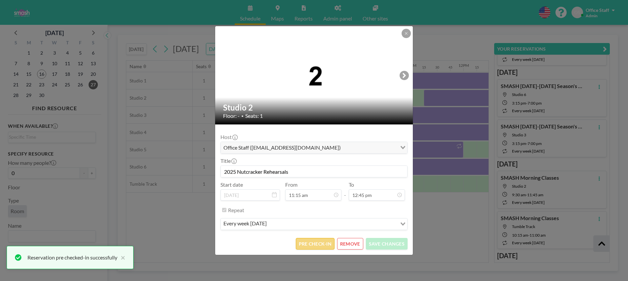
click at [323, 243] on button "PRE CHECK-IN" at bounding box center [315, 244] width 39 height 12
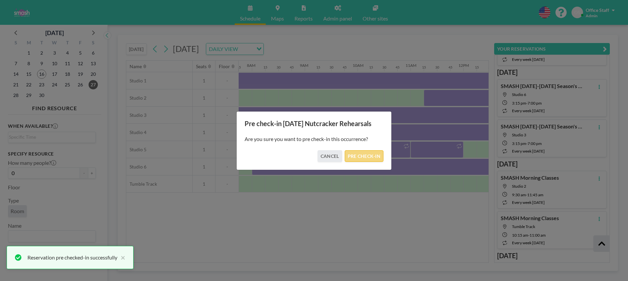
drag, startPoint x: 365, startPoint y: 158, endPoint x: 374, endPoint y: 152, distance: 10.9
click at [365, 158] on button "PRE CHECK-IN" at bounding box center [364, 156] width 39 height 12
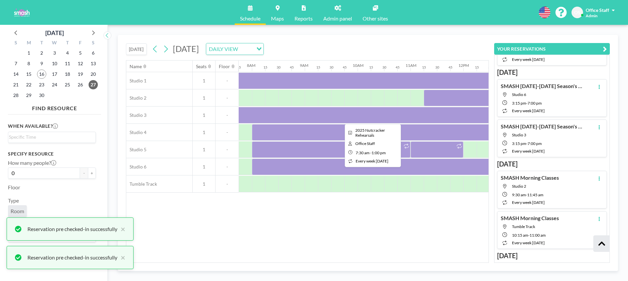
click at [433, 117] on div at bounding box center [371, 115] width 291 height 17
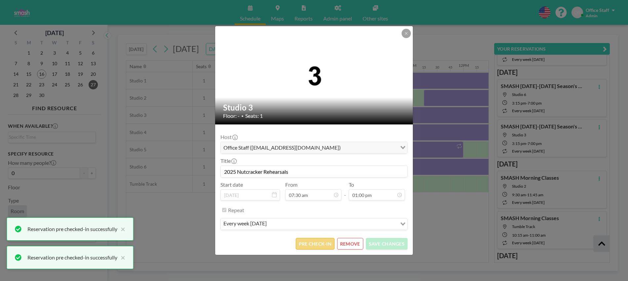
scroll to position [612, 0]
click at [312, 243] on button "PRE CHECK-IN" at bounding box center [315, 244] width 39 height 12
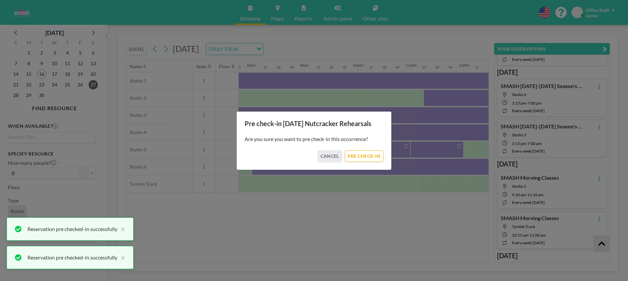
drag, startPoint x: 360, startPoint y: 158, endPoint x: 409, endPoint y: 143, distance: 51.8
click at [360, 158] on button "PRE CHECK-IN" at bounding box center [364, 156] width 39 height 12
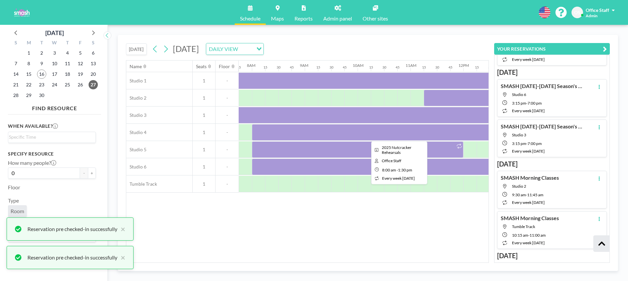
click at [438, 132] on div at bounding box center [397, 132] width 291 height 17
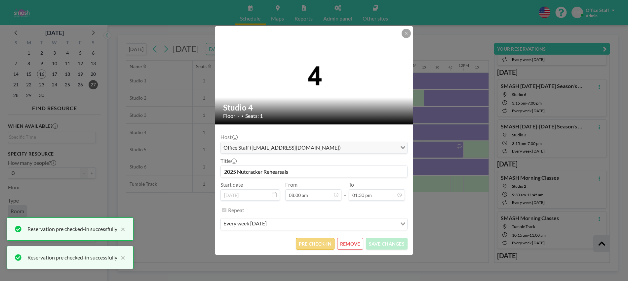
scroll to position [636, 0]
click at [326, 240] on button "PRE CHECK-IN" at bounding box center [315, 244] width 39 height 12
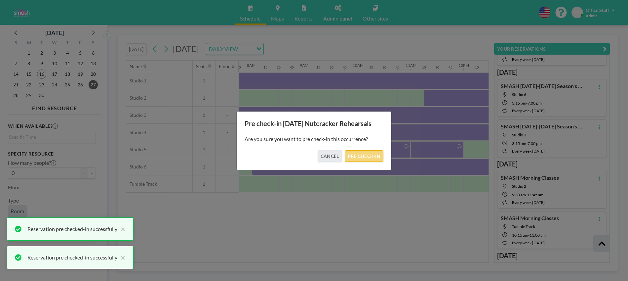
click at [374, 160] on button "PRE CHECK-IN" at bounding box center [364, 156] width 39 height 12
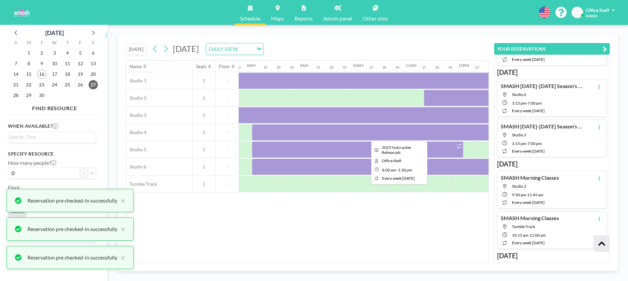
click at [445, 139] on div at bounding box center [397, 132] width 291 height 17
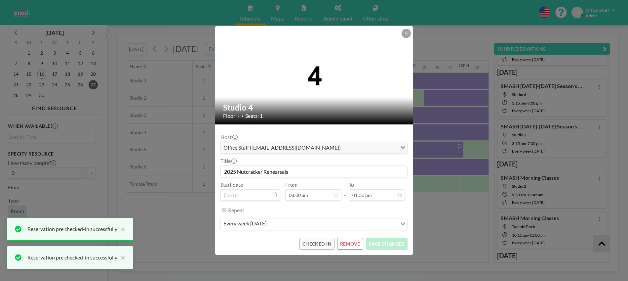
click at [438, 149] on div "Studio 4 Floor: - • Seats: 1 Host Office Staff ([EMAIL_ADDRESS][DOMAIN_NAME]) L…" at bounding box center [314, 140] width 628 height 281
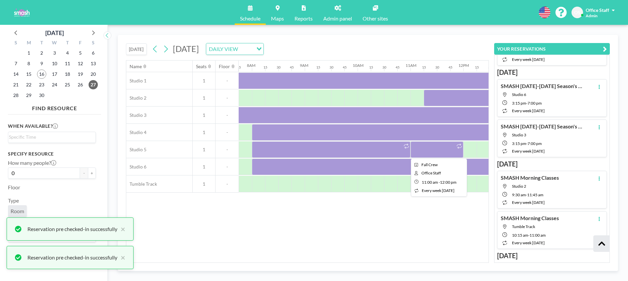
click at [438, 151] on div at bounding box center [437, 149] width 53 height 17
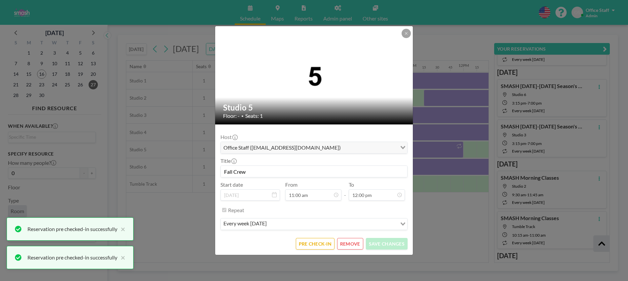
scroll to position [565, 0]
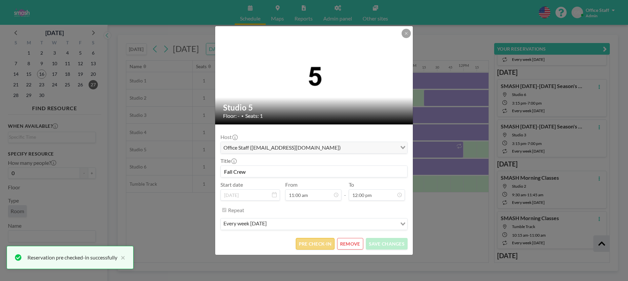
click at [319, 245] on button "PRE CHECK-IN" at bounding box center [315, 244] width 39 height 12
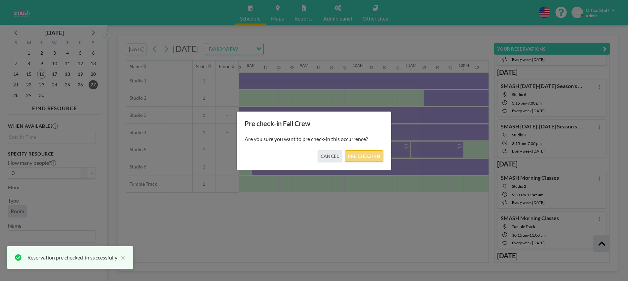
click at [369, 157] on button "PRE CHECK-IN" at bounding box center [364, 156] width 39 height 12
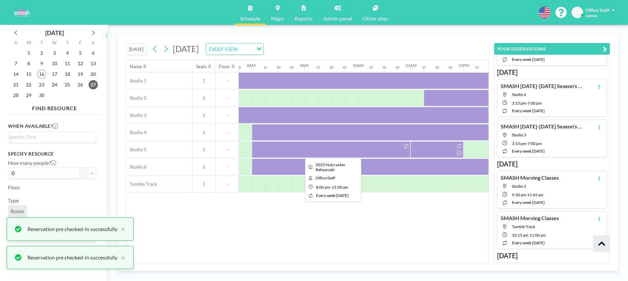
click at [368, 151] on div at bounding box center [331, 149] width 159 height 17
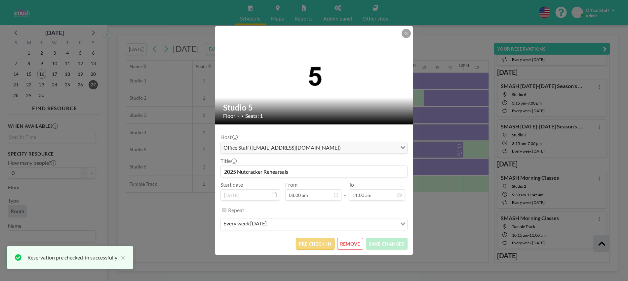
scroll to position [518, 0]
click at [321, 245] on button "PRE CHECK-IN" at bounding box center [315, 244] width 39 height 12
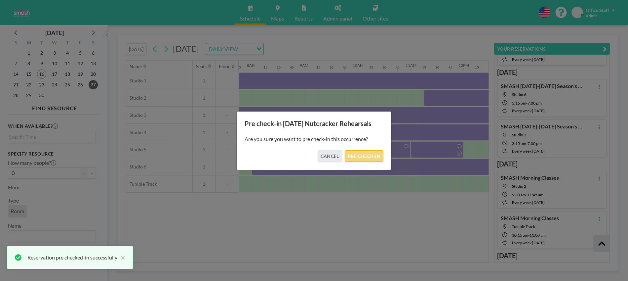
click at [367, 153] on button "PRE CHECK-IN" at bounding box center [364, 156] width 39 height 12
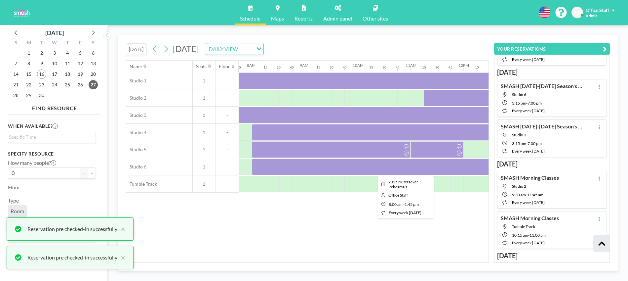
click at [436, 169] on div at bounding box center [404, 166] width 304 height 17
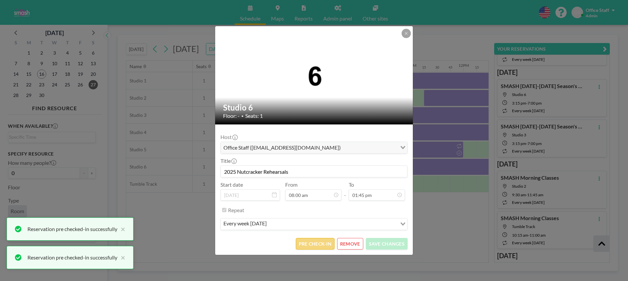
scroll to position [0, 0]
click at [316, 242] on button "PRE CHECK-IN" at bounding box center [315, 244] width 39 height 12
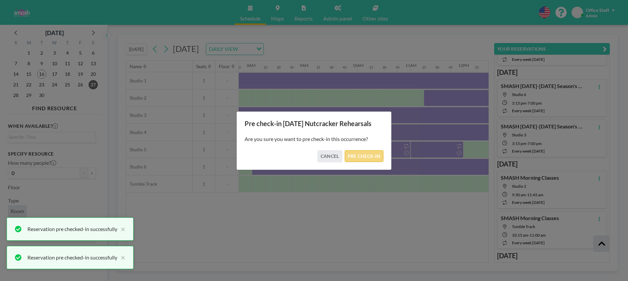
click at [360, 156] on button "PRE CHECK-IN" at bounding box center [364, 156] width 39 height 12
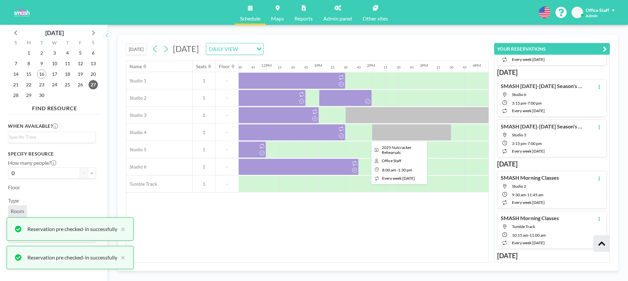
scroll to position [0, 607]
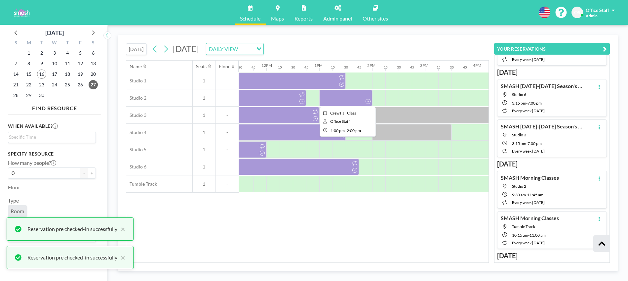
click at [357, 96] on div at bounding box center [346, 98] width 53 height 17
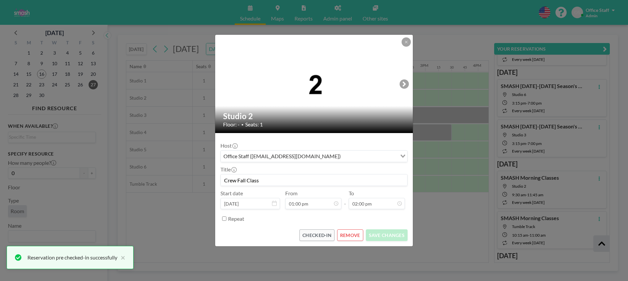
scroll to position [659, 0]
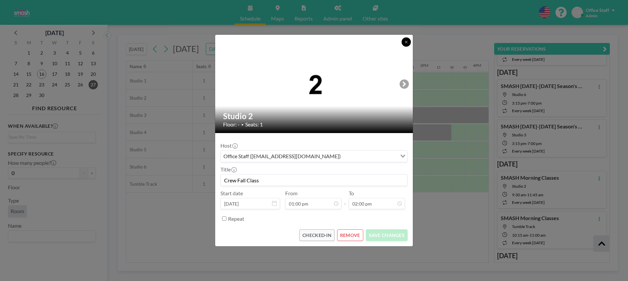
click at [409, 43] on button at bounding box center [406, 41] width 9 height 9
